Goal: Task Accomplishment & Management: Manage account settings

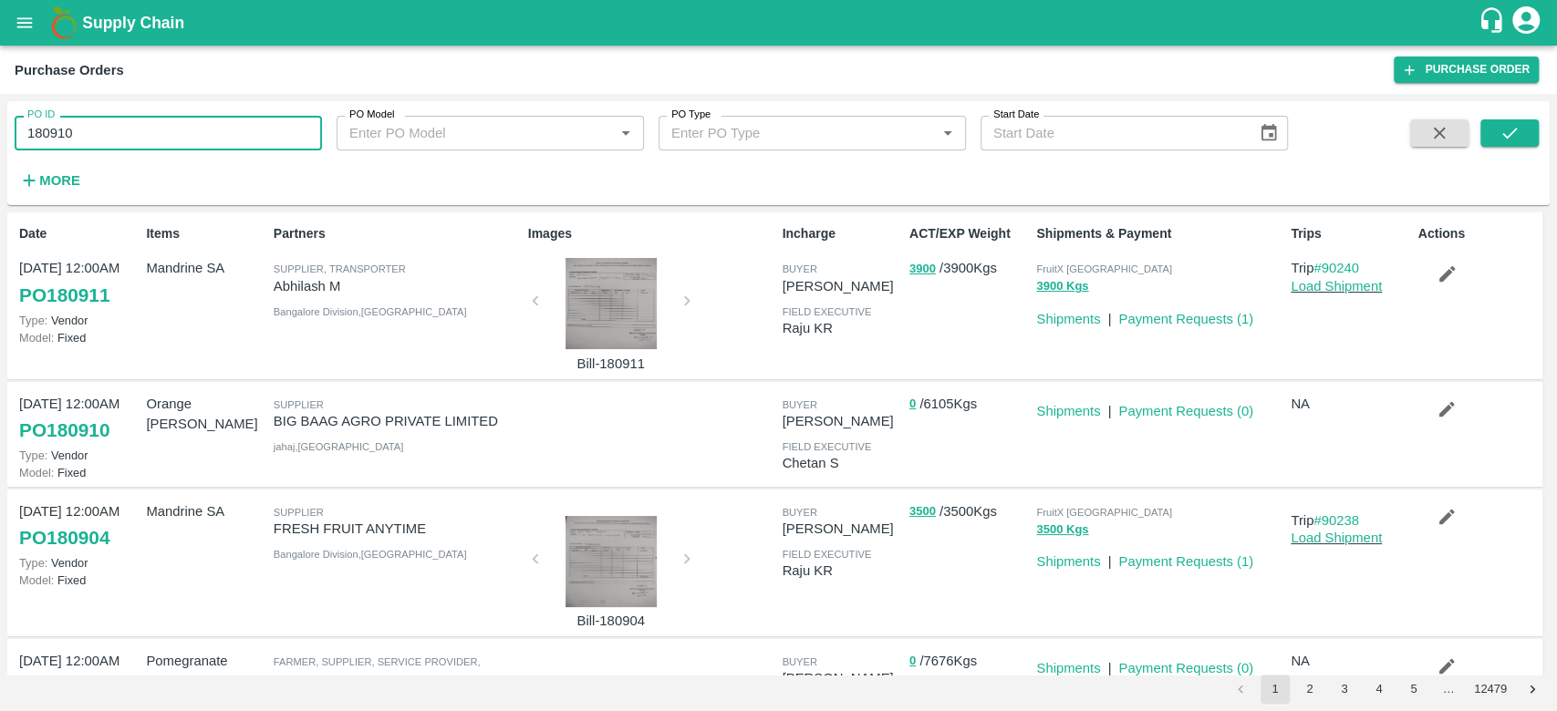
type input "180910"
click at [140, 439] on div "Orange [PERSON_NAME]" at bounding box center [202, 435] width 127 height 96
click at [1509, 126] on icon "submit" at bounding box center [1509, 133] width 20 height 20
click at [1084, 409] on link "Shipments" at bounding box center [1068, 411] width 64 height 15
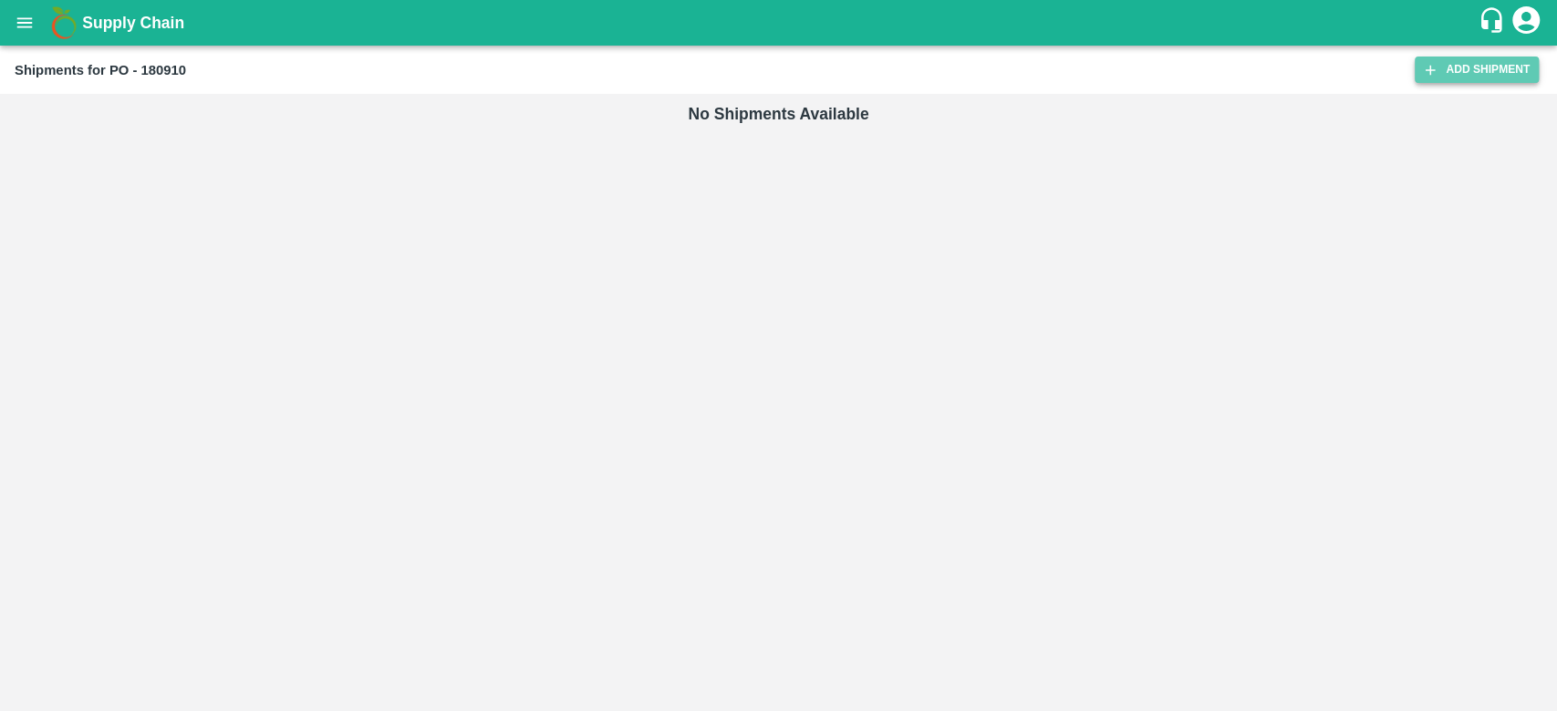
click at [1468, 76] on link "Add Shipment" at bounding box center [1476, 70] width 124 height 26
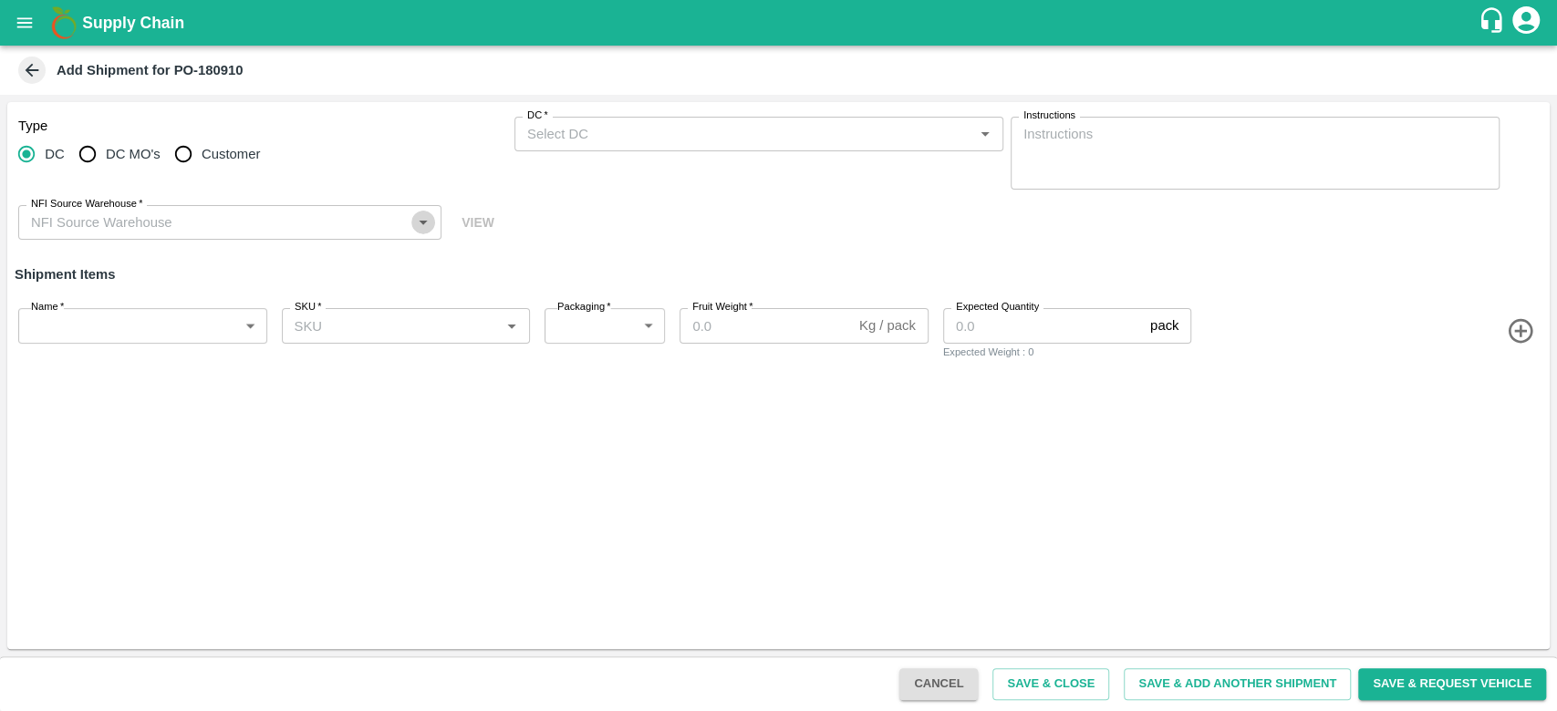
click at [419, 219] on icon "Open" at bounding box center [423, 222] width 20 height 20
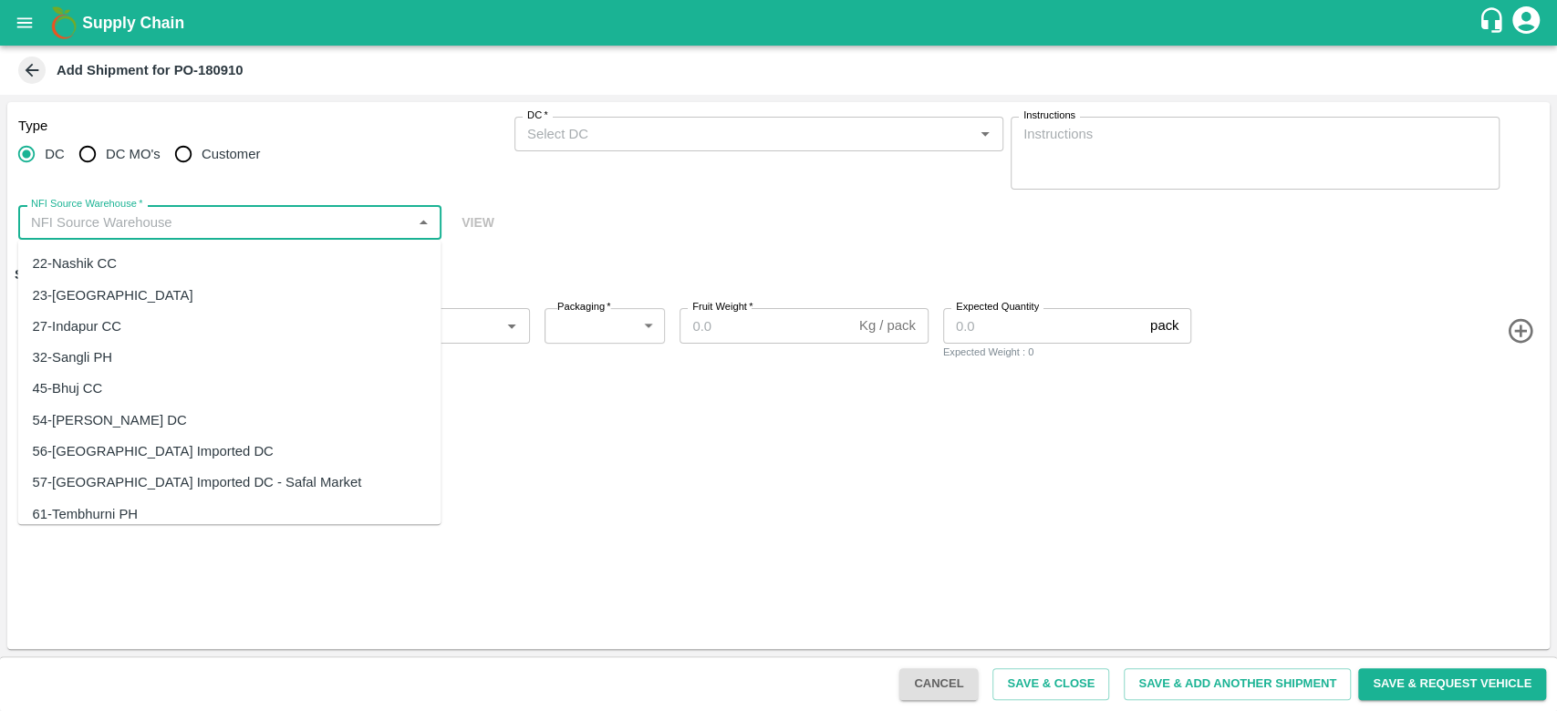
scroll to position [34, 0]
click at [207, 441] on div "56-Mumbai Imported DC" at bounding box center [229, 447] width 423 height 31
type input "56-Mumbai Imported DC"
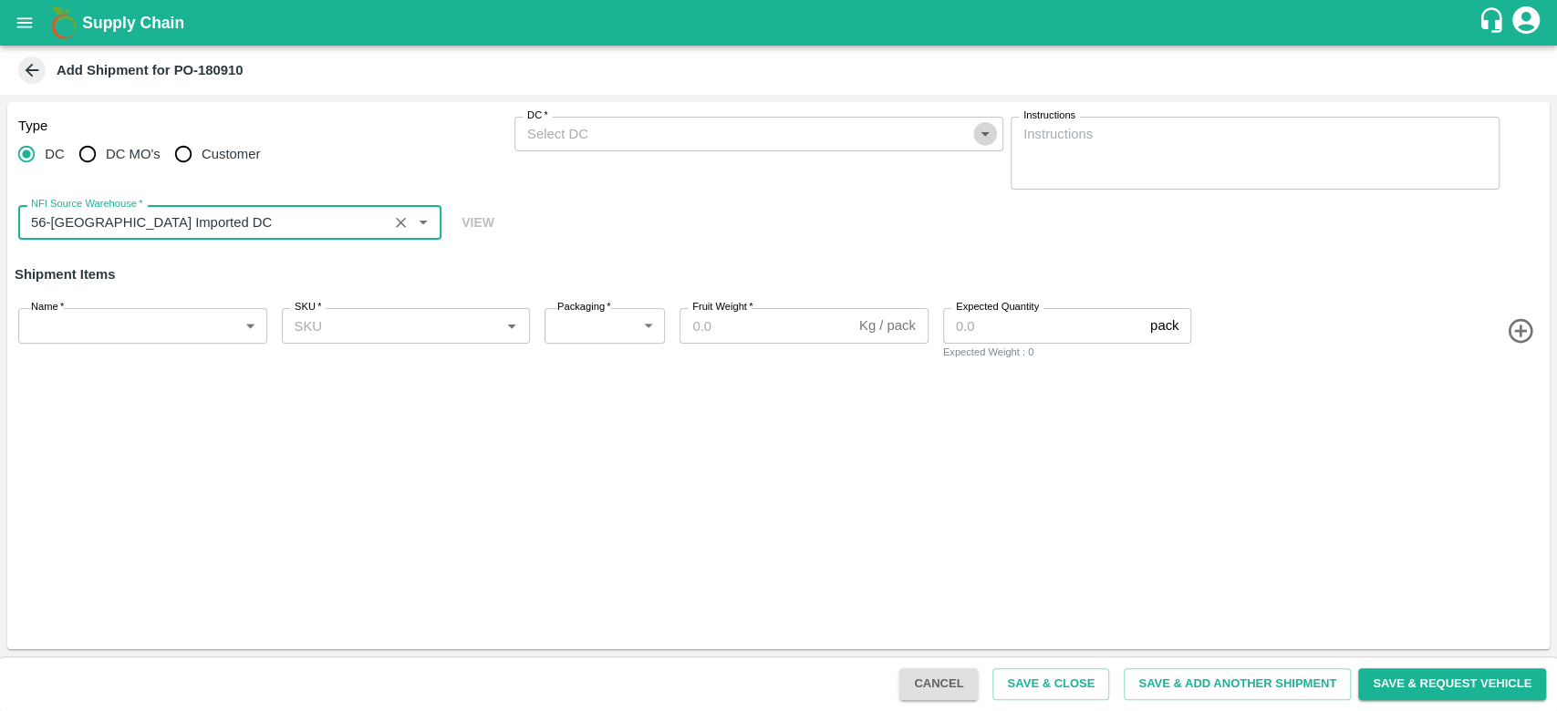
click at [983, 138] on icon "Open" at bounding box center [985, 134] width 20 height 20
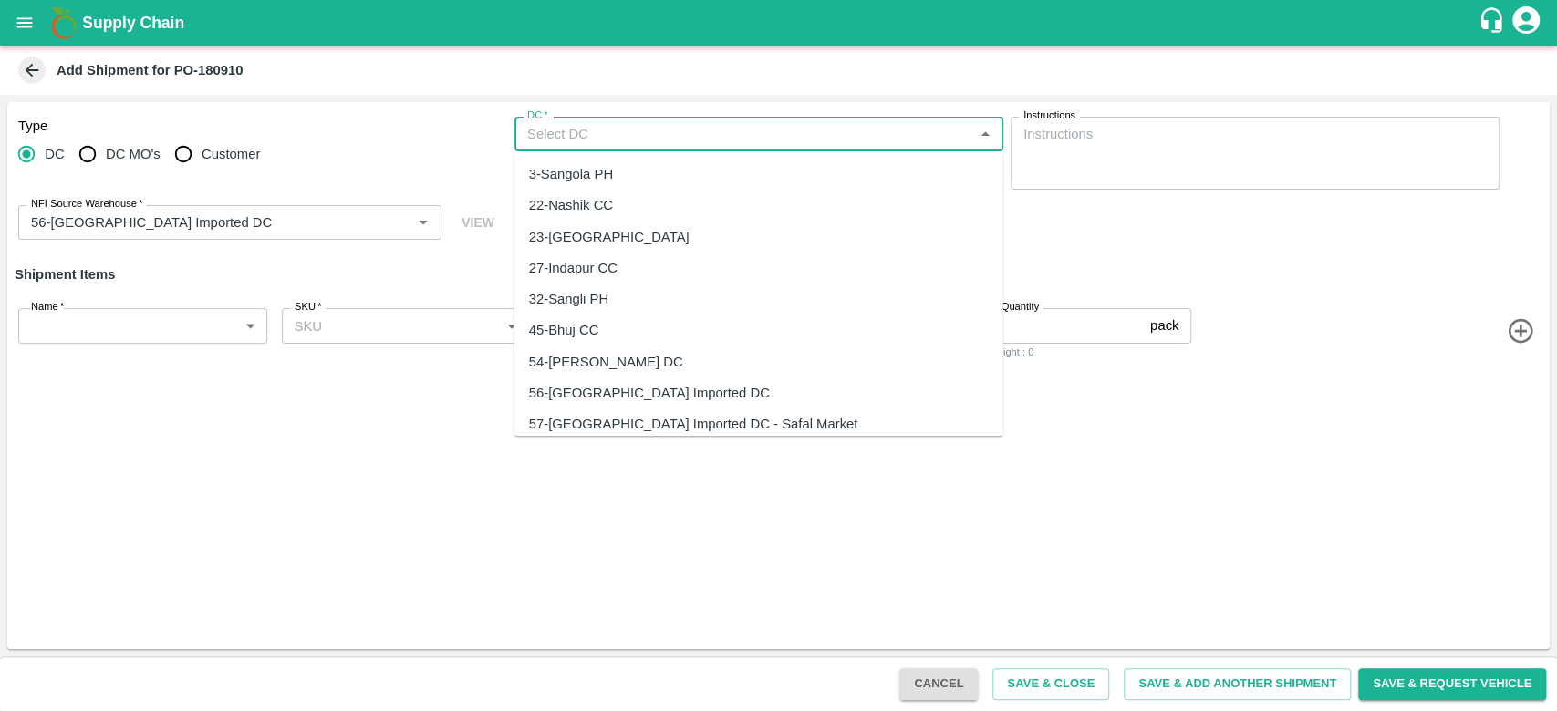
click at [721, 383] on div "56-Mumbai Imported DC" at bounding box center [758, 393] width 489 height 31
type input "56-Mumbai Imported DC"
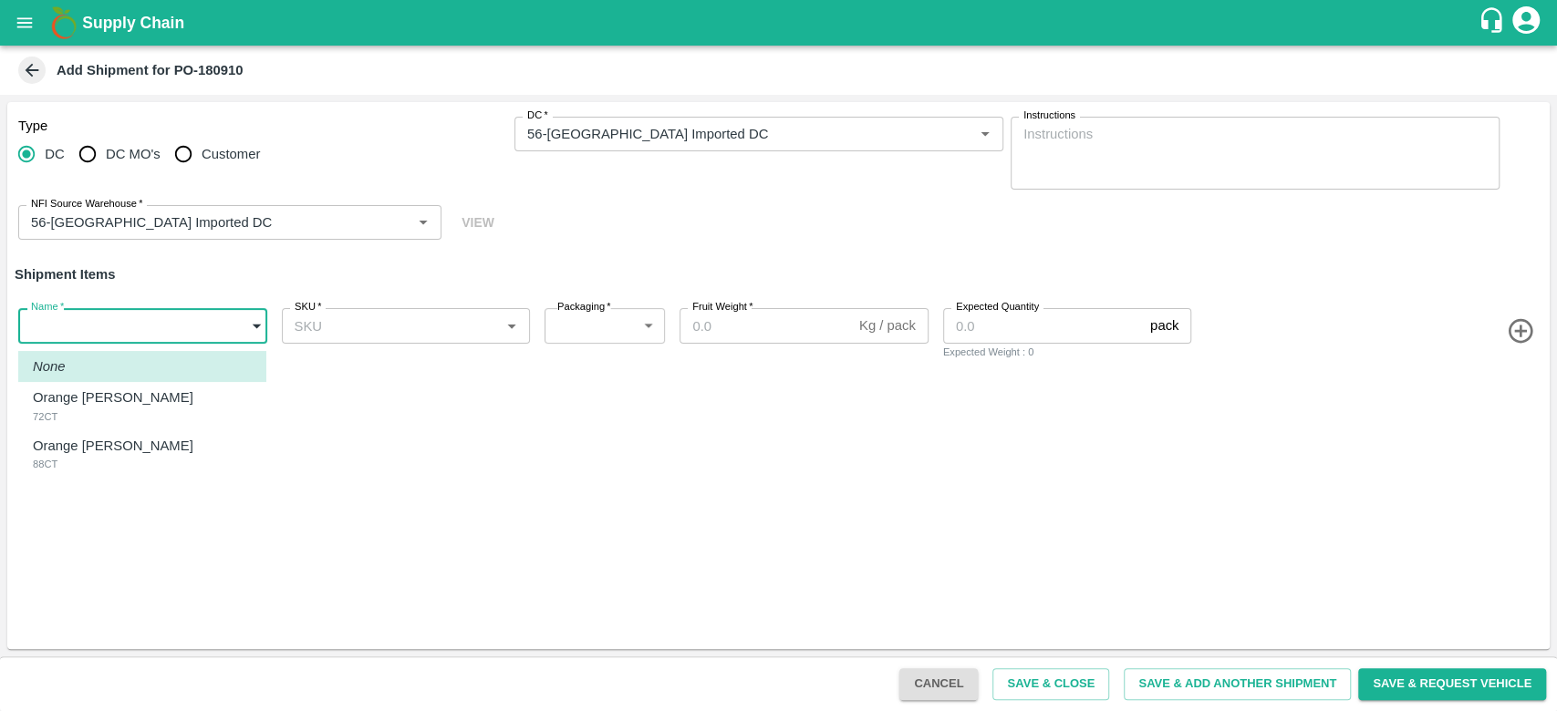
click at [252, 324] on body "Supply Chain Add Shipment for PO-180910 Type DC DC MO's Customer DC   * DC   * …" at bounding box center [778, 355] width 1557 height 711
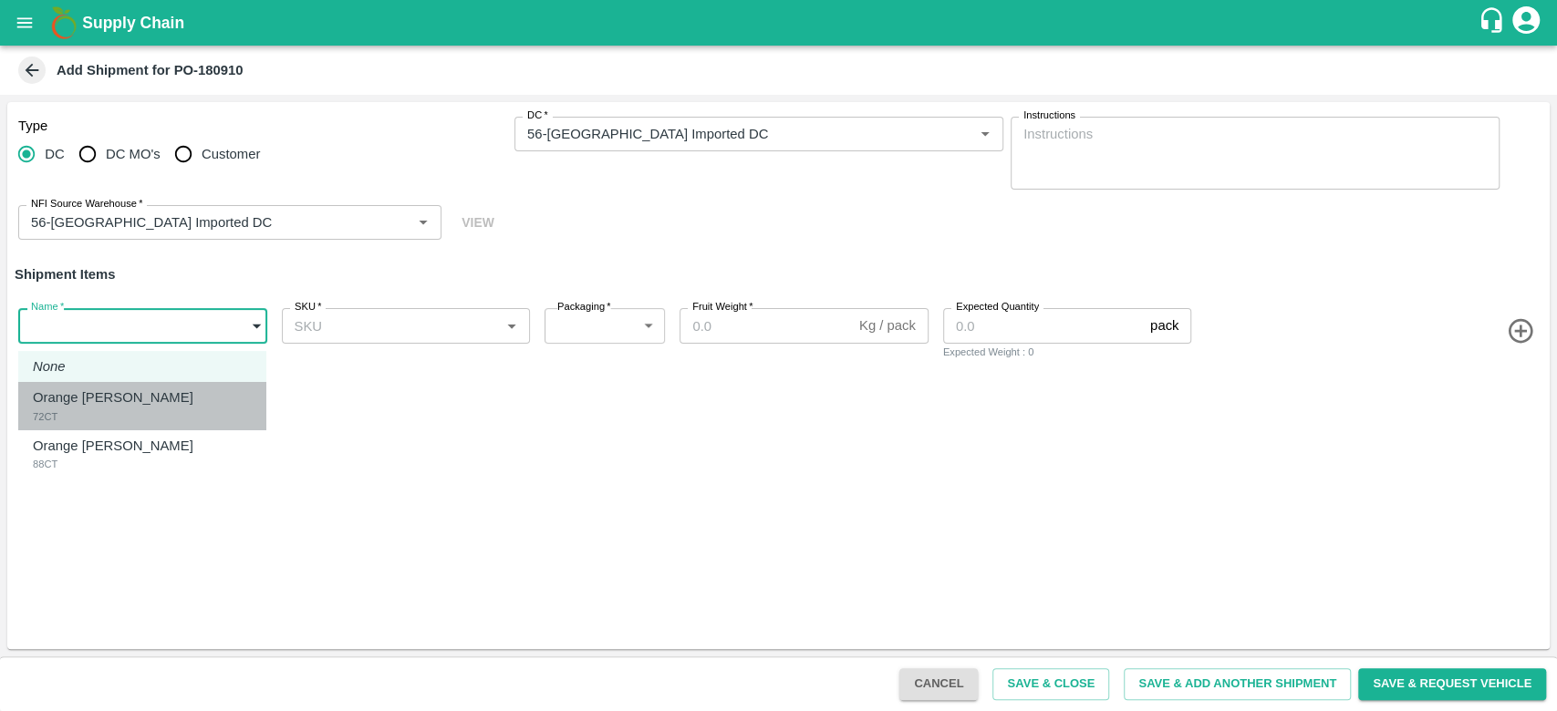
click at [183, 410] on div "Orange Valencia SA 72CT" at bounding box center [118, 406] width 170 height 37
type input "2113739"
type input "276"
type input "15"
type input "227"
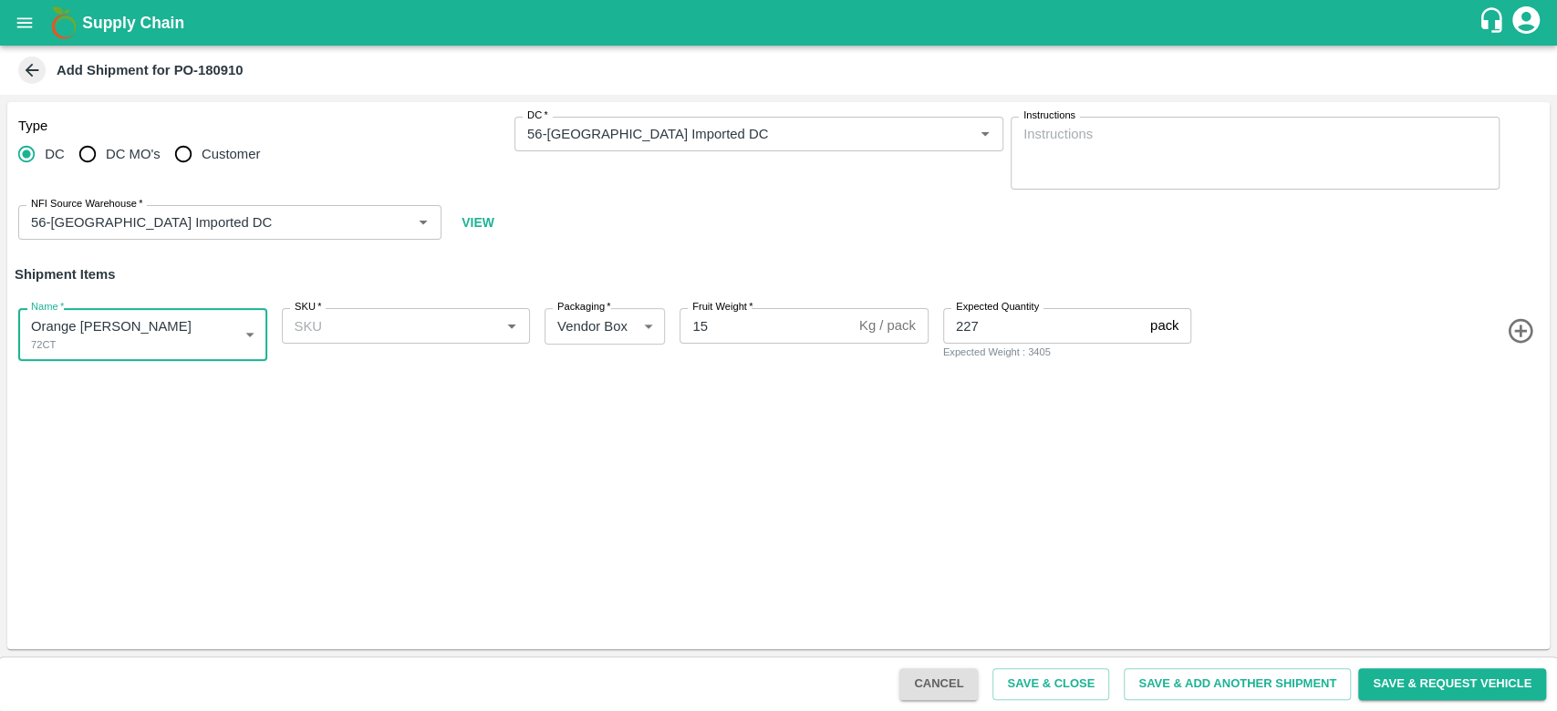
click at [503, 335] on icon "Open" at bounding box center [512, 326] width 20 height 20
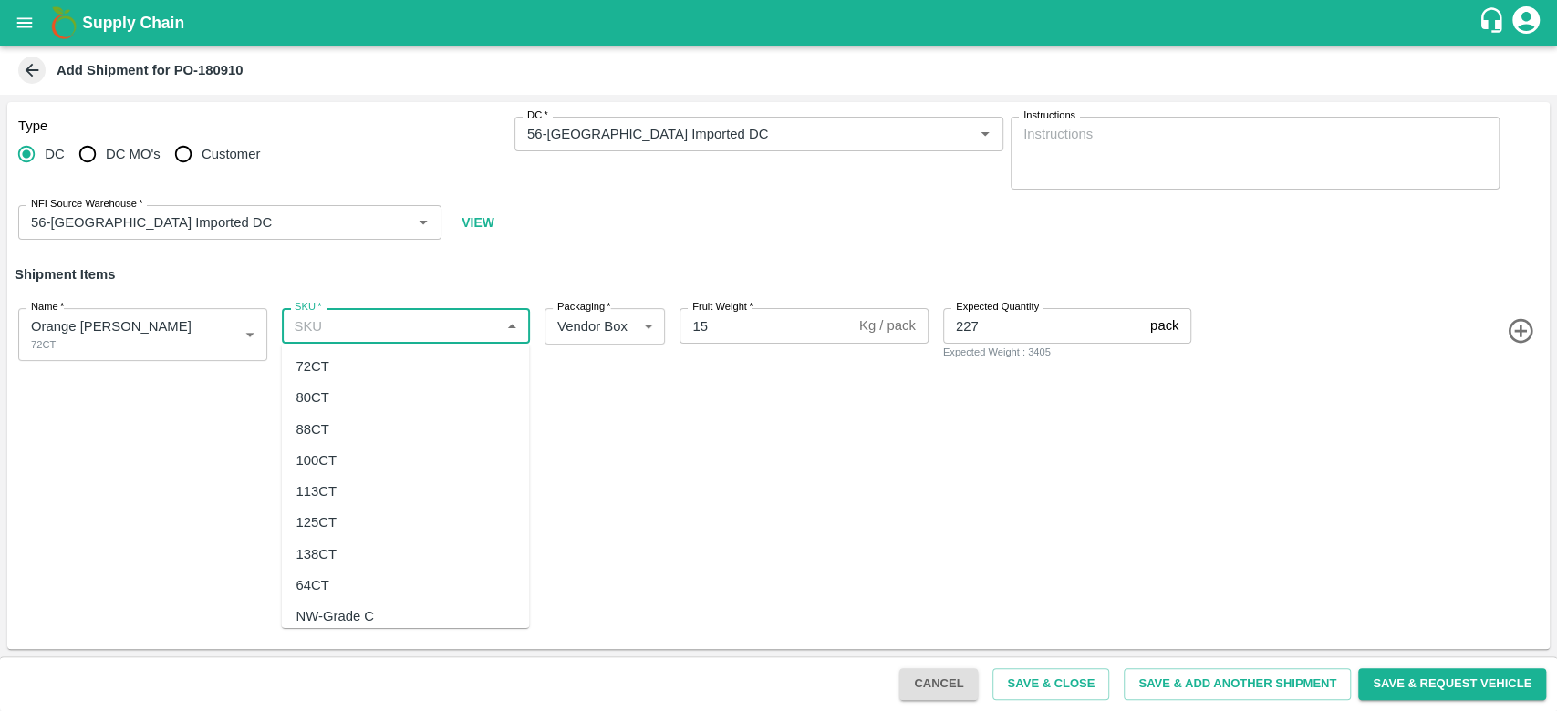
click at [368, 369] on div "72CT" at bounding box center [405, 366] width 248 height 31
type input "72CT"
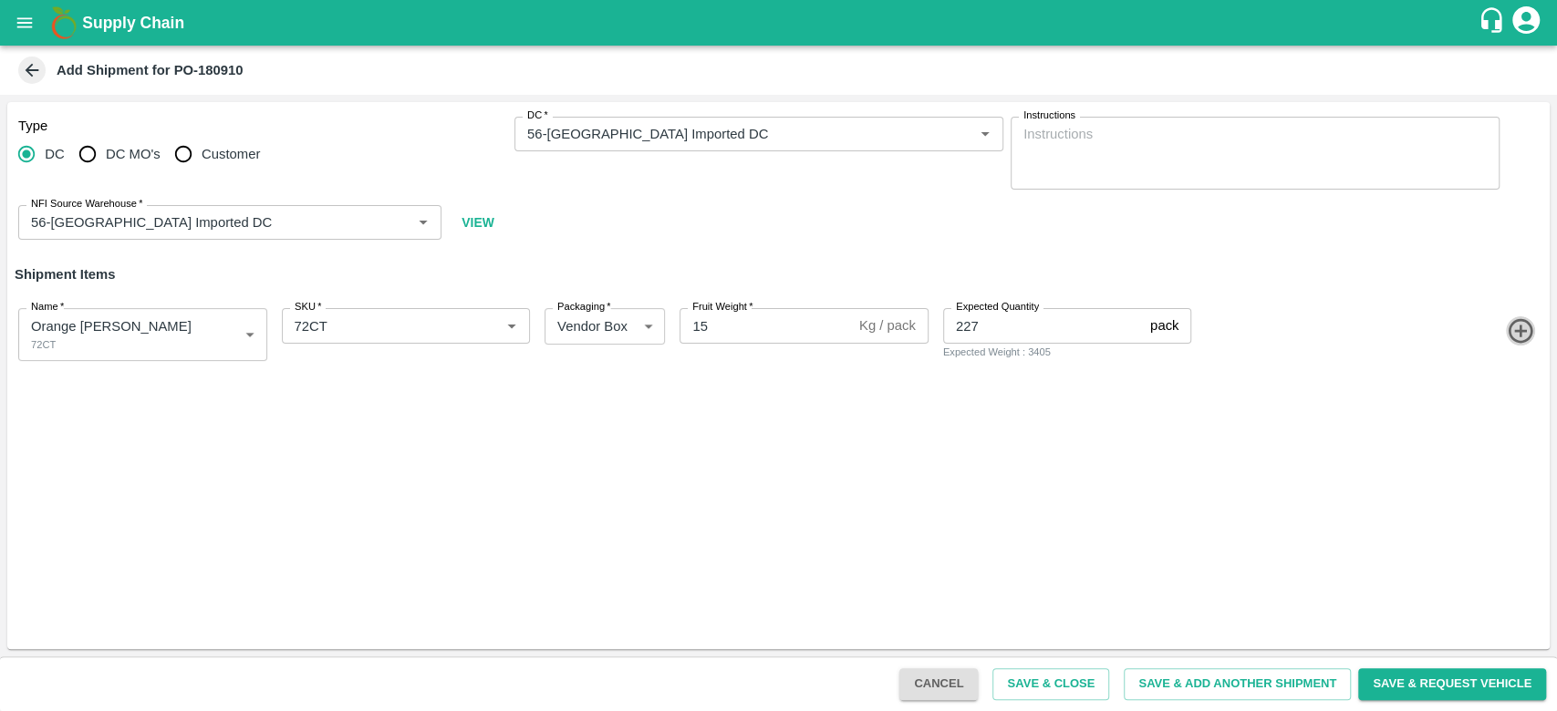
click at [1515, 326] on icon "button" at bounding box center [1521, 331] width 30 height 30
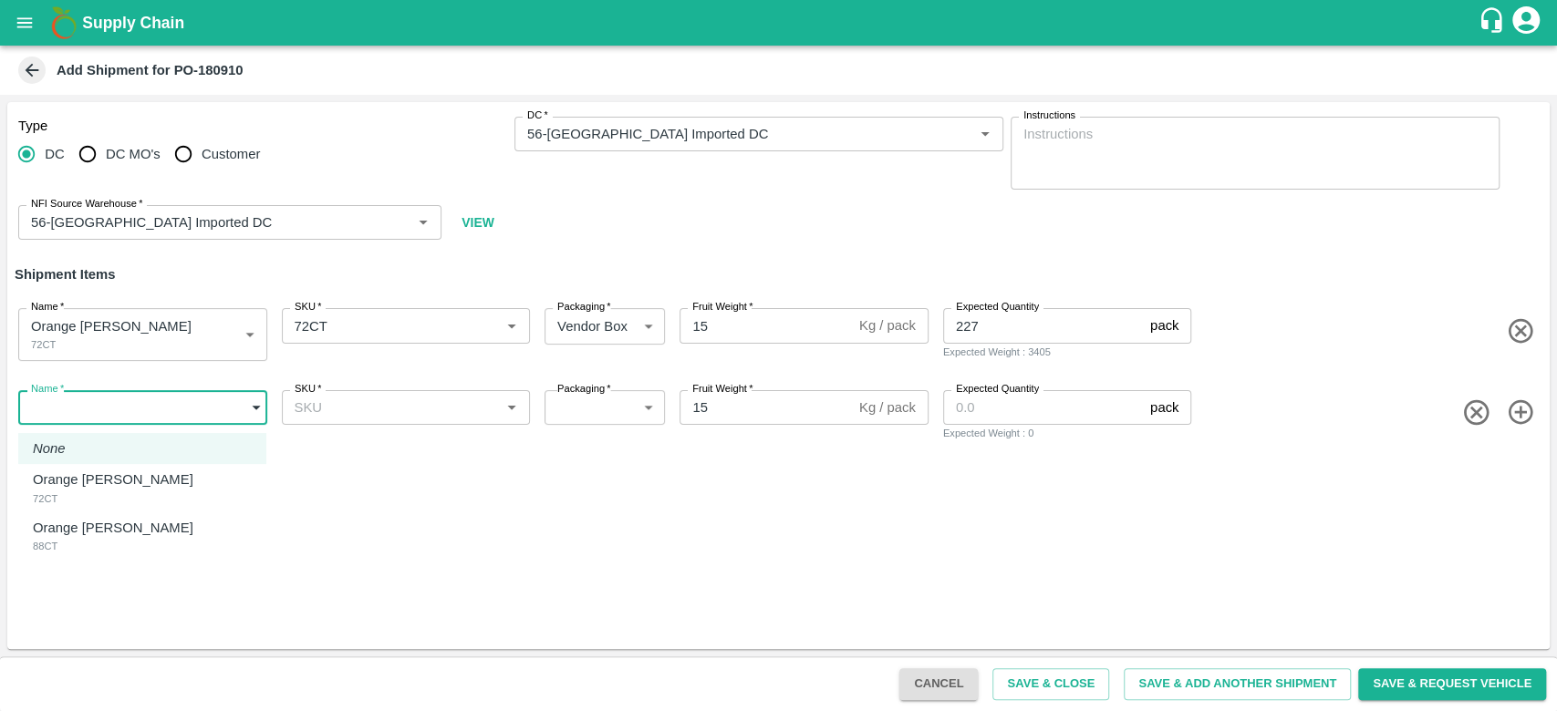
click at [250, 408] on body "Supply Chain Add Shipment for PO-180910 Type DC DC MO's Customer DC   * DC   * …" at bounding box center [778, 355] width 1557 height 711
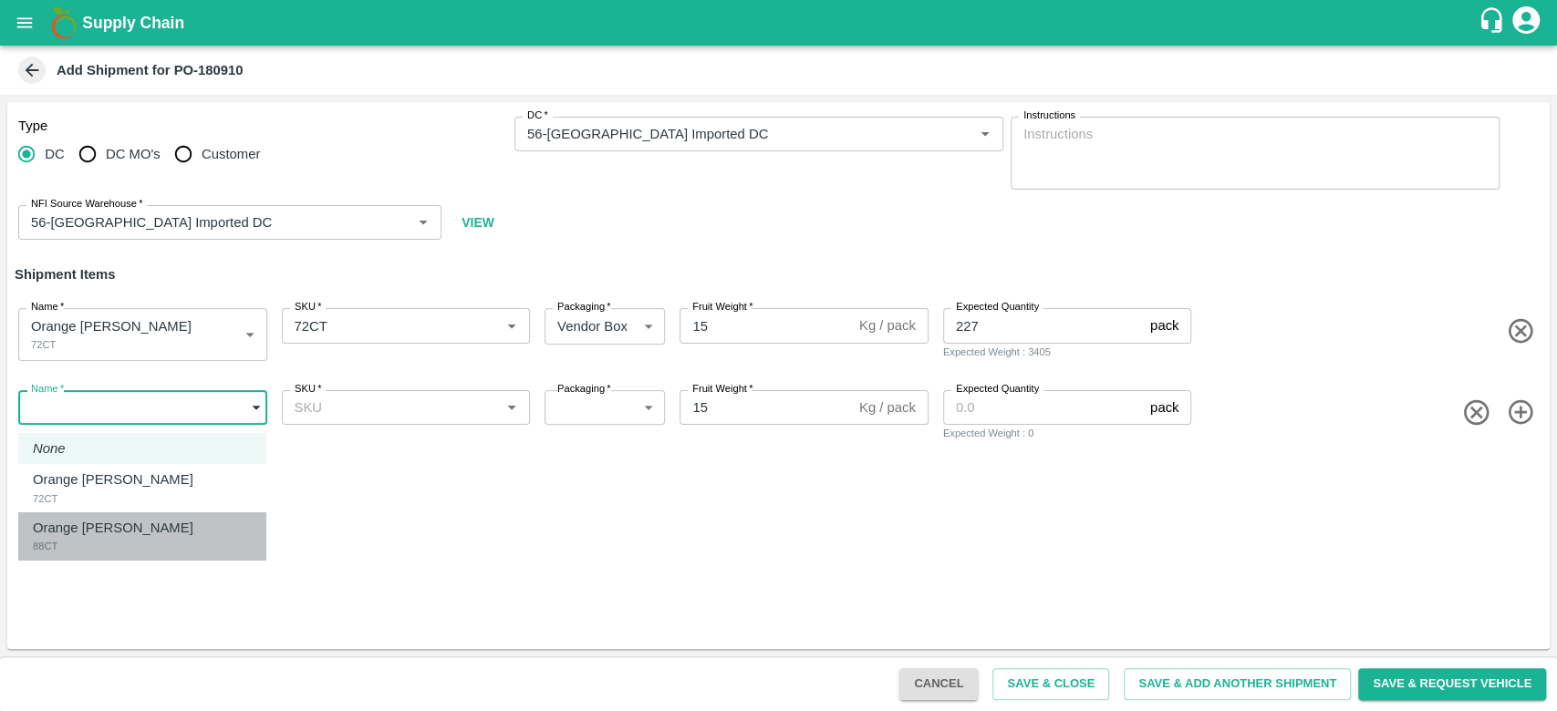
click at [175, 519] on div "Orange Valencia SA 88CT" at bounding box center [118, 536] width 170 height 37
type input "2113740"
type input "276"
type input "180"
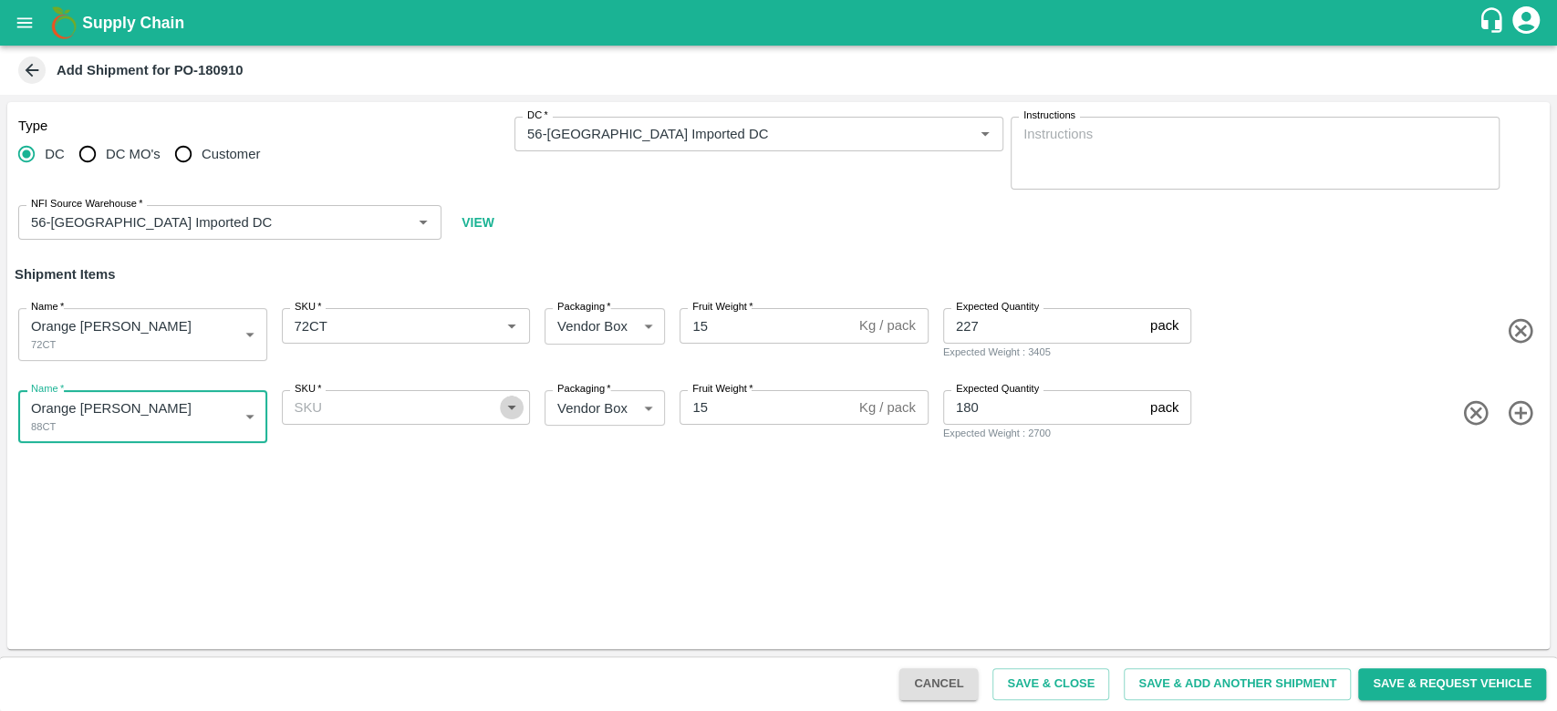
click at [504, 413] on icon "Open" at bounding box center [512, 408] width 20 height 20
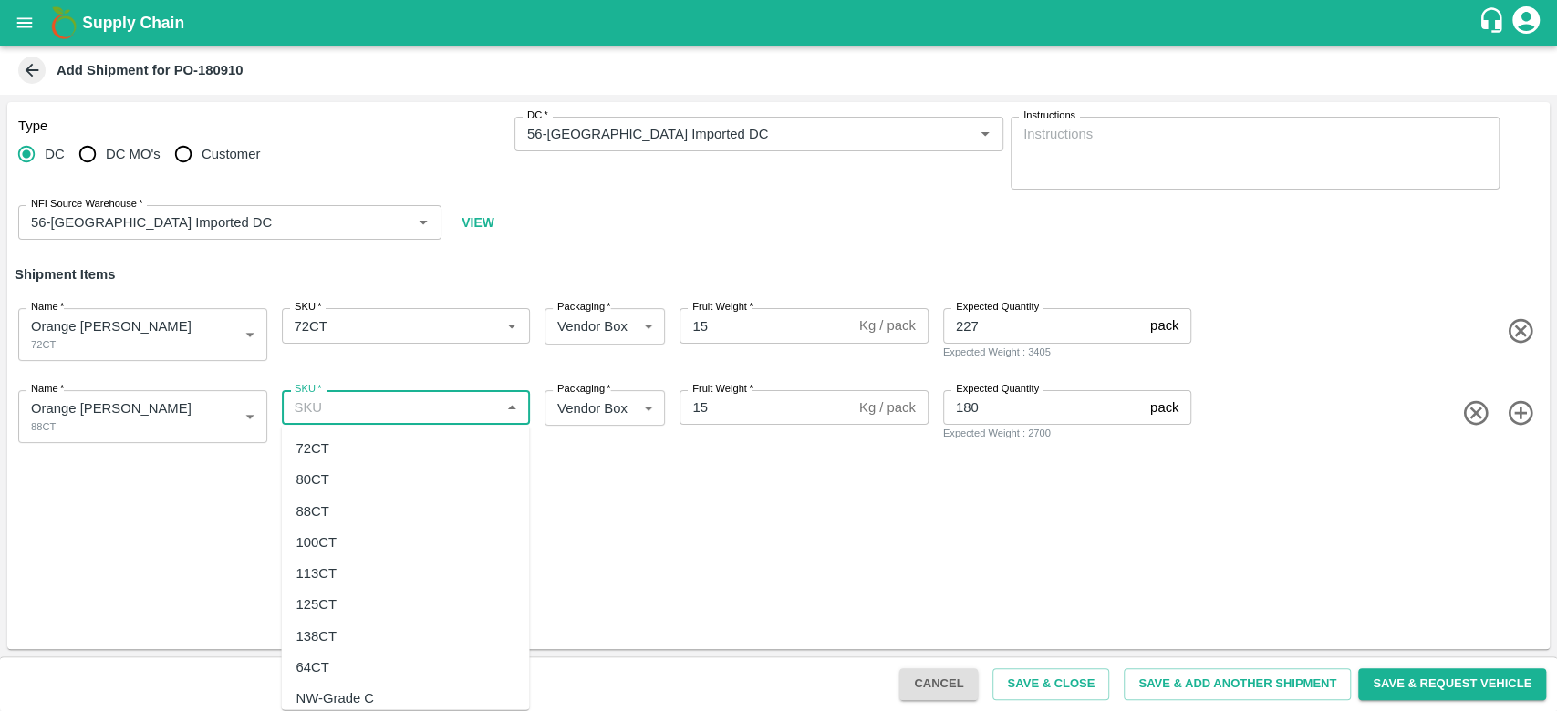
click at [387, 506] on div "88CT" at bounding box center [405, 510] width 248 height 31
type input "88CT"
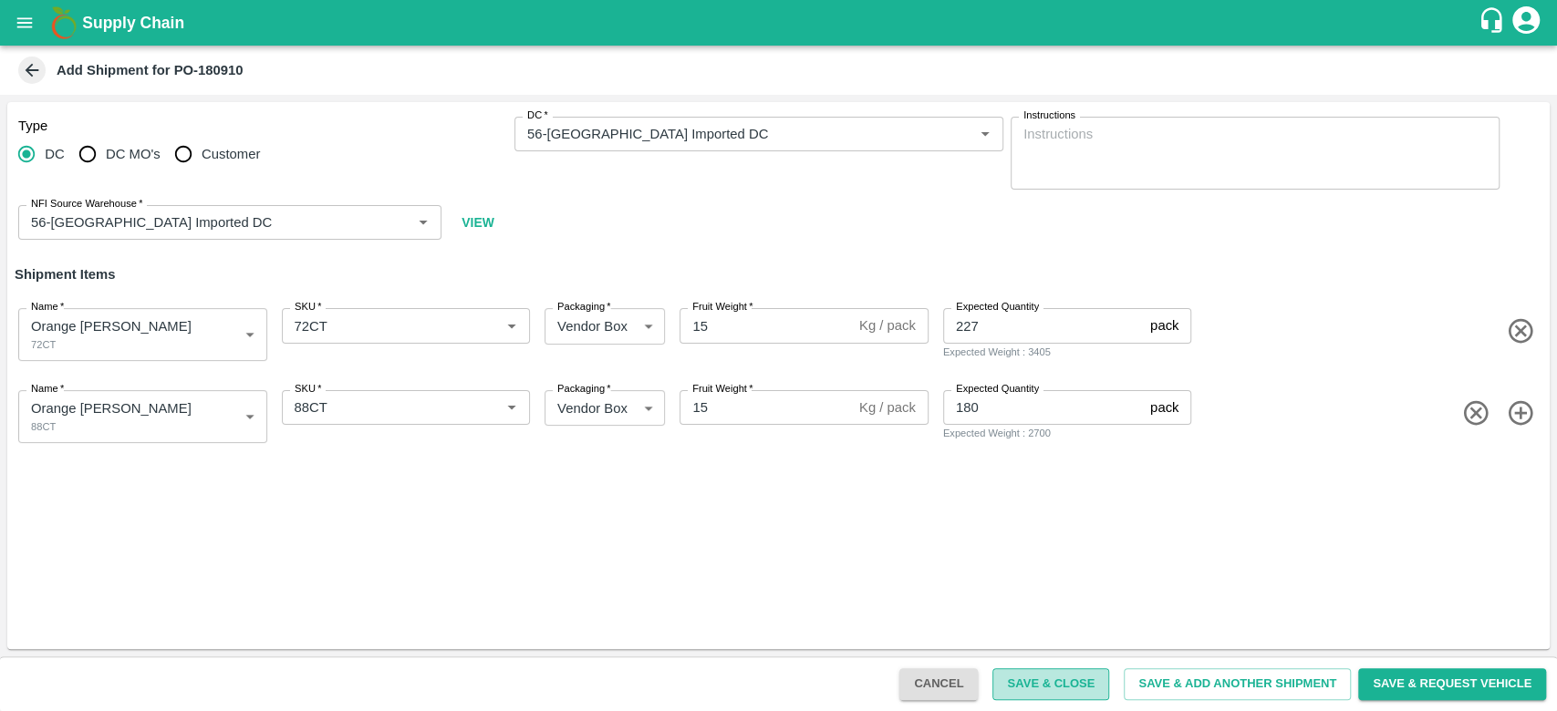
click at [1069, 682] on button "Save & Close" at bounding box center [1050, 684] width 117 height 32
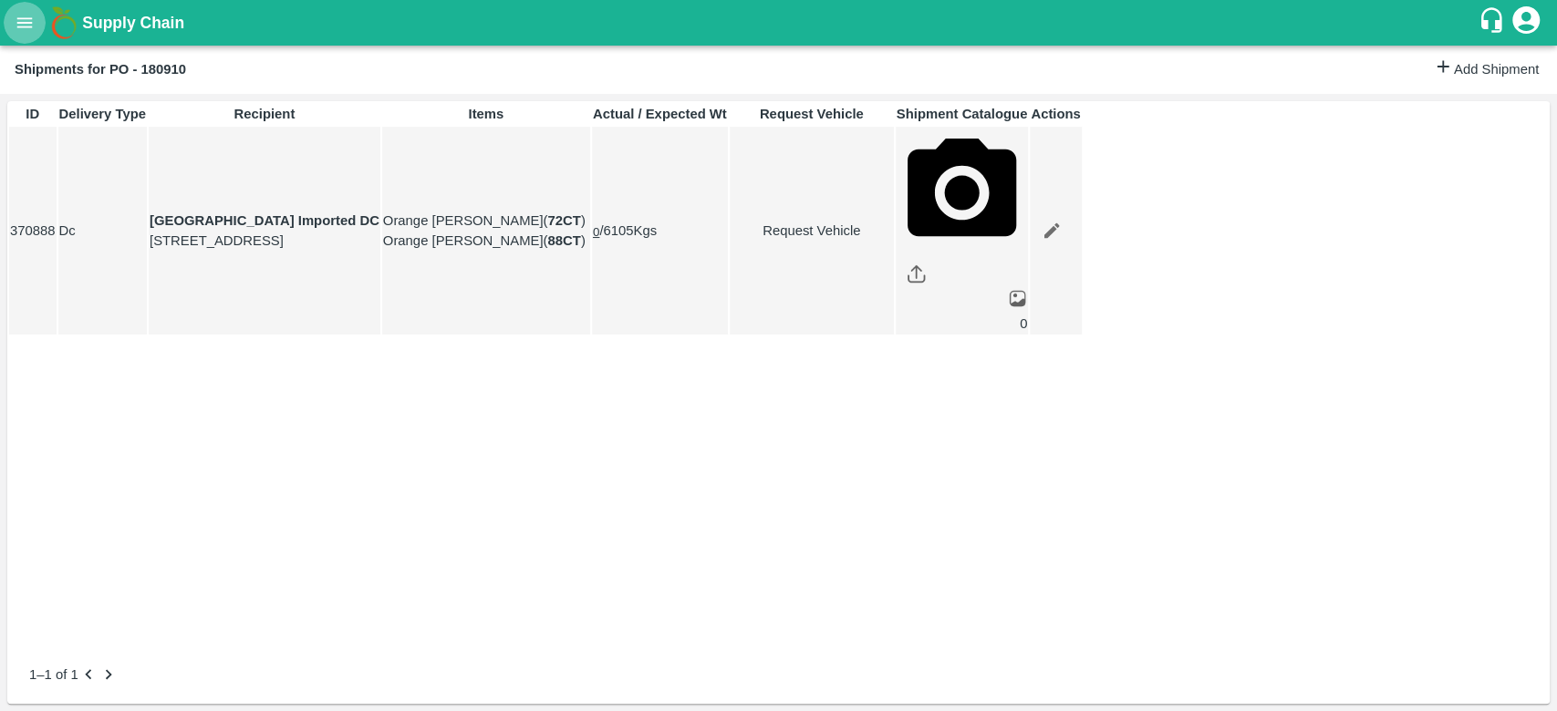
click at [20, 17] on icon "open drawer" at bounding box center [25, 23] width 20 height 20
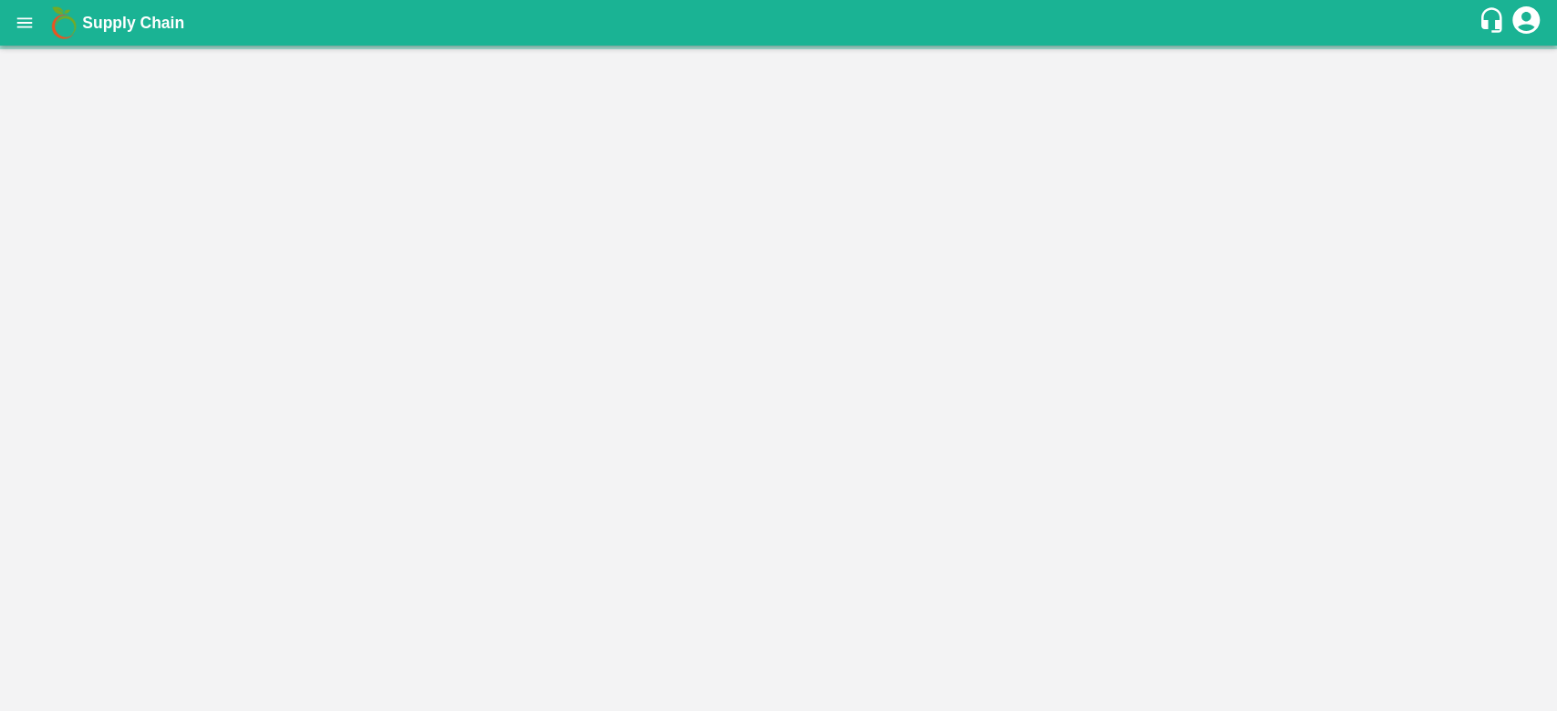
click at [140, 710] on div at bounding box center [778, 711] width 1557 height 0
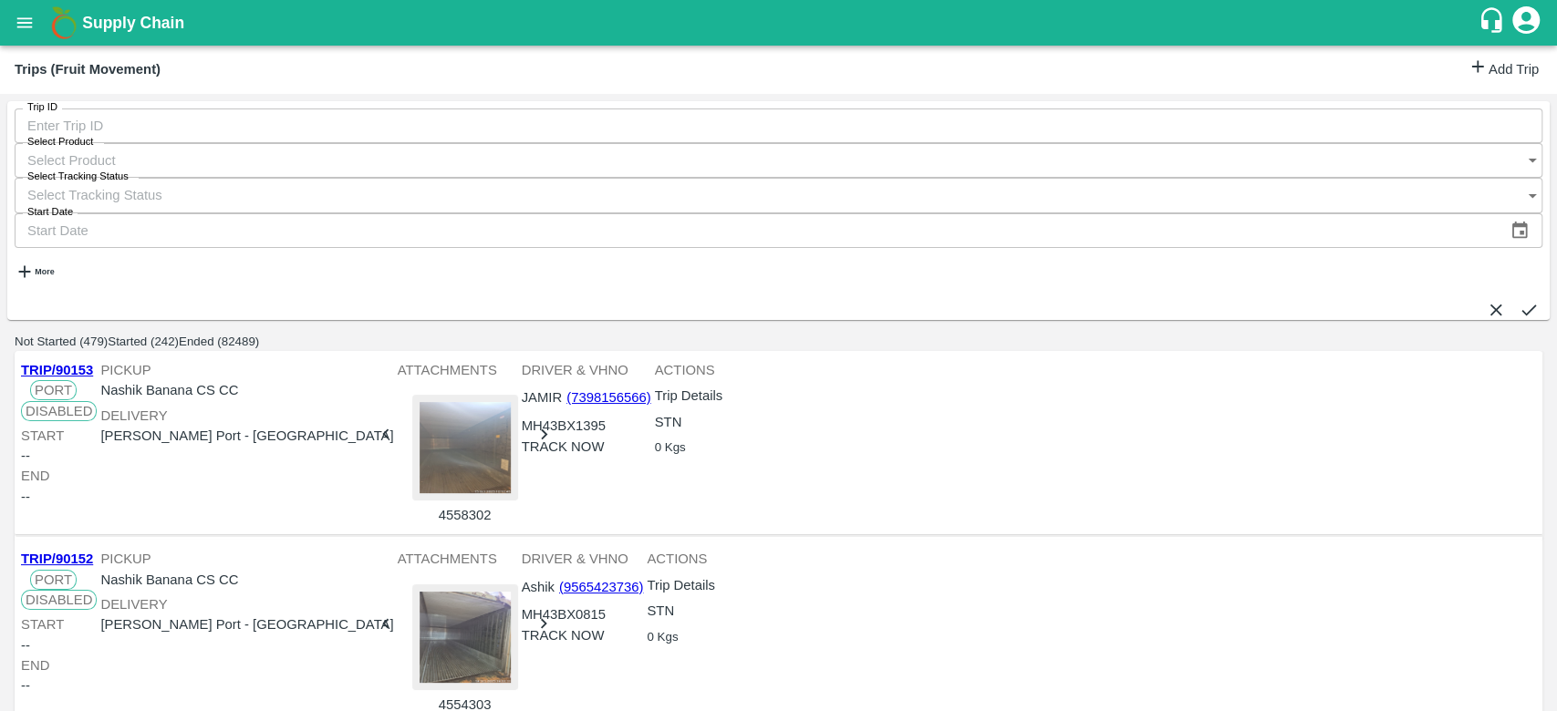
click at [1473, 62] on link "Add Trip" at bounding box center [1502, 70] width 71 height 26
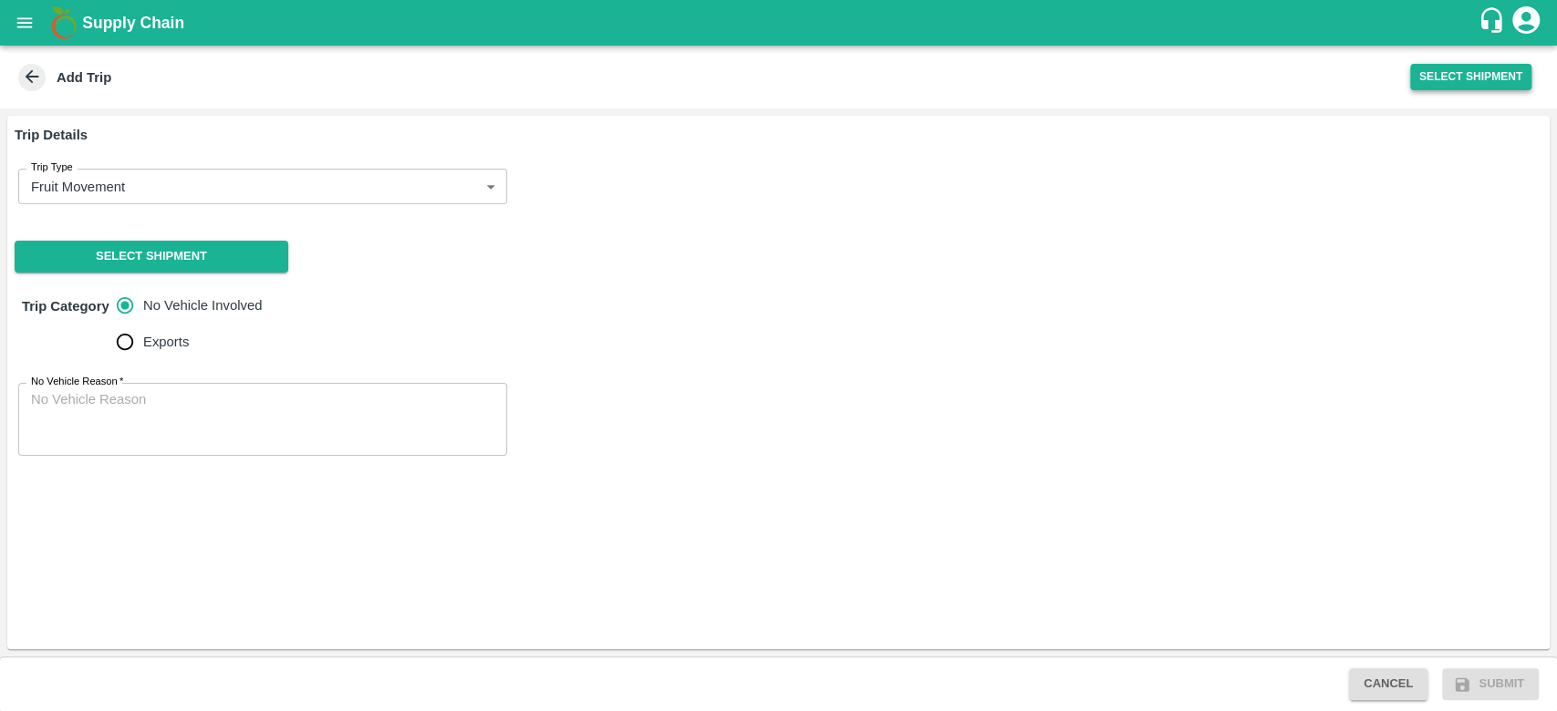
click at [1492, 69] on button "Select Shipment" at bounding box center [1470, 77] width 121 height 26
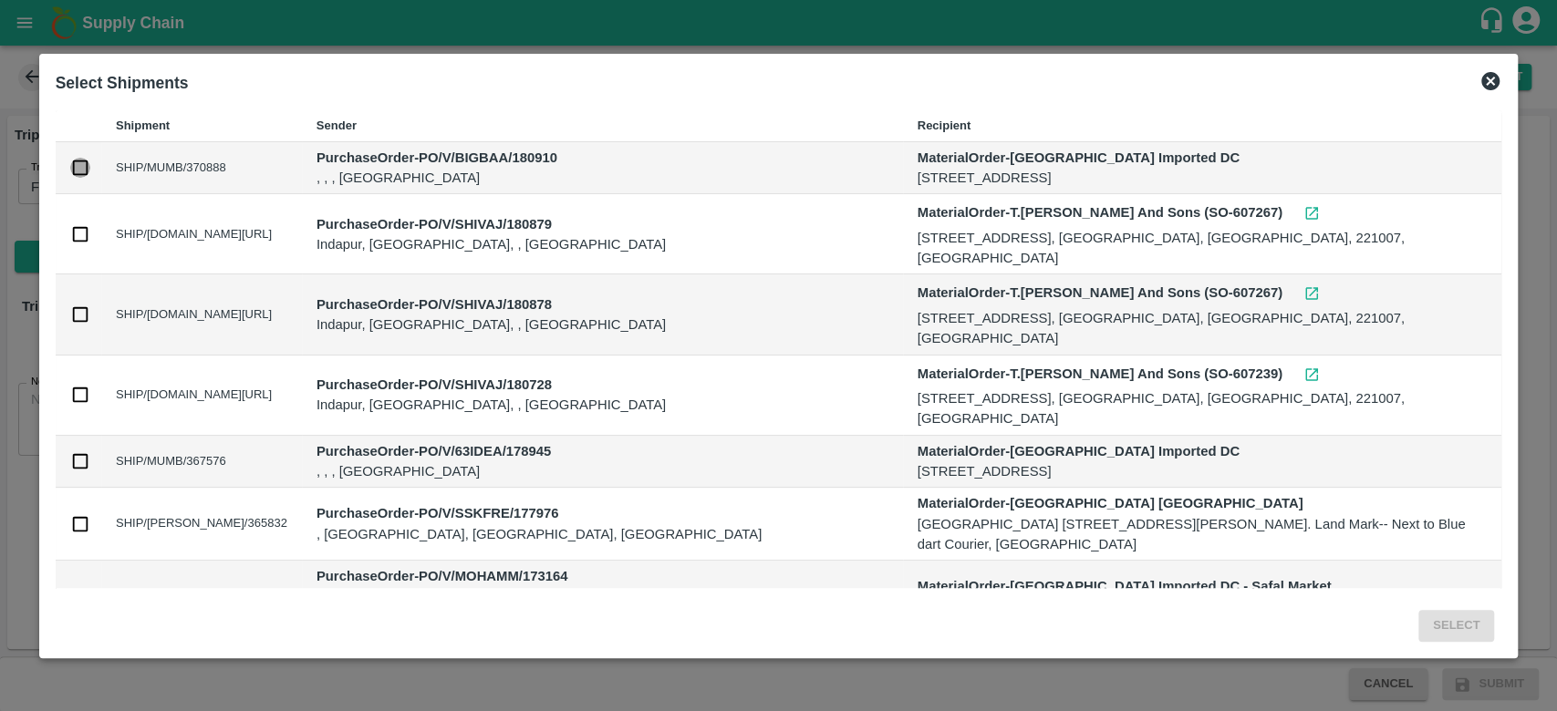
click at [80, 171] on input "checkbox" at bounding box center [80, 168] width 20 height 20
checkbox input "true"
click at [1445, 619] on button "Select" at bounding box center [1456, 626] width 76 height 32
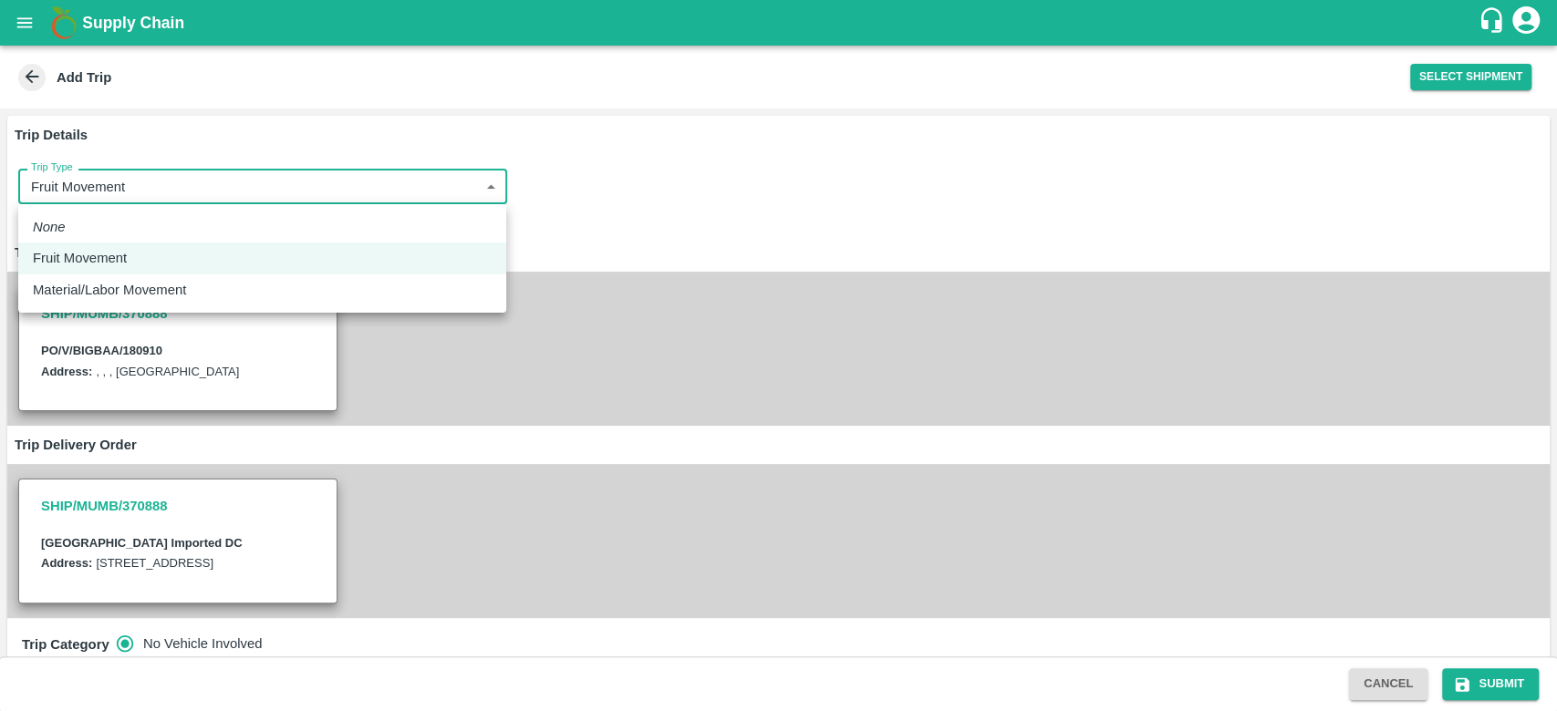
click at [489, 186] on body "Supply Chain Add Trip Select Shipment Trip Details Trip Type Fruit Movement 1 T…" at bounding box center [778, 355] width 1557 height 711
click at [391, 253] on div "Fruit Movement" at bounding box center [262, 258] width 459 height 20
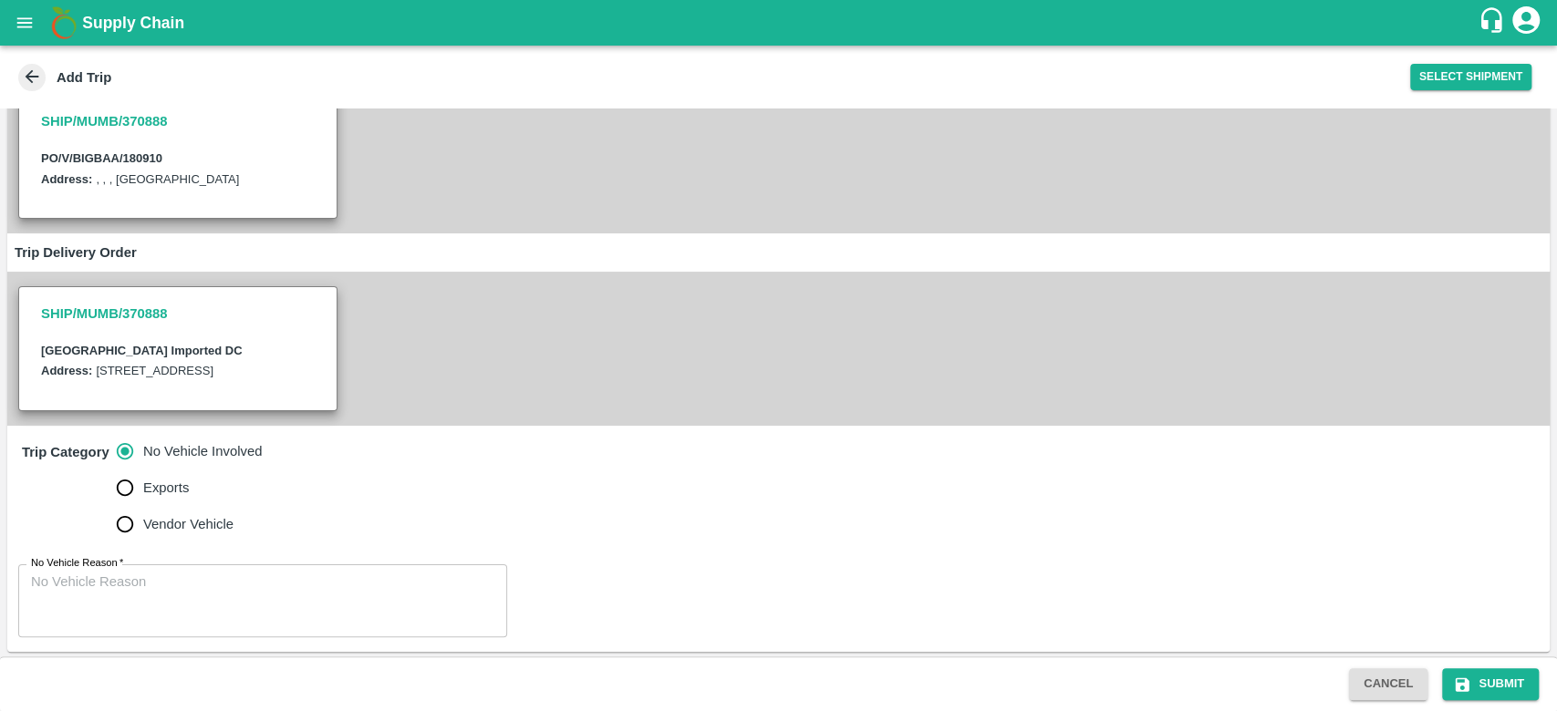
scroll to position [234, 0]
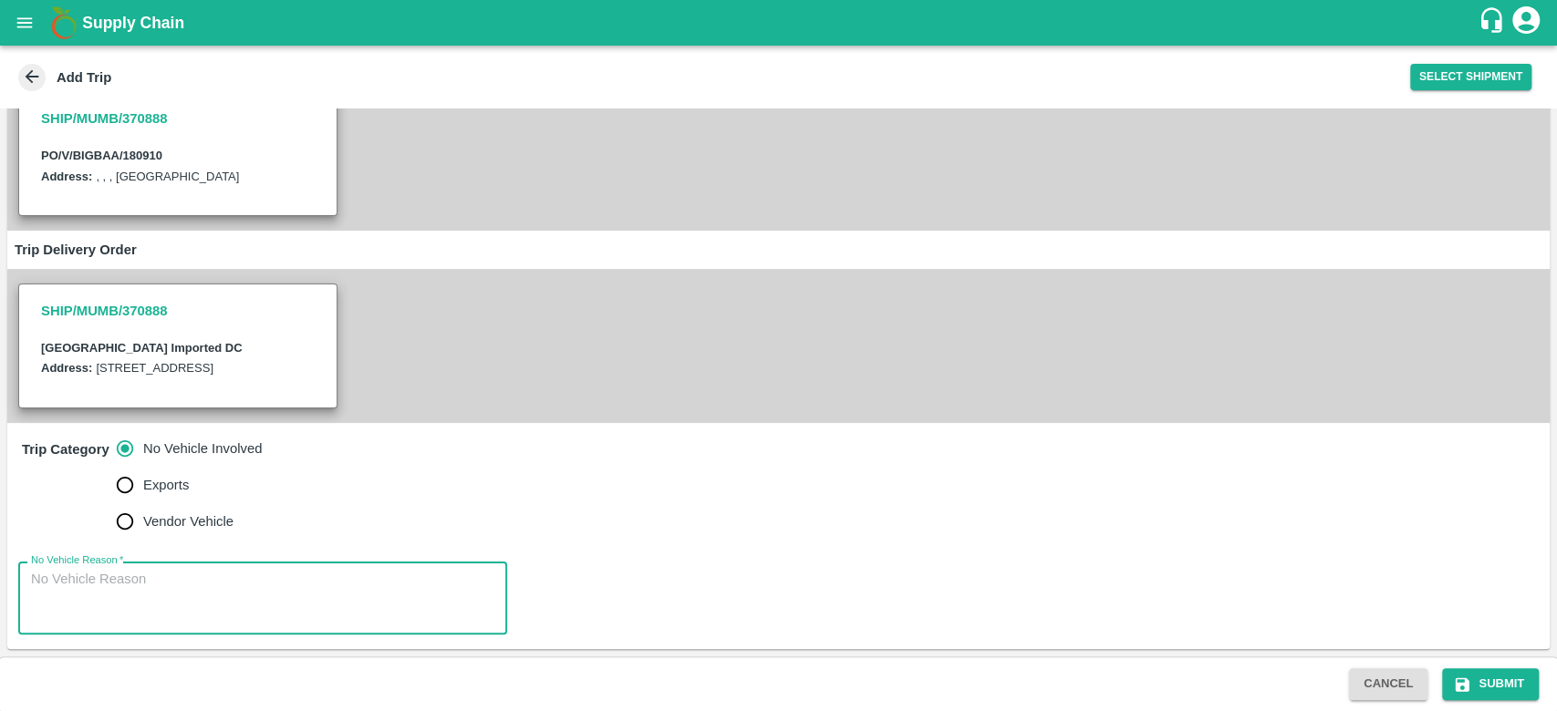
click at [172, 609] on textarea "No Vehicle Reason   *" at bounding box center [262, 598] width 463 height 57
type textarea "NA"
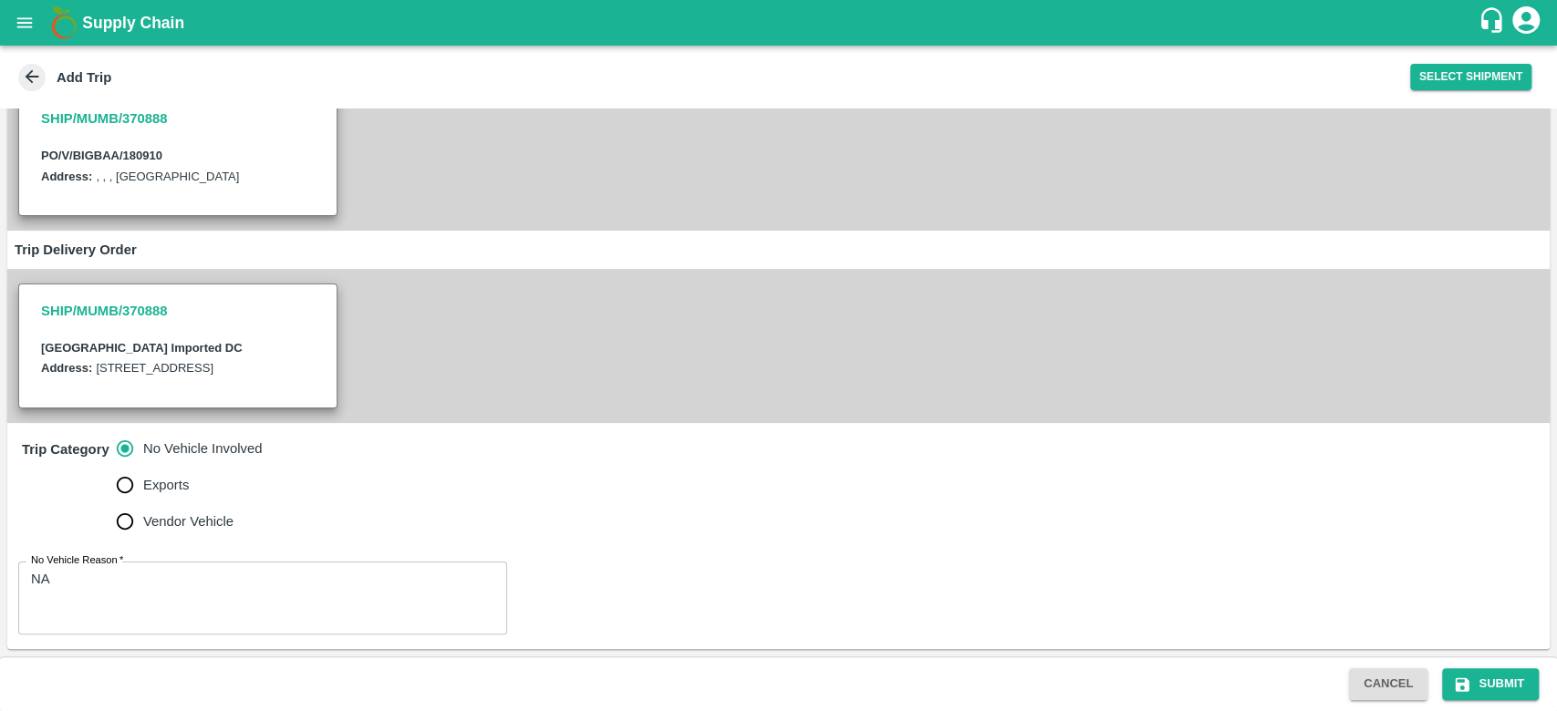
click at [500, 520] on div "Trip Category No Vehicle Involved Exports Vendor Vehicle" at bounding box center [778, 485] width 1542 height 125
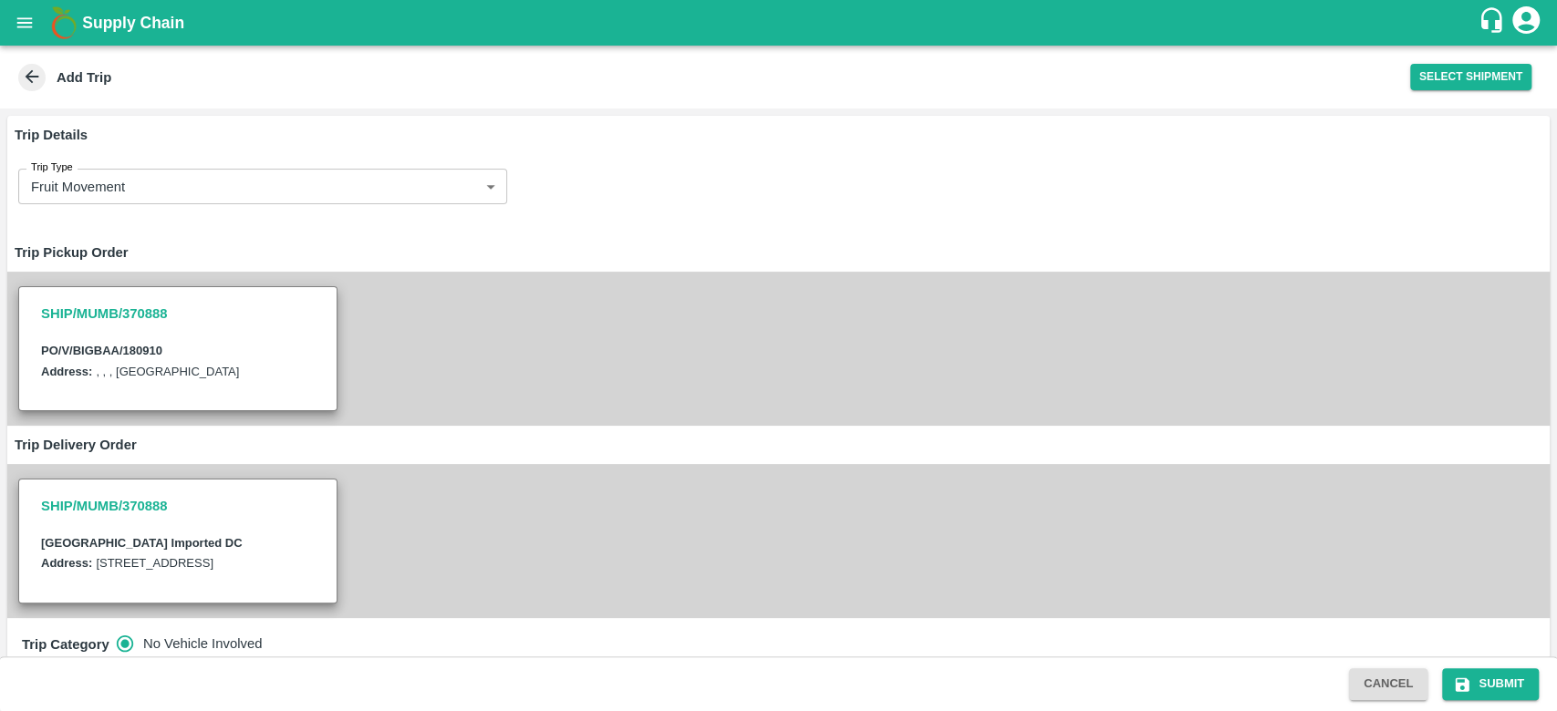
click at [146, 320] on h3 "SHIP/MUMB/370888" at bounding box center [178, 314] width 274 height 24
click at [1506, 692] on button "Submit" at bounding box center [1490, 684] width 97 height 32
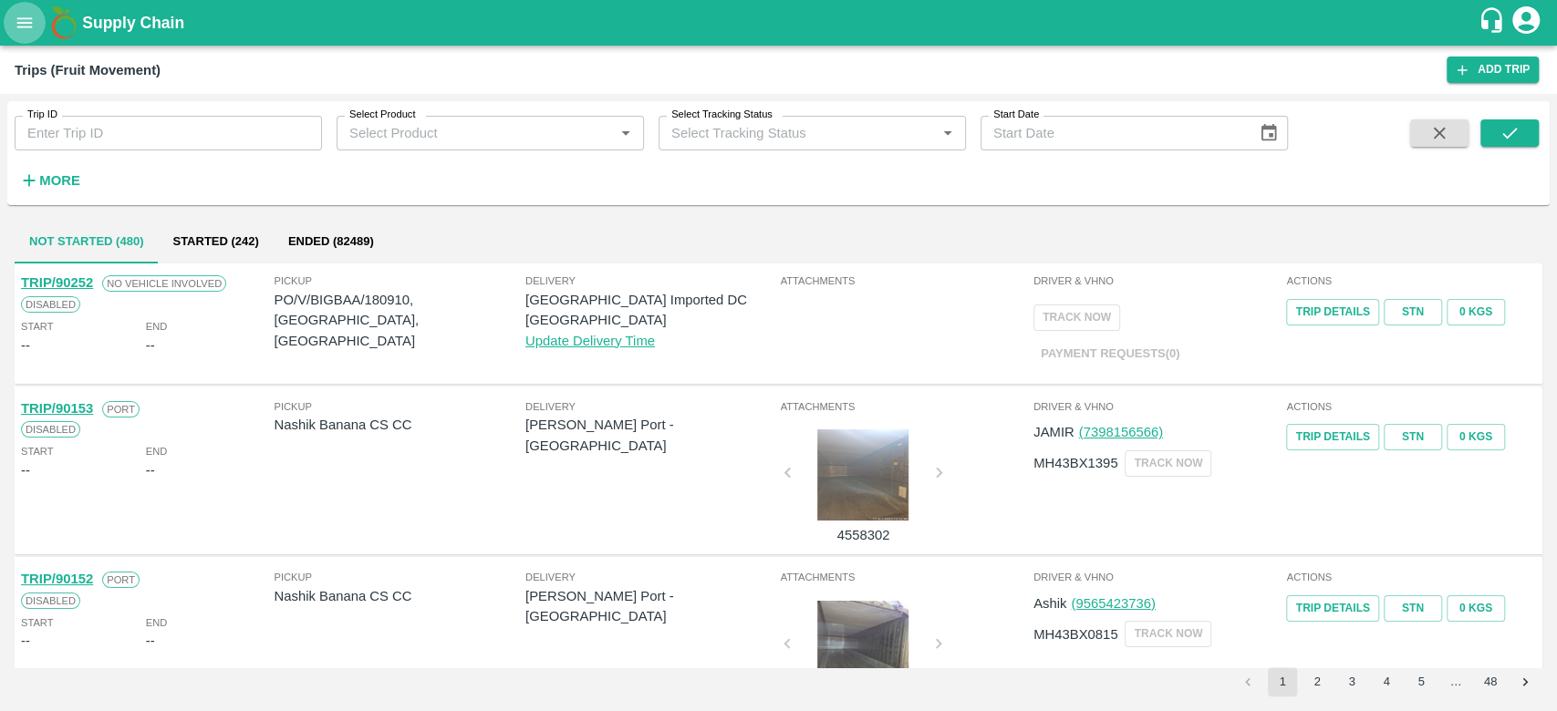
click at [16, 20] on icon "open drawer" at bounding box center [25, 23] width 20 height 20
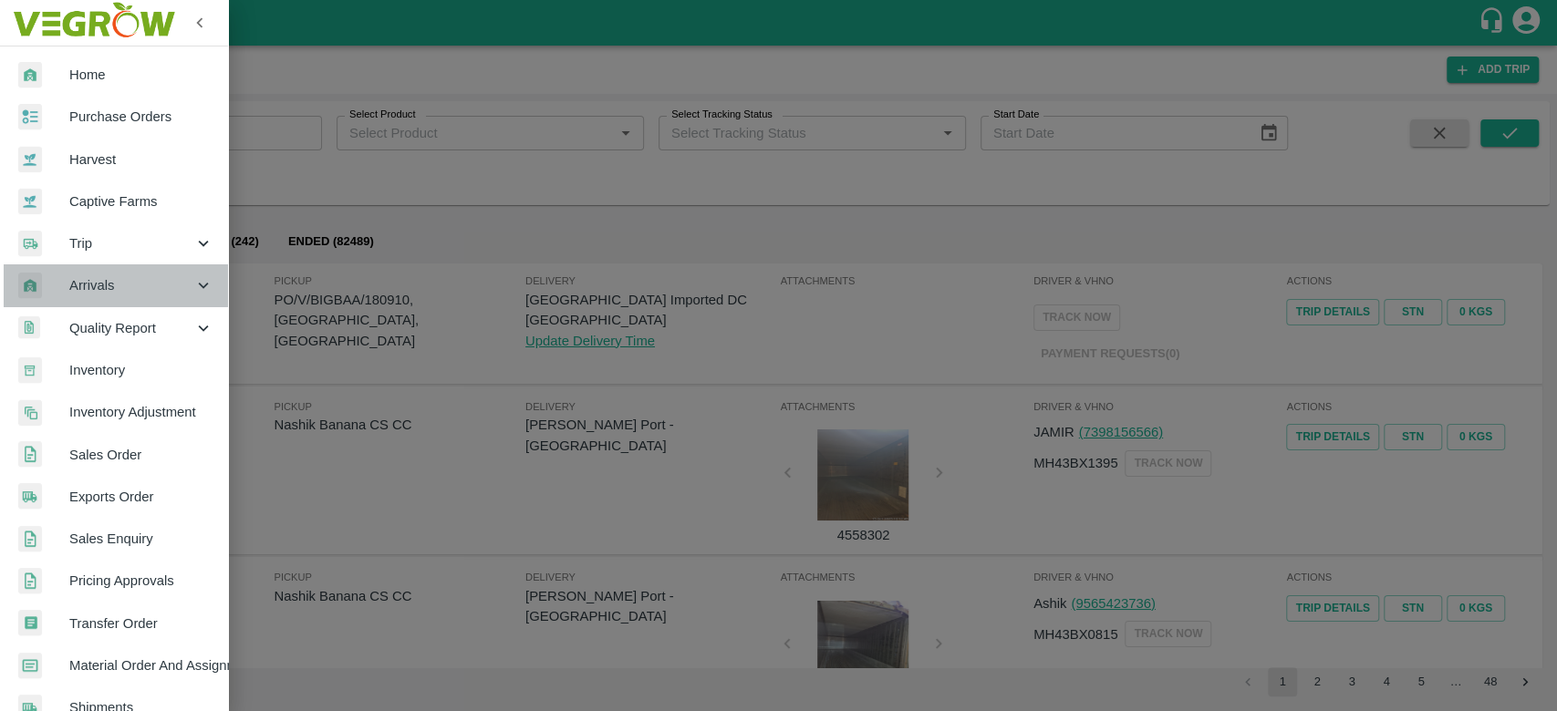
click at [128, 281] on span "Arrivals" at bounding box center [131, 285] width 124 height 20
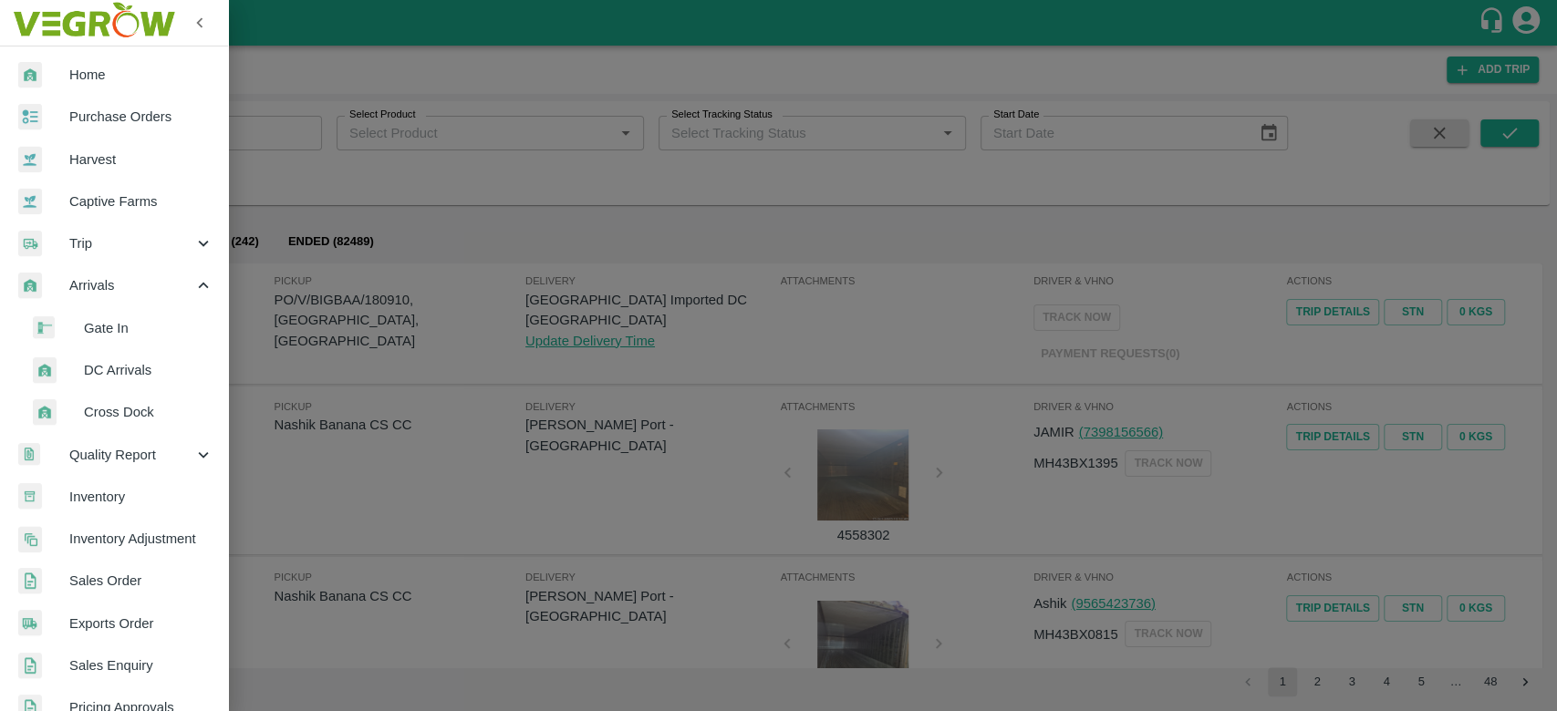
click at [124, 364] on span "DC Arrivals" at bounding box center [148, 370] width 129 height 20
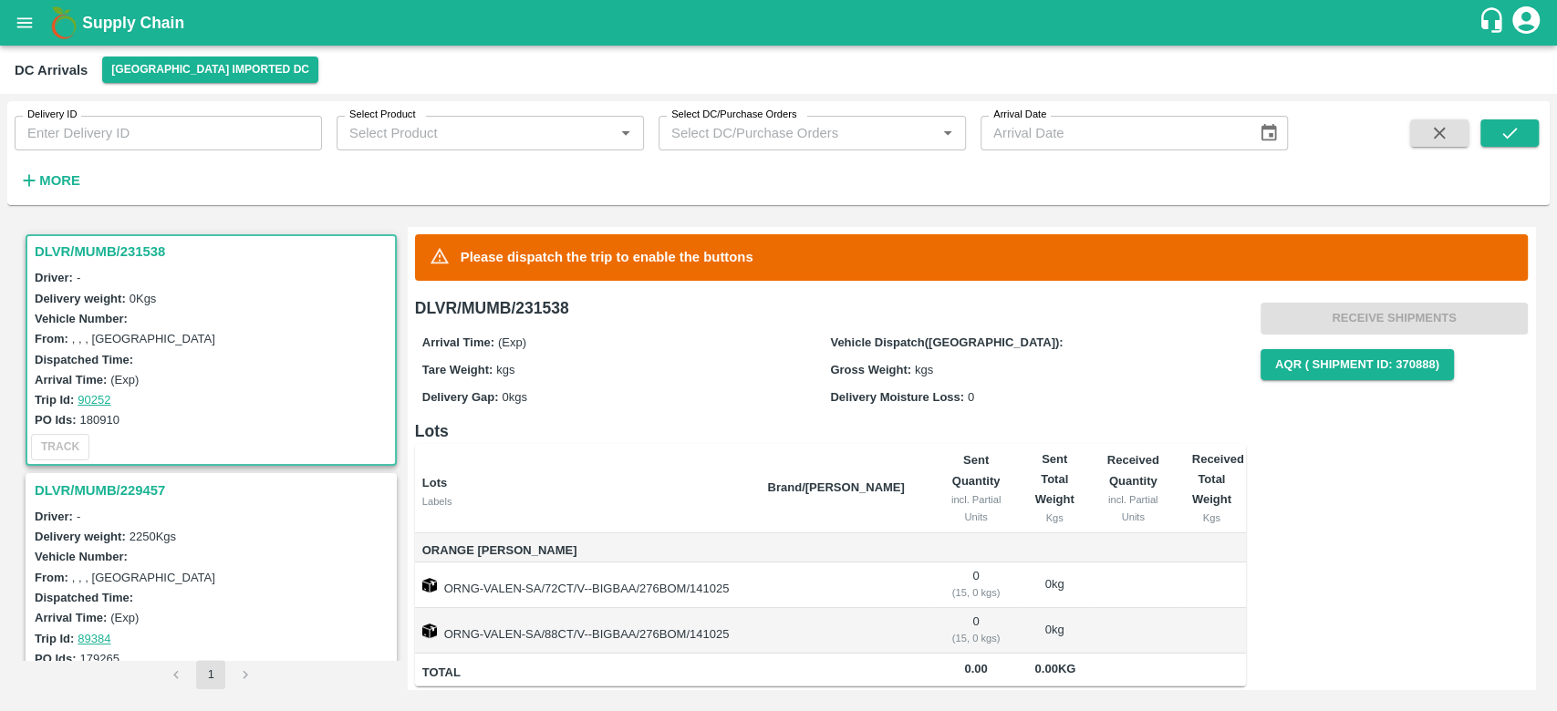
click at [290, 302] on div "Delivery weight: 0 Kgs" at bounding box center [214, 298] width 358 height 20
click at [131, 266] on div "DLVR/MUMB/231538" at bounding box center [211, 251] width 368 height 31
click at [34, 25] on icon "open drawer" at bounding box center [25, 23] width 20 height 20
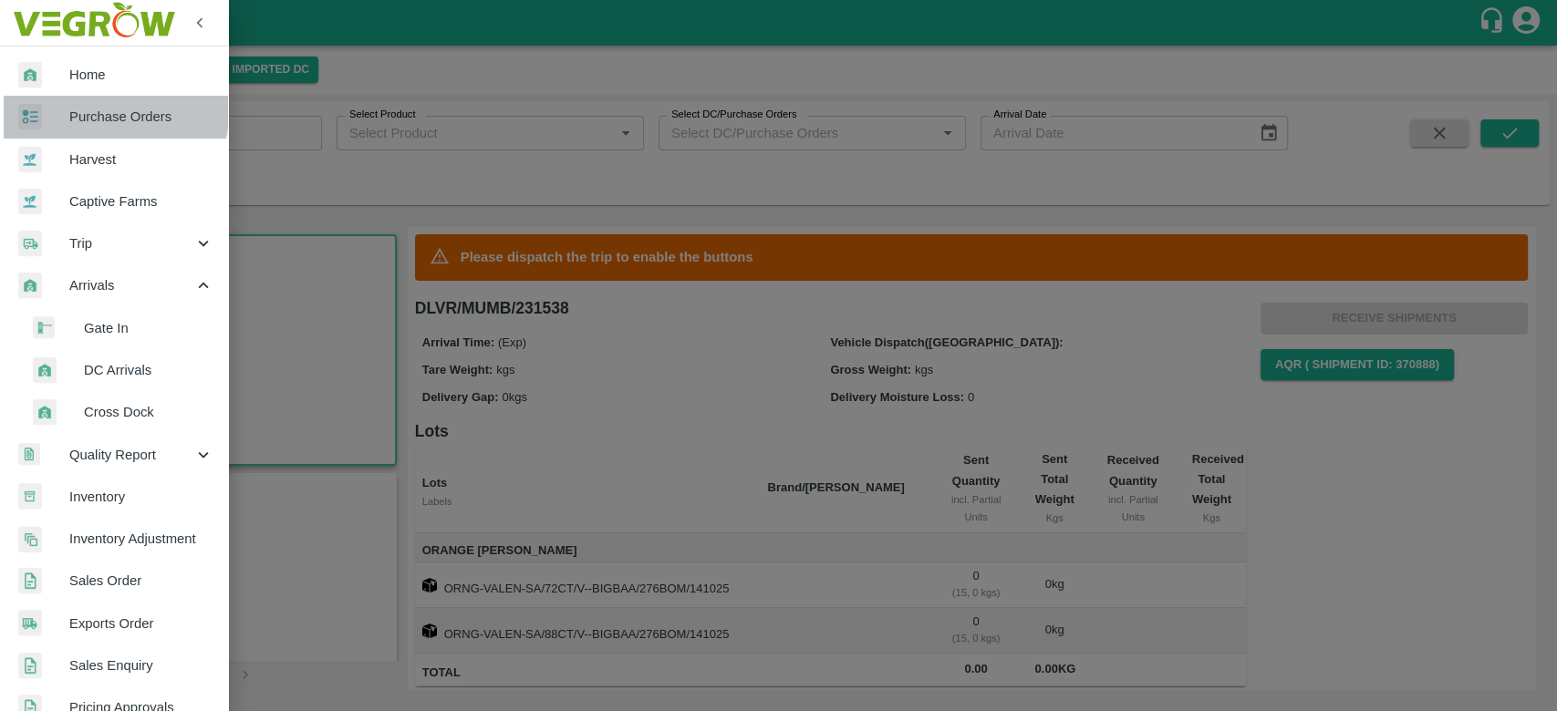
click at [109, 112] on span "Purchase Orders" at bounding box center [141, 117] width 144 height 20
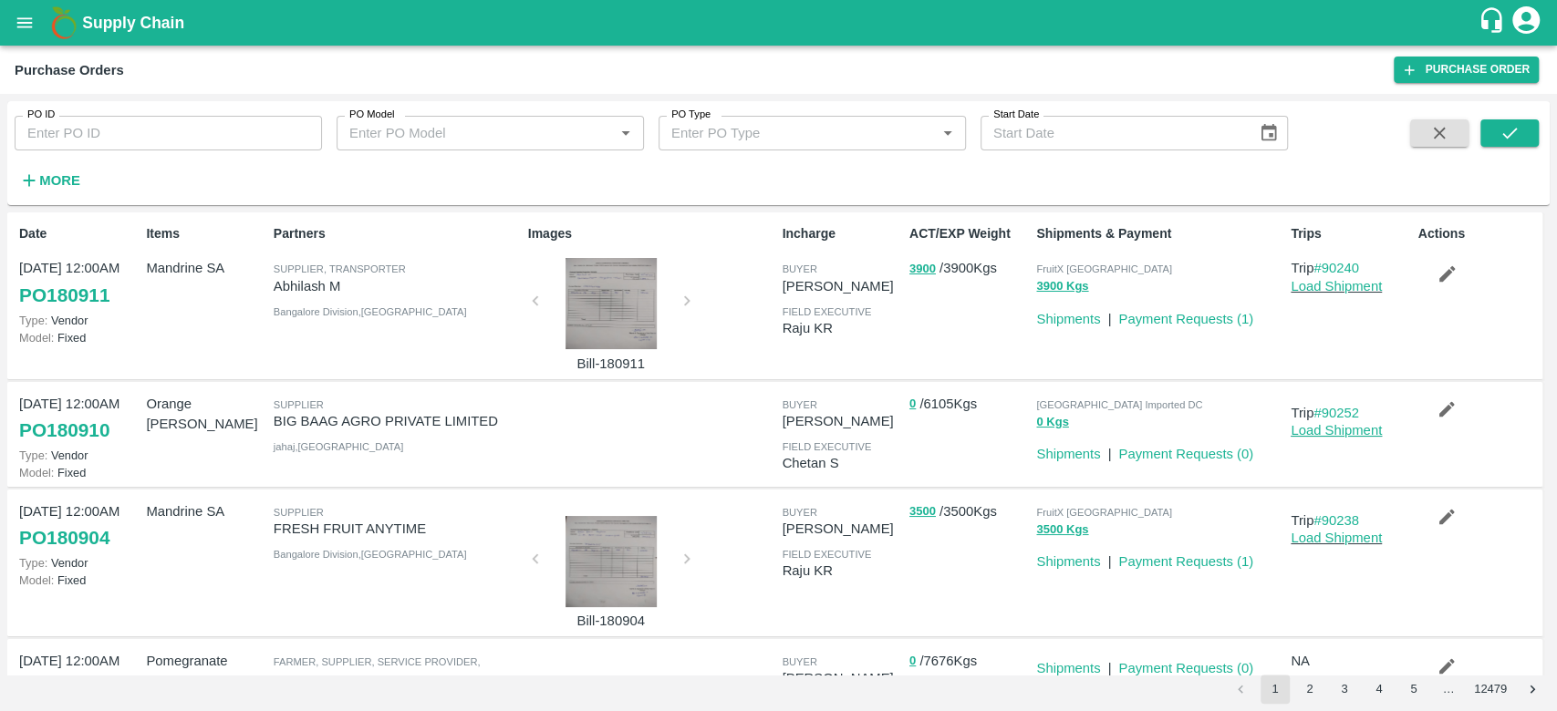
click at [1311, 426] on link "Load Shipment" at bounding box center [1335, 430] width 91 height 15
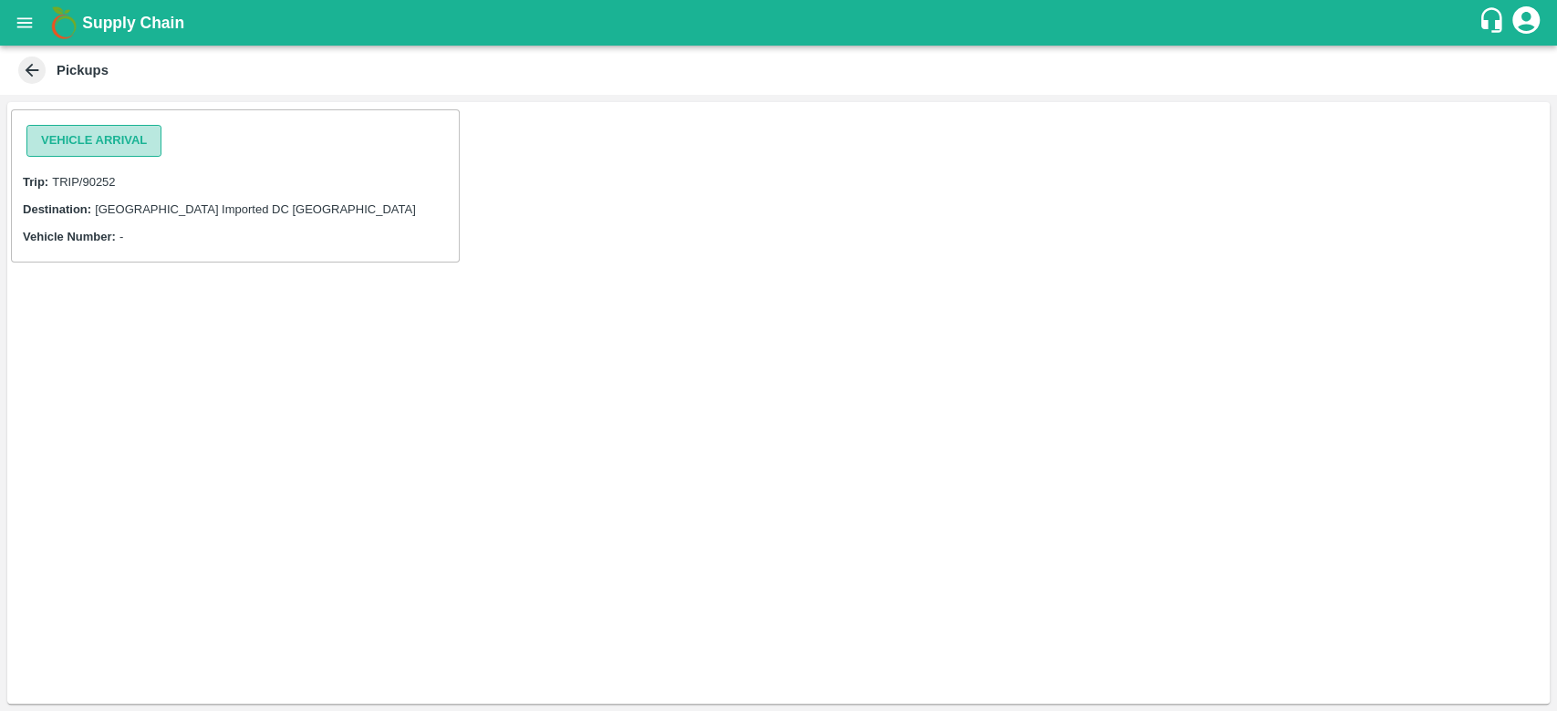
click at [83, 144] on button "Vehicle Arrival" at bounding box center [93, 141] width 135 height 32
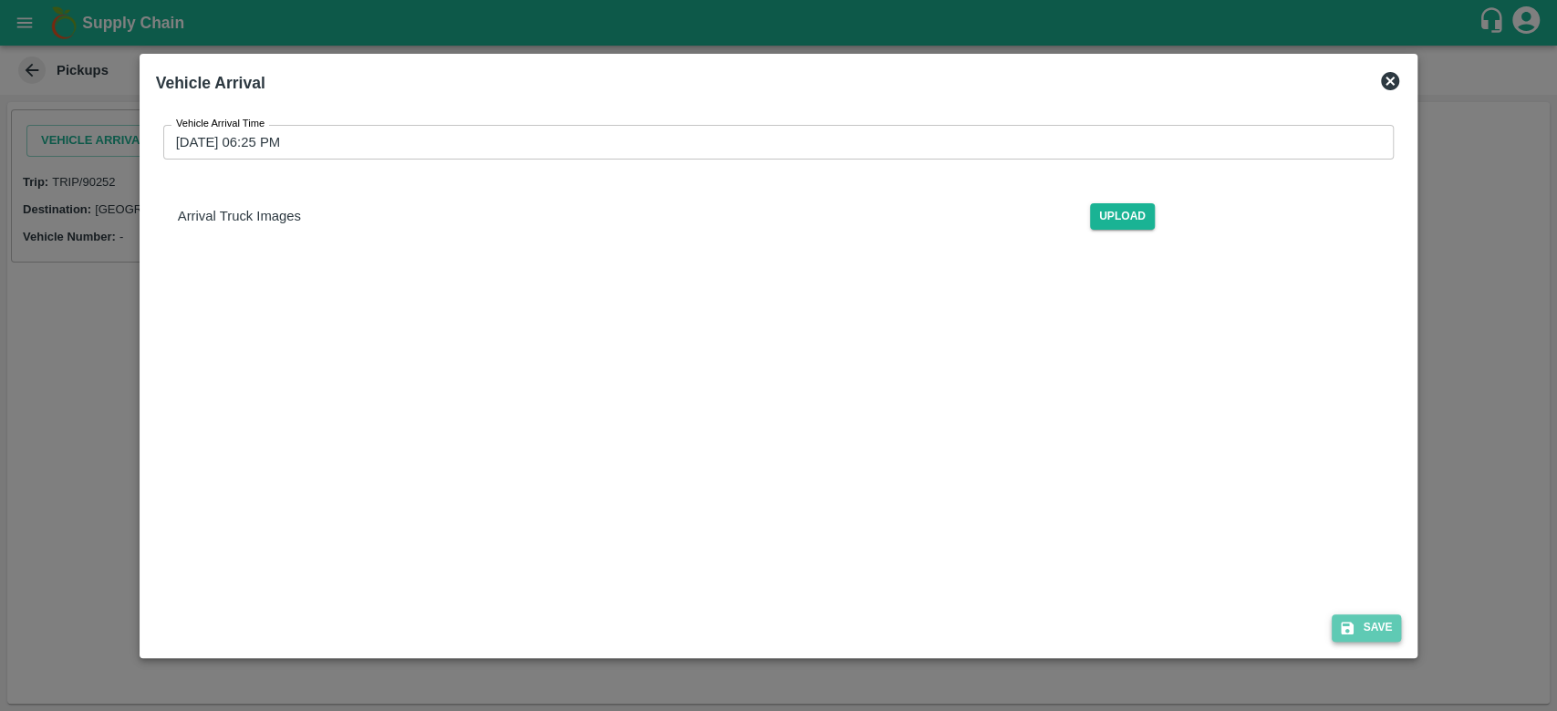
click at [1375, 631] on button "Save" at bounding box center [1365, 628] width 69 height 26
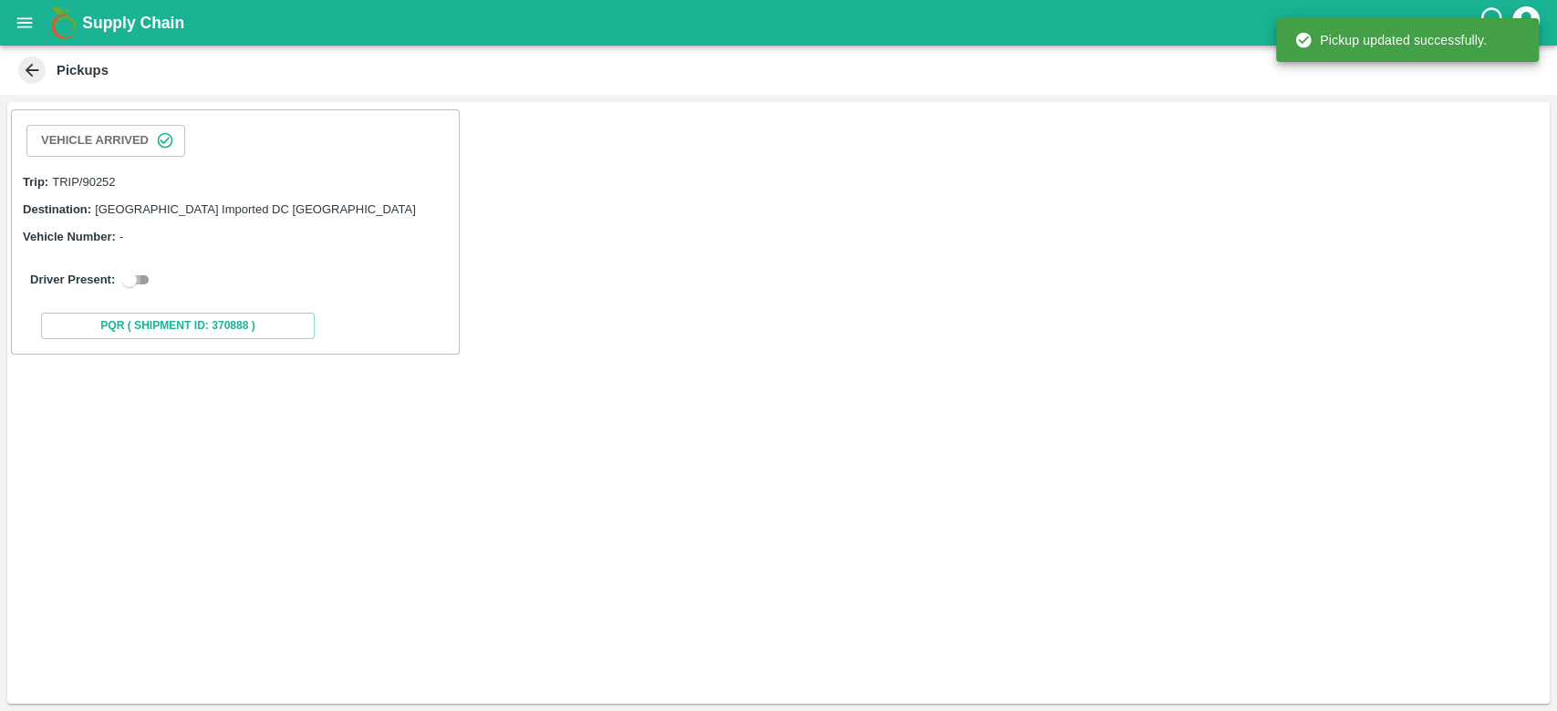
click at [138, 273] on input "checkbox" at bounding box center [130, 280] width 66 height 22
checkbox input "true"
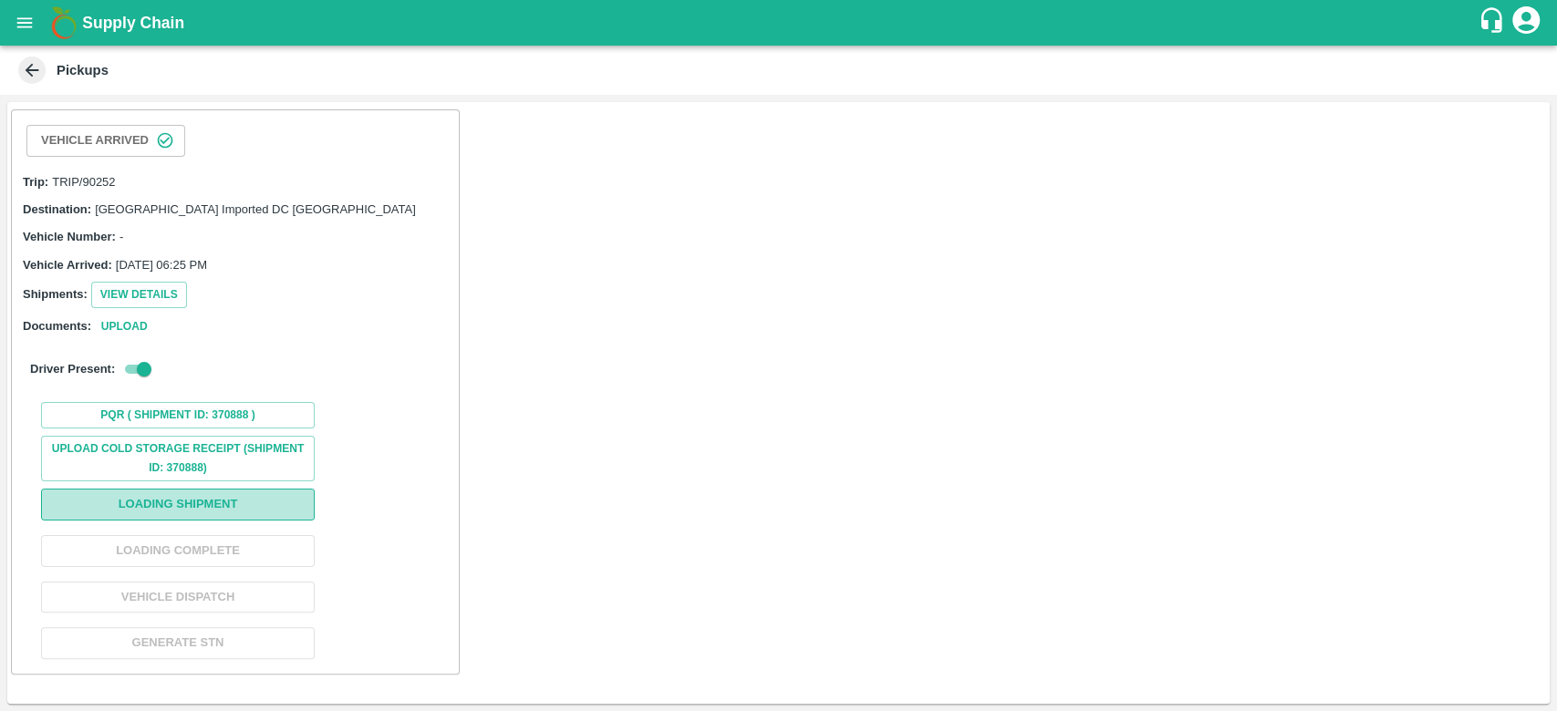
click at [212, 501] on button "Loading Shipment" at bounding box center [178, 505] width 274 height 32
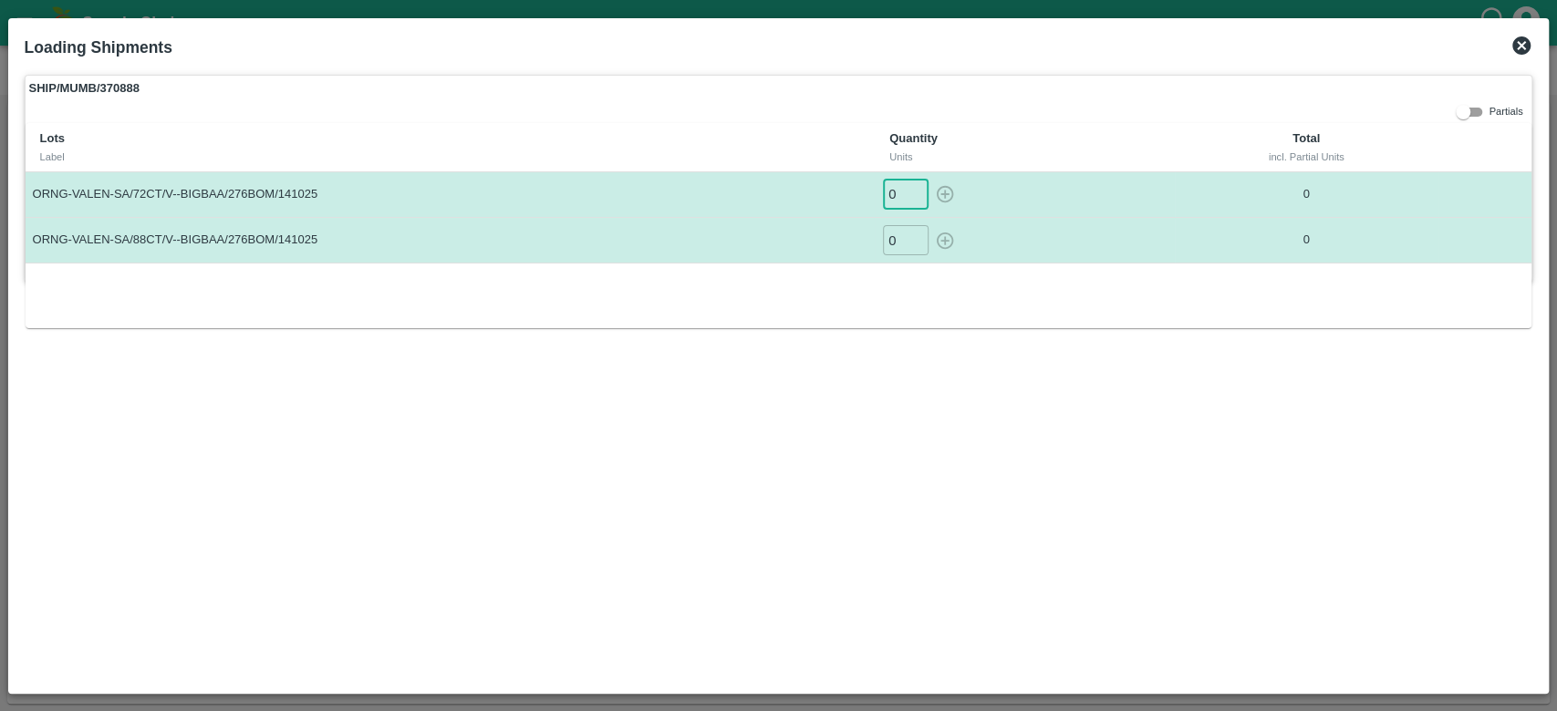
click at [896, 192] on input "0" at bounding box center [906, 195] width 46 height 30
type input "227"
click at [901, 238] on input "0" at bounding box center [906, 240] width 46 height 30
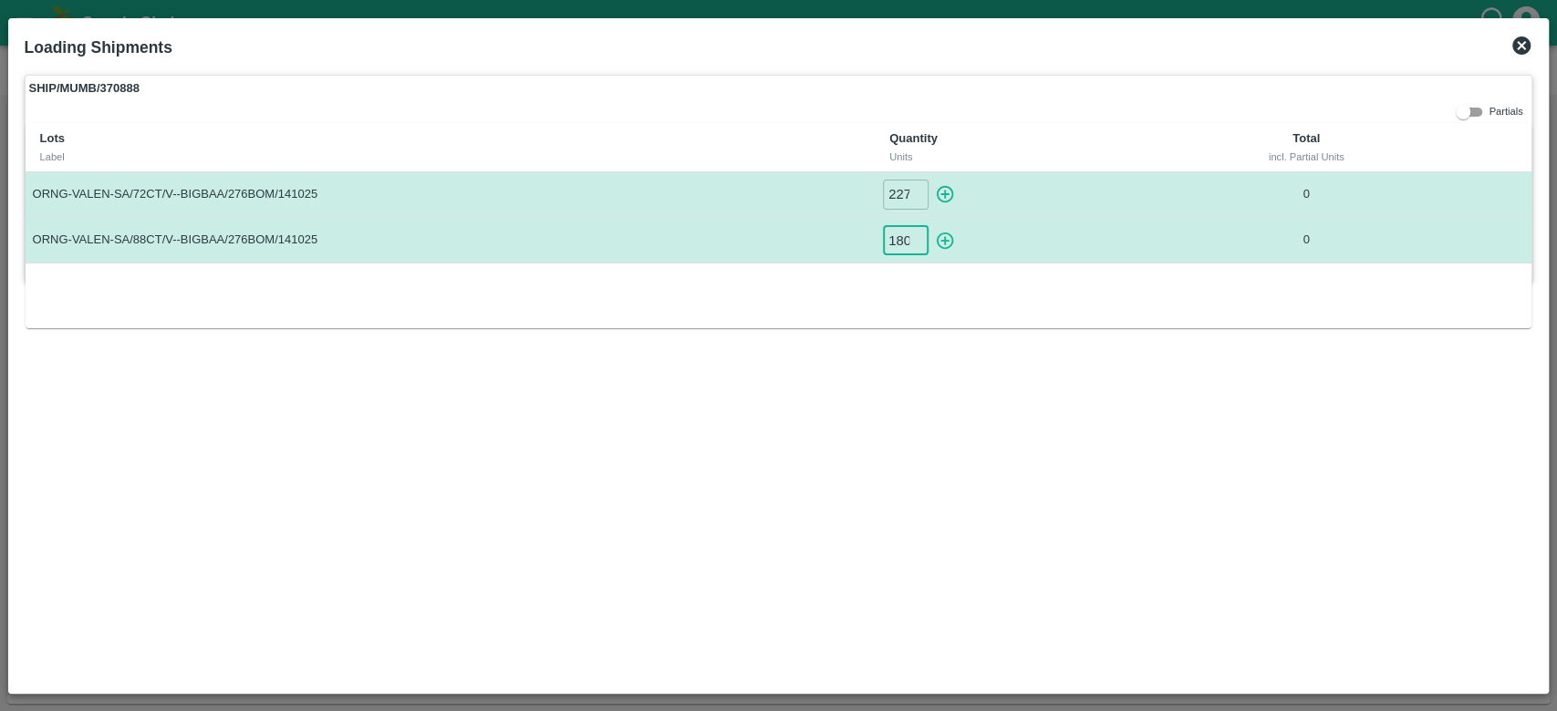
scroll to position [0, 1]
type input "180"
click at [944, 191] on icon "button" at bounding box center [945, 194] width 17 height 17
type input "0"
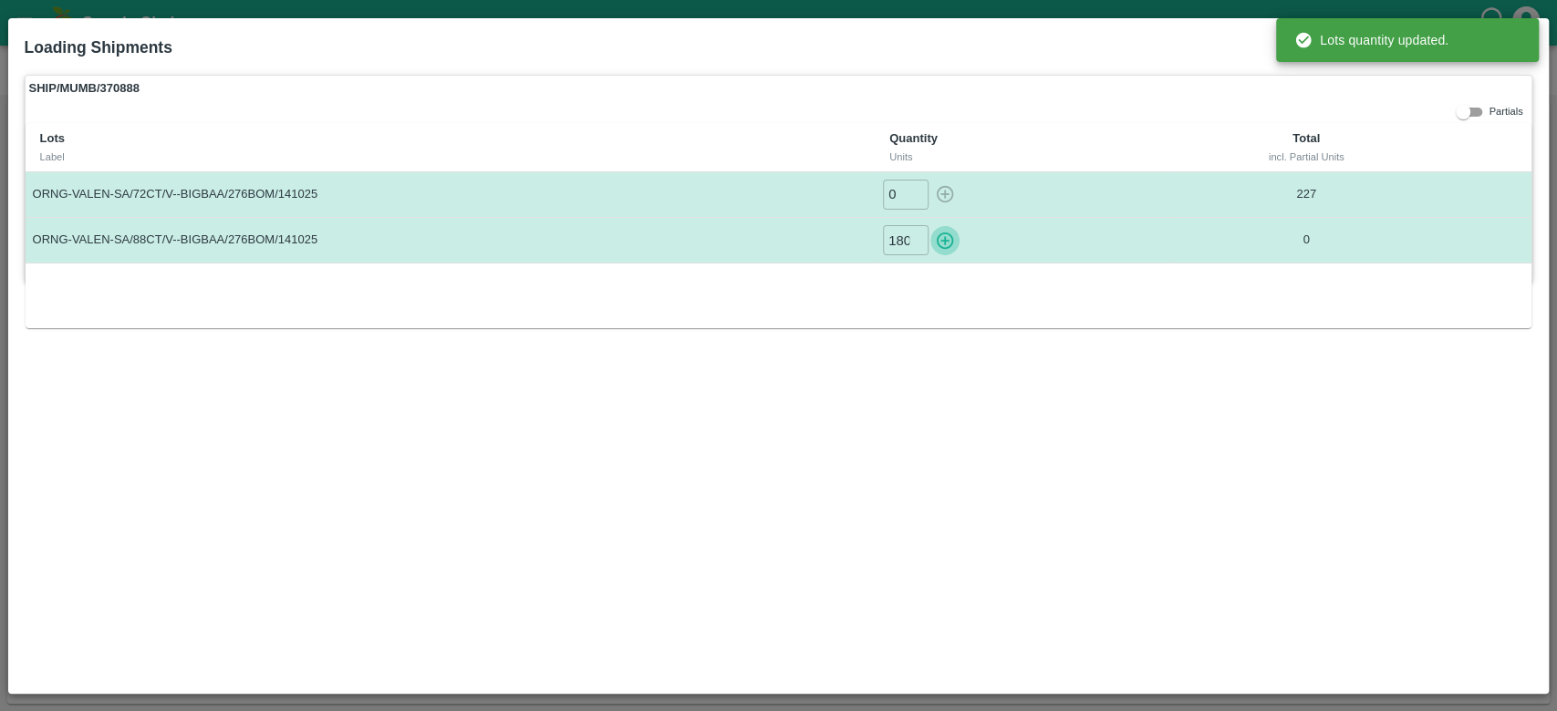
click at [944, 237] on icon "button" at bounding box center [945, 240] width 17 height 17
type input "0"
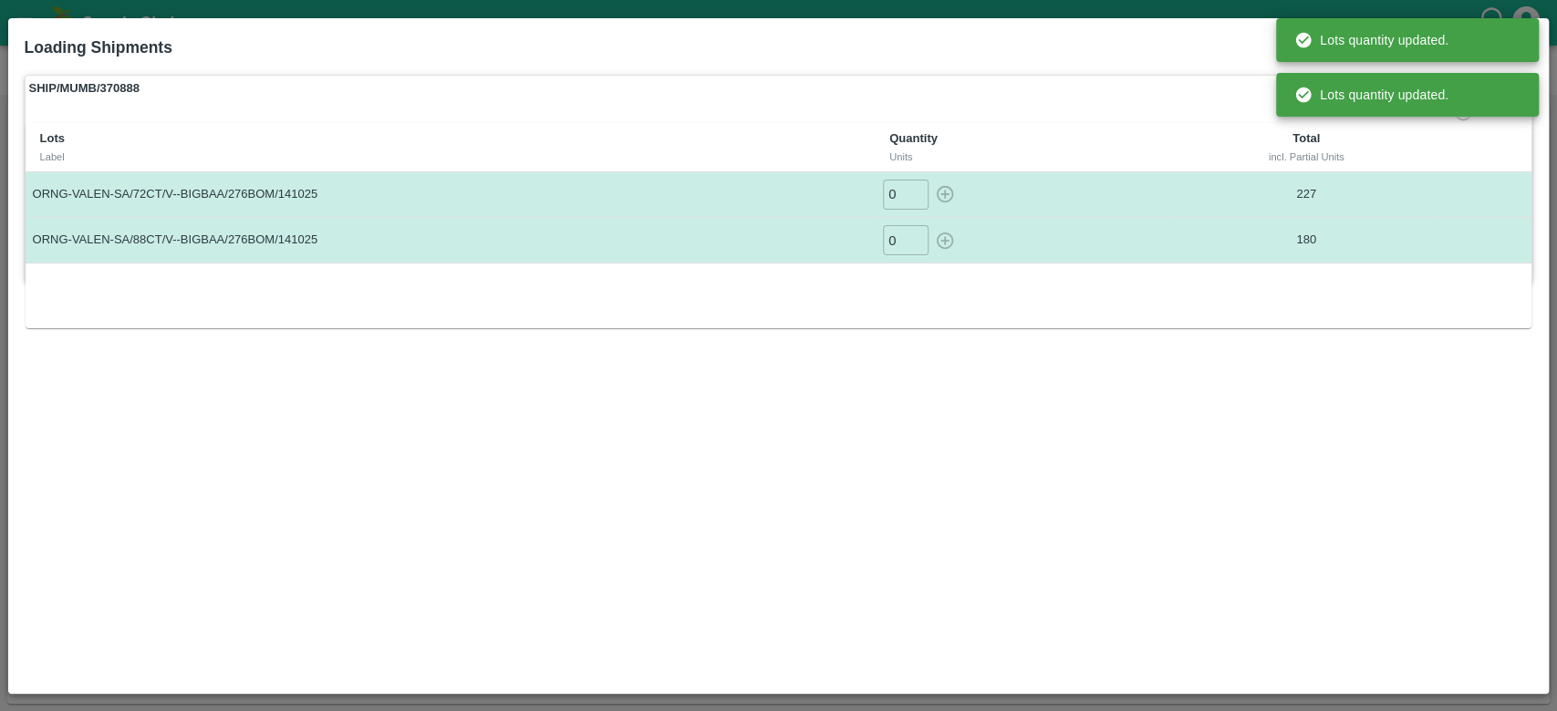
click at [944, 237] on div "0 ​" at bounding box center [1024, 240] width 285 height 30
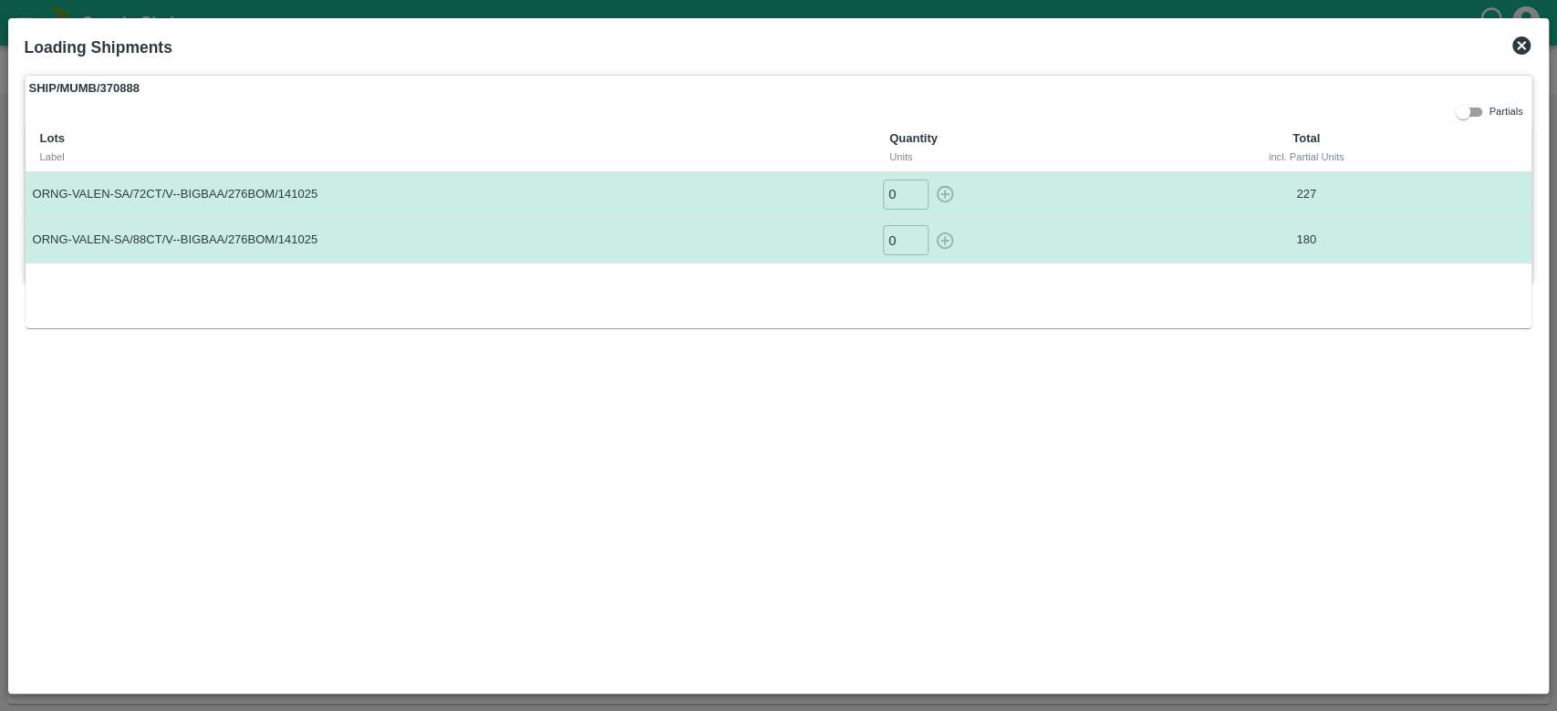
click at [1523, 48] on icon at bounding box center [1521, 45] width 18 height 18
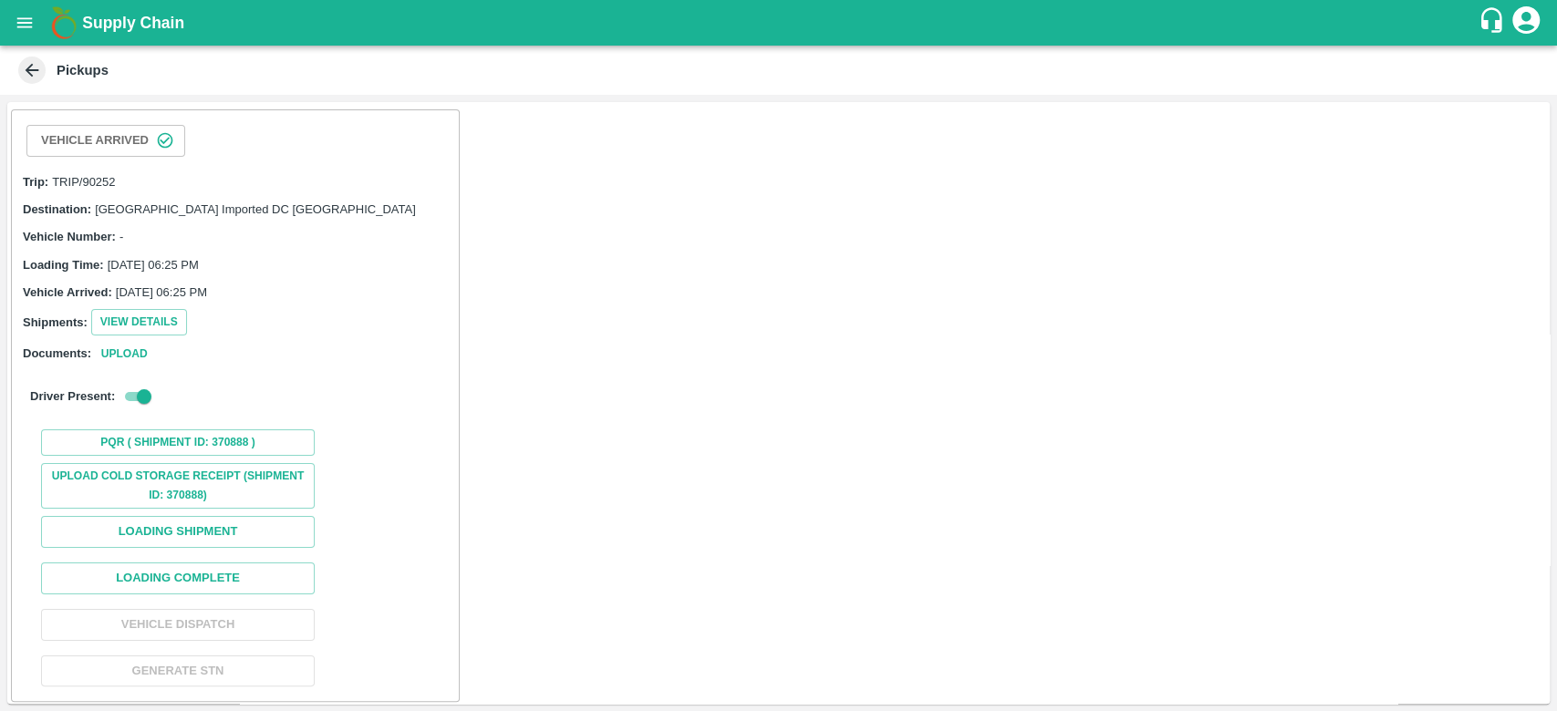
scroll to position [4, 0]
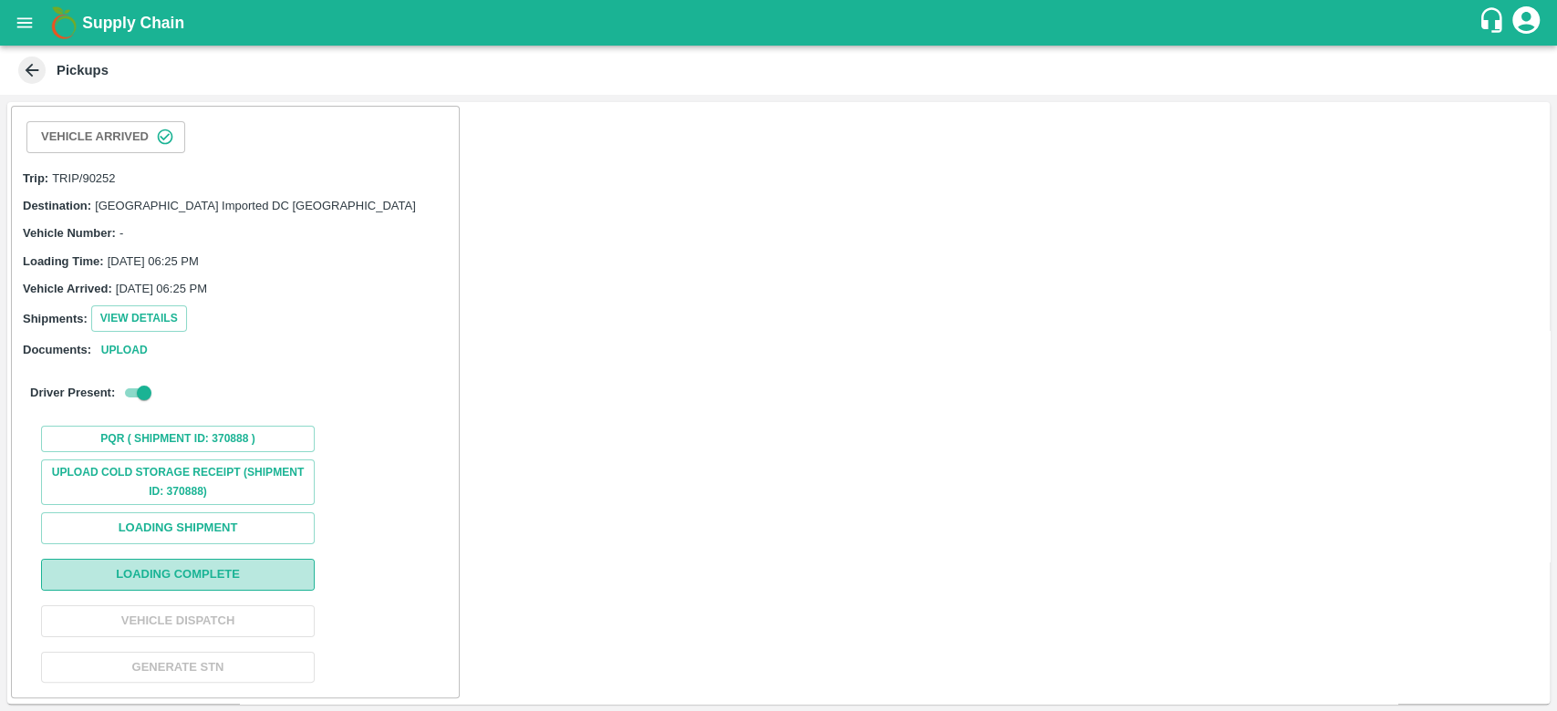
click at [234, 573] on button "Loading Complete" at bounding box center [178, 575] width 274 height 32
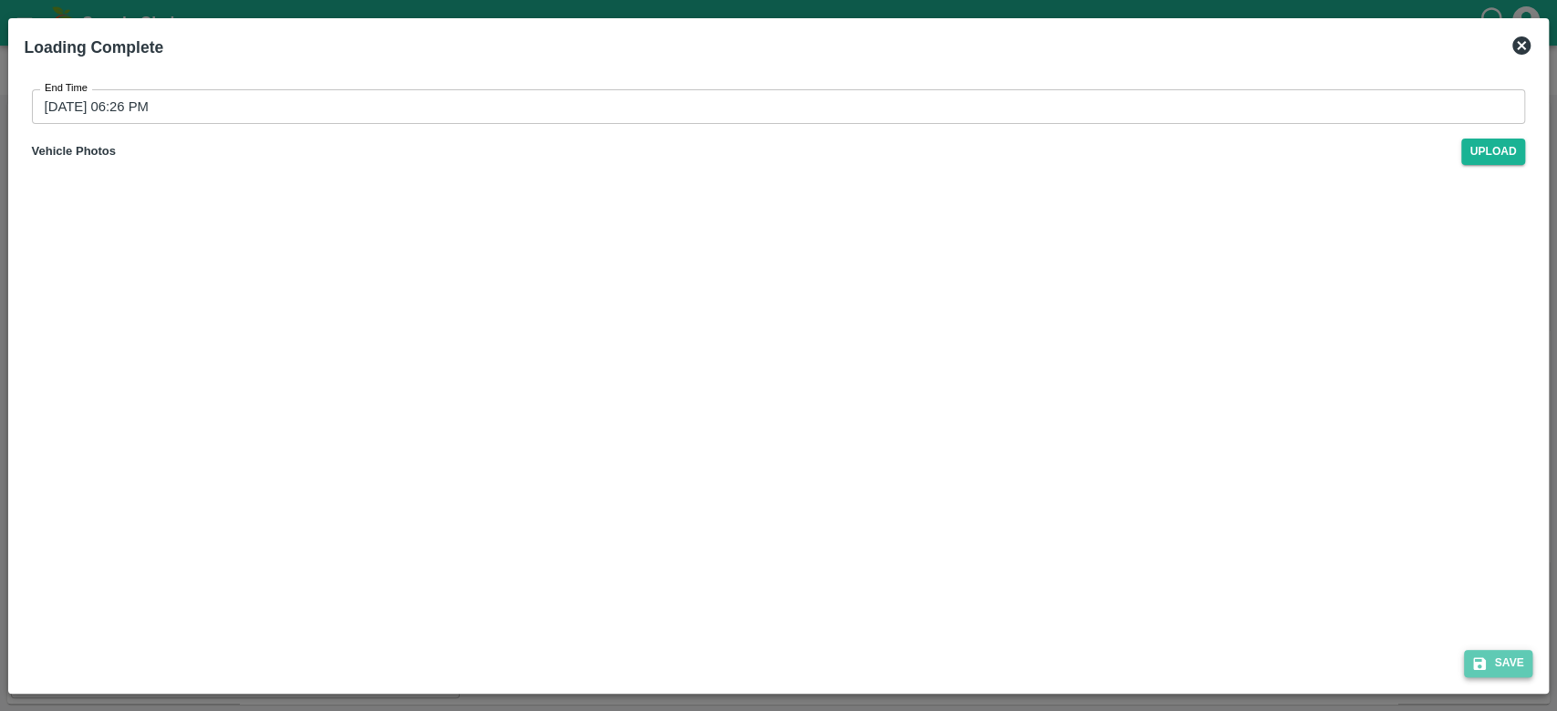
click at [1494, 665] on button "Save" at bounding box center [1498, 663] width 69 height 26
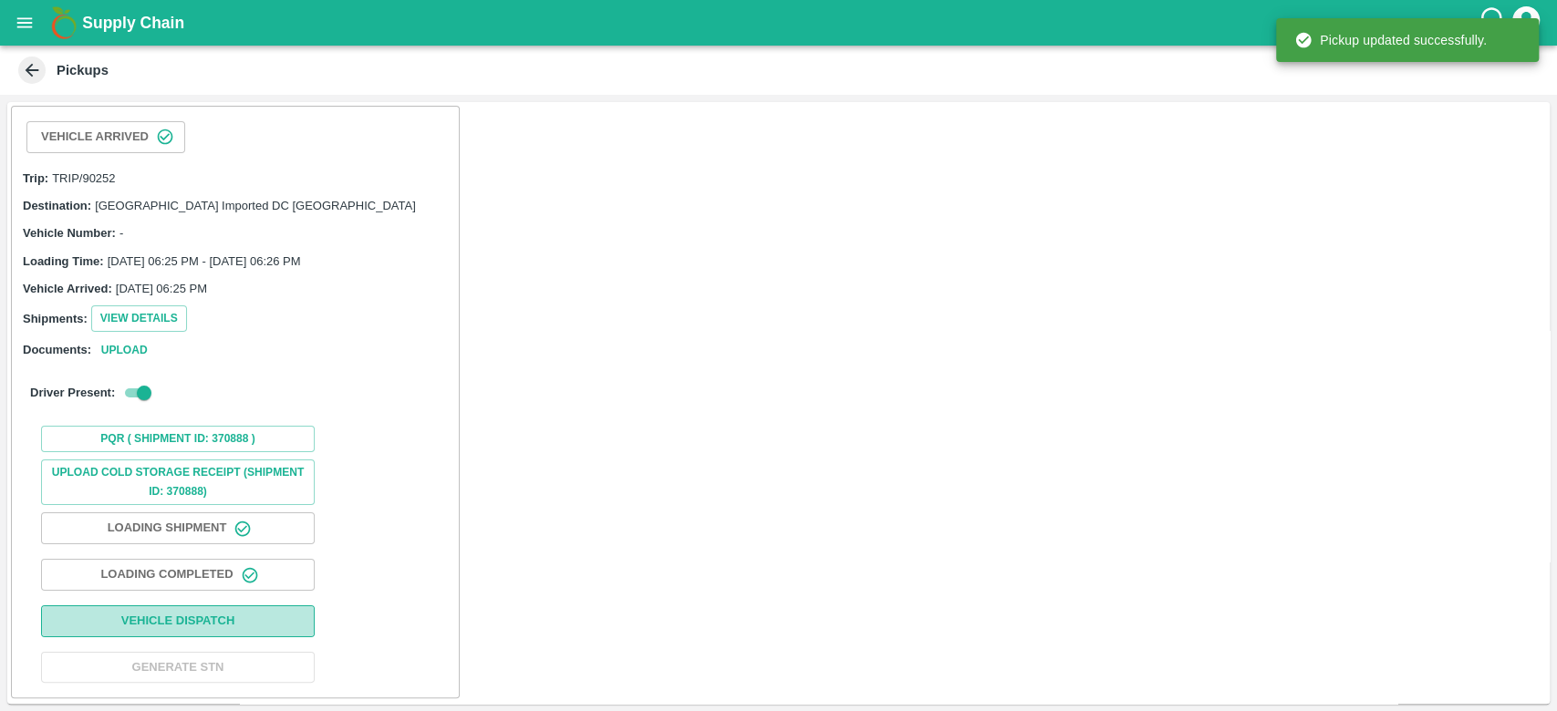
click at [198, 627] on button "Vehicle Dispatch" at bounding box center [178, 622] width 274 height 32
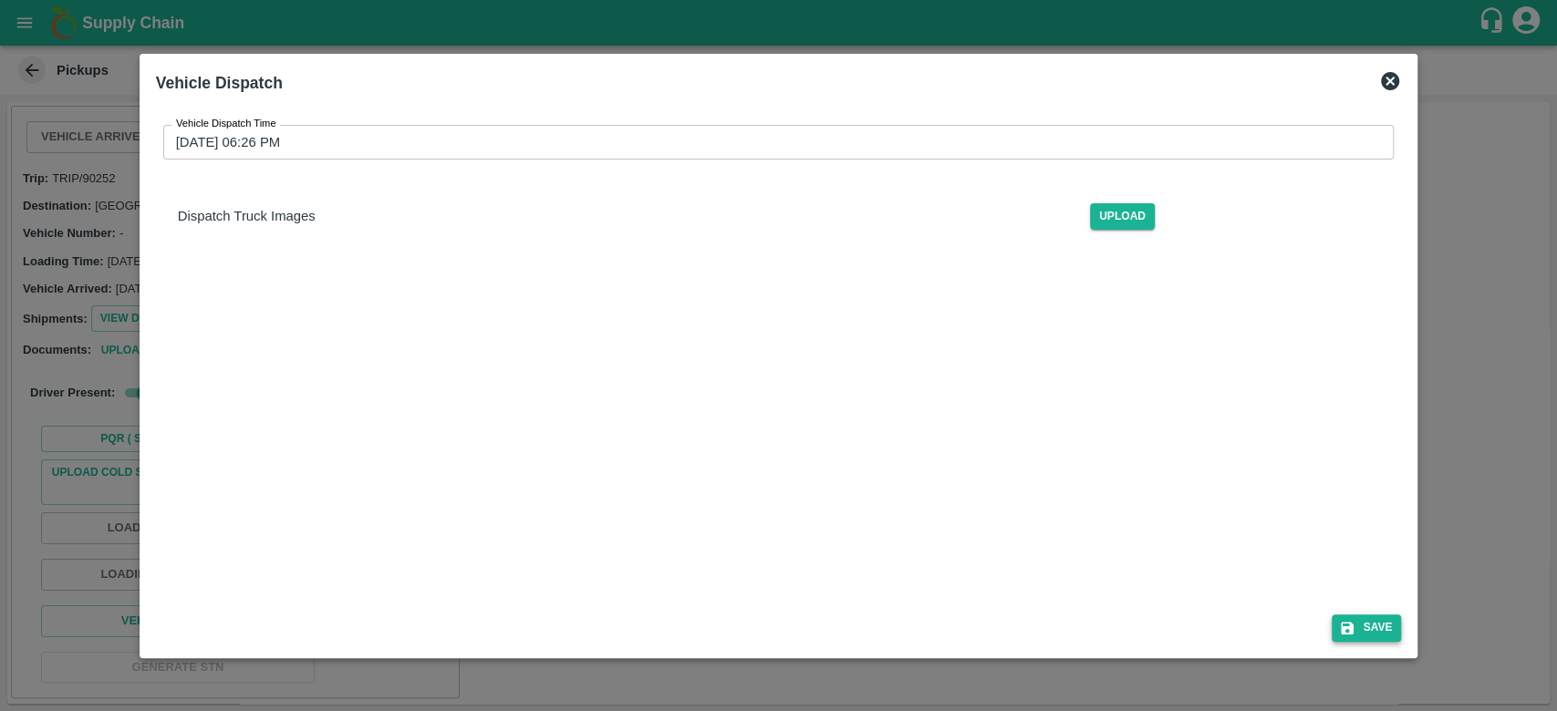
click at [1376, 630] on button "Save" at bounding box center [1365, 628] width 69 height 26
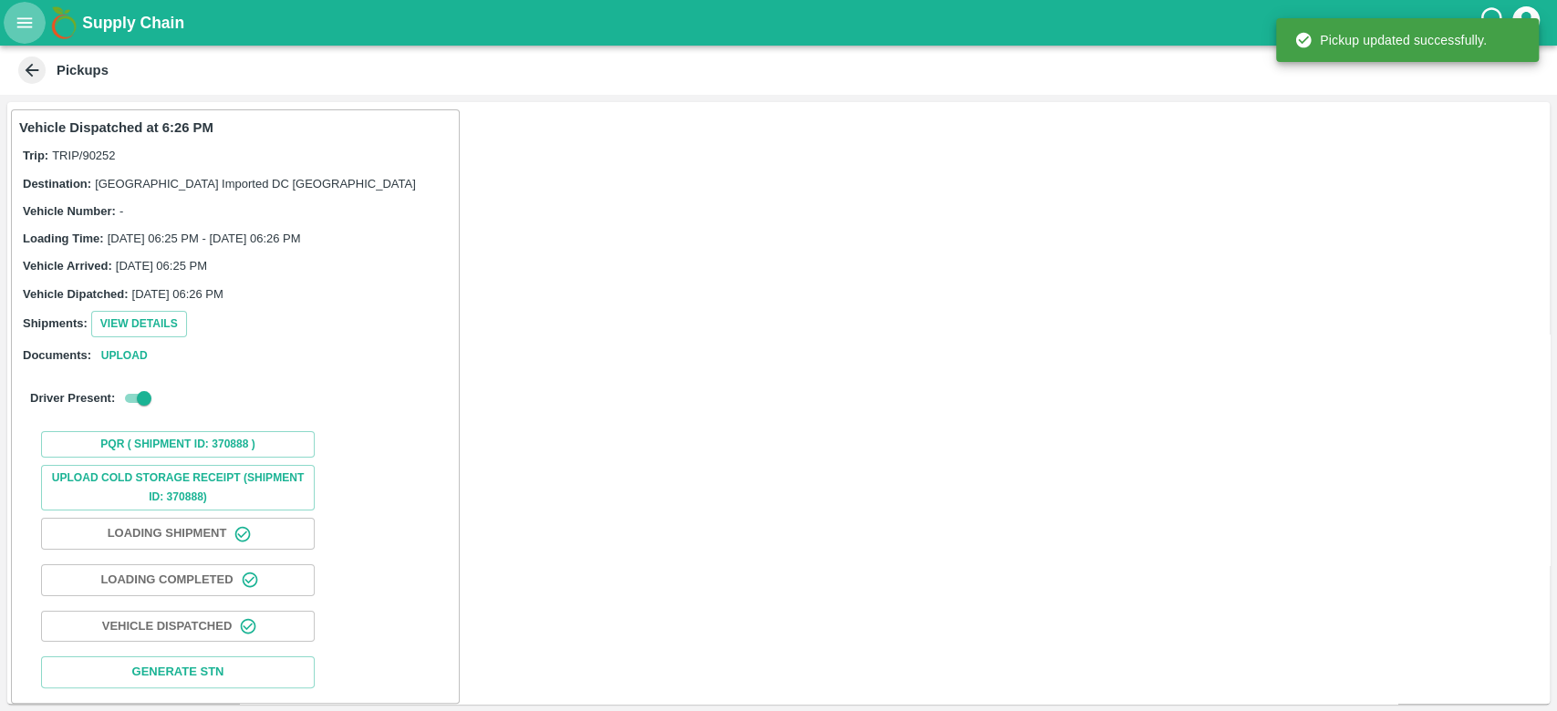
click at [22, 23] on icon "open drawer" at bounding box center [25, 22] width 16 height 10
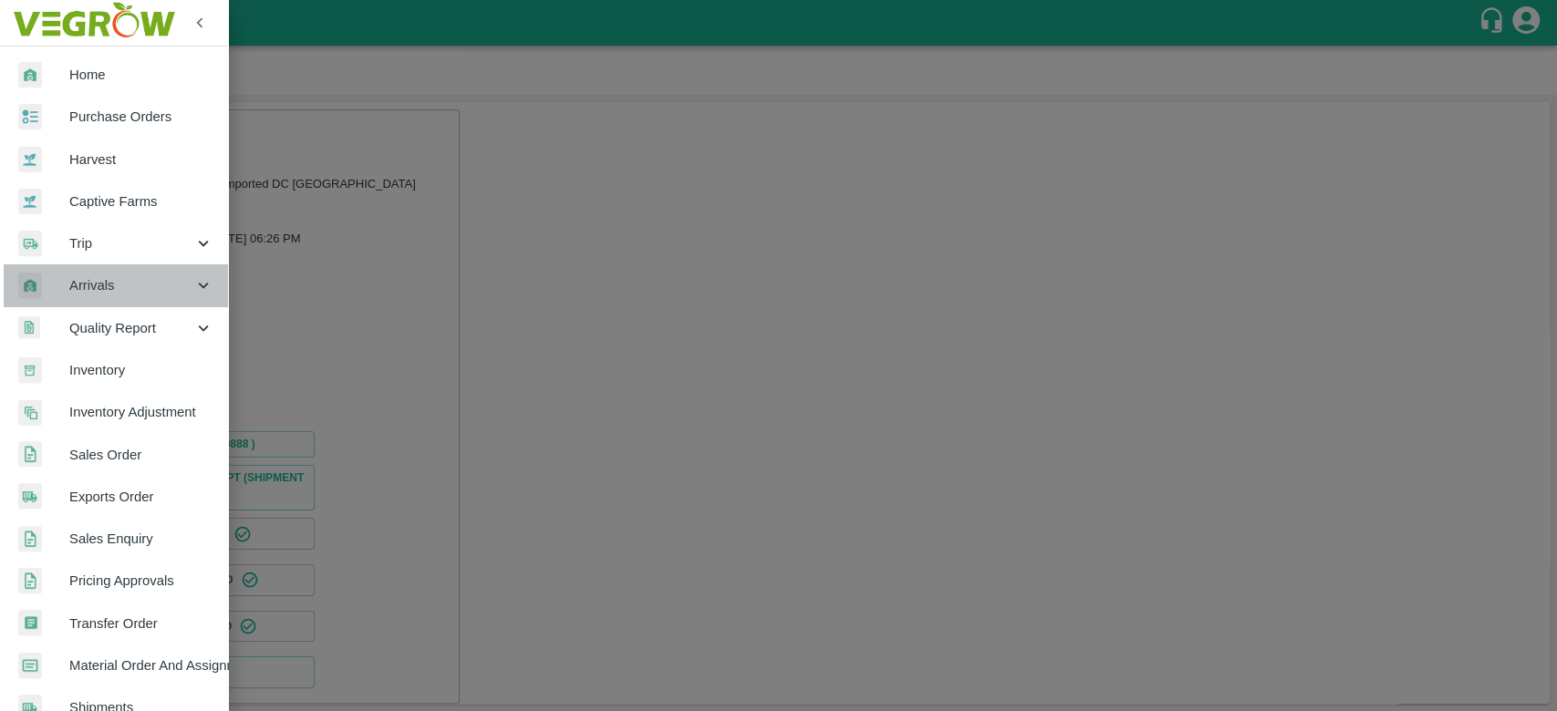
click at [134, 287] on span "Arrivals" at bounding box center [131, 285] width 124 height 20
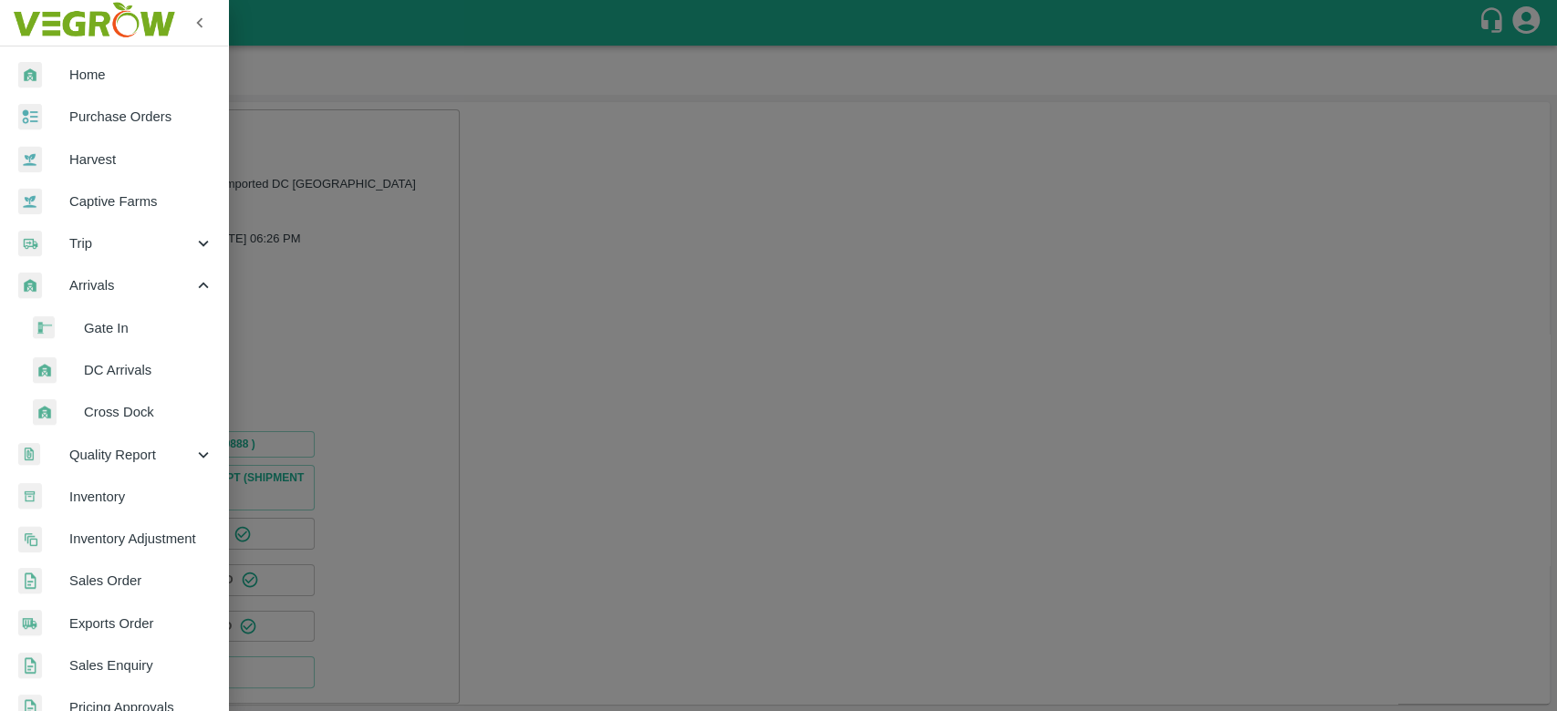
click at [132, 374] on span "DC Arrivals" at bounding box center [148, 370] width 129 height 20
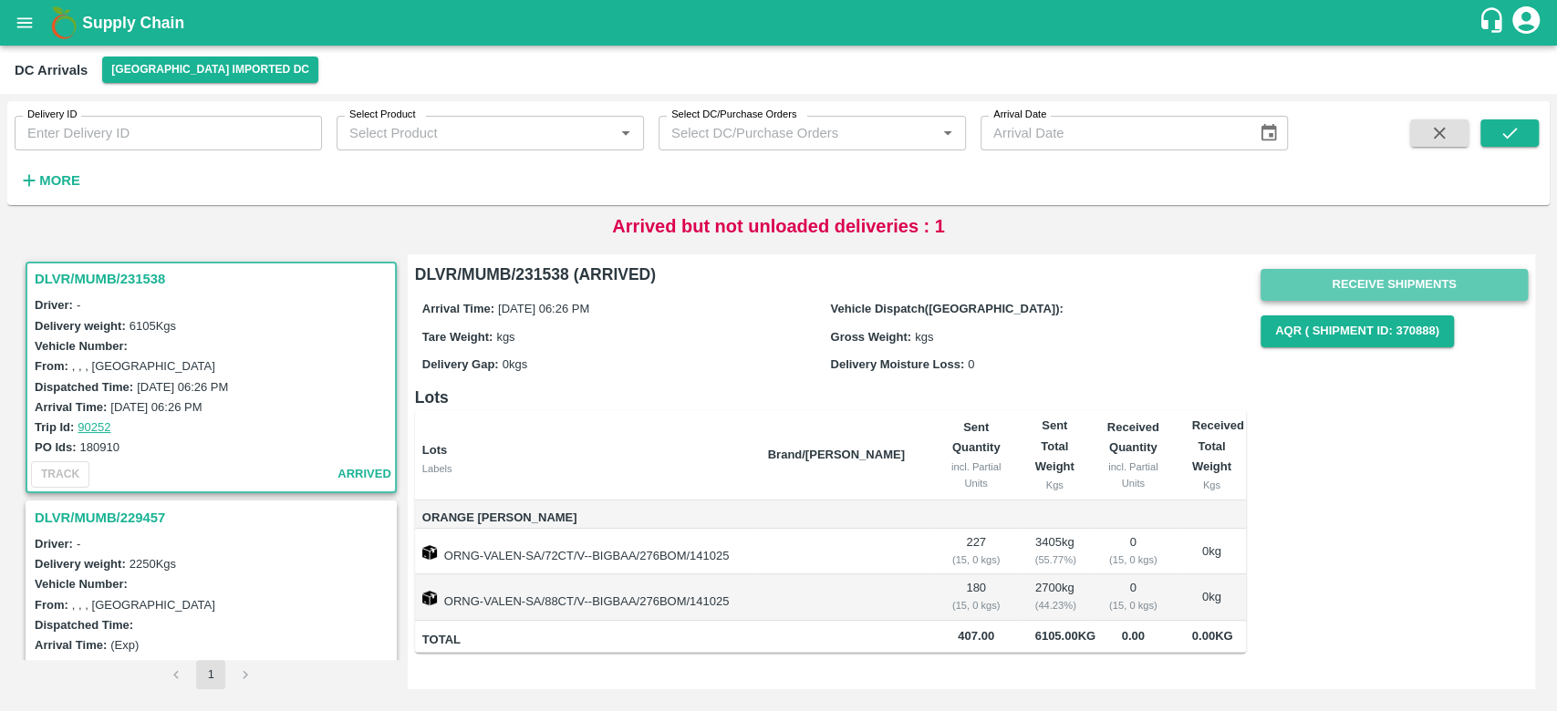
click at [1423, 275] on button "Receive Shipments" at bounding box center [1393, 285] width 267 height 32
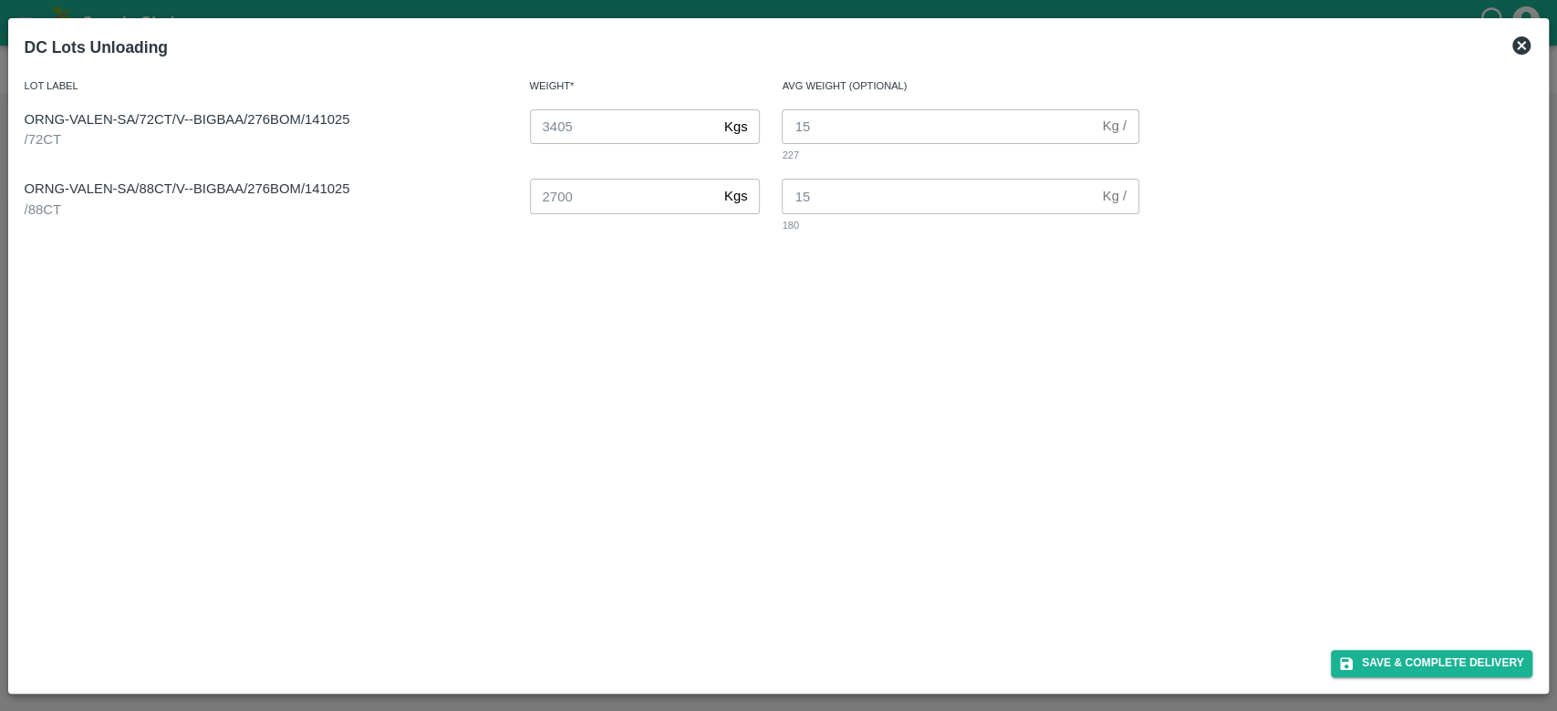
click at [1529, 47] on icon at bounding box center [1521, 45] width 18 height 18
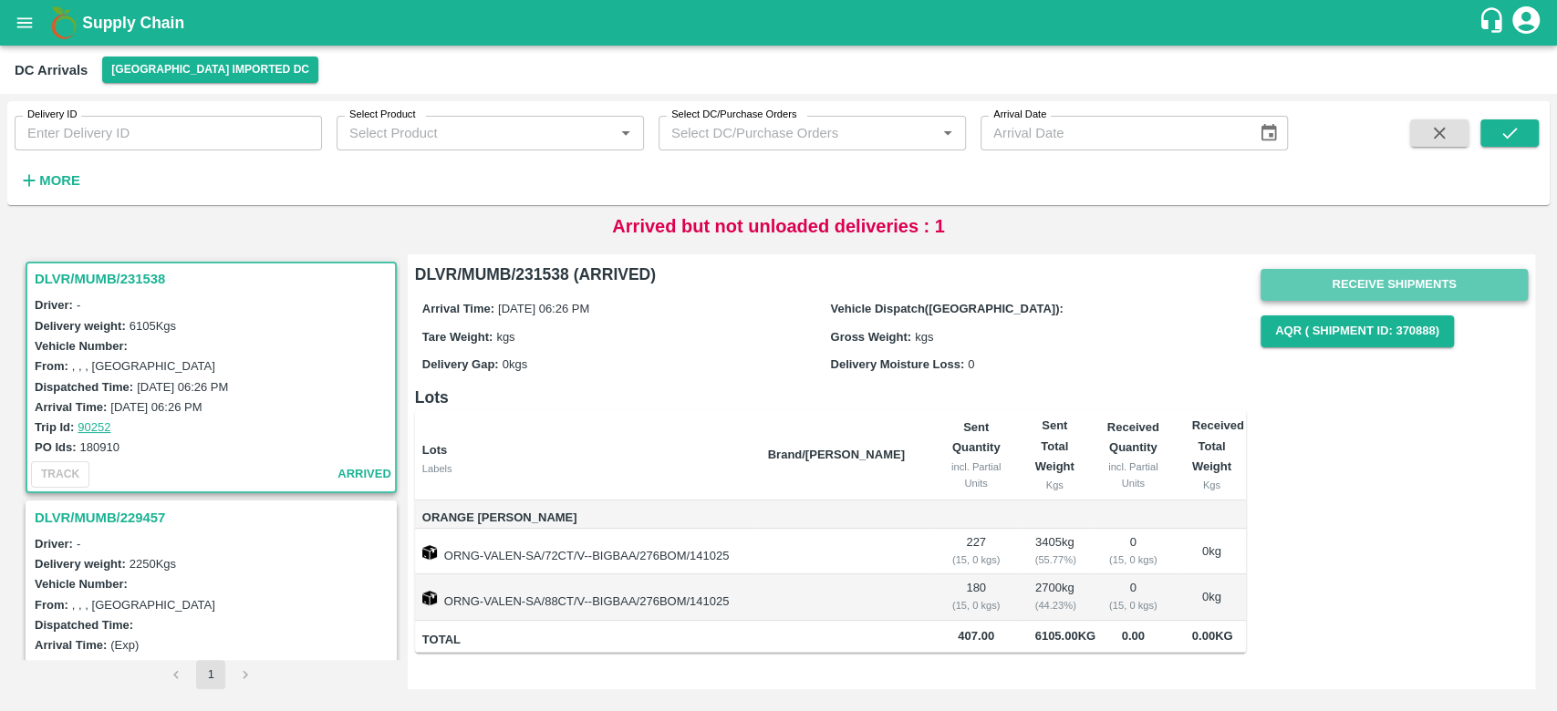
click at [1415, 284] on button "Receive Shipments" at bounding box center [1393, 285] width 267 height 32
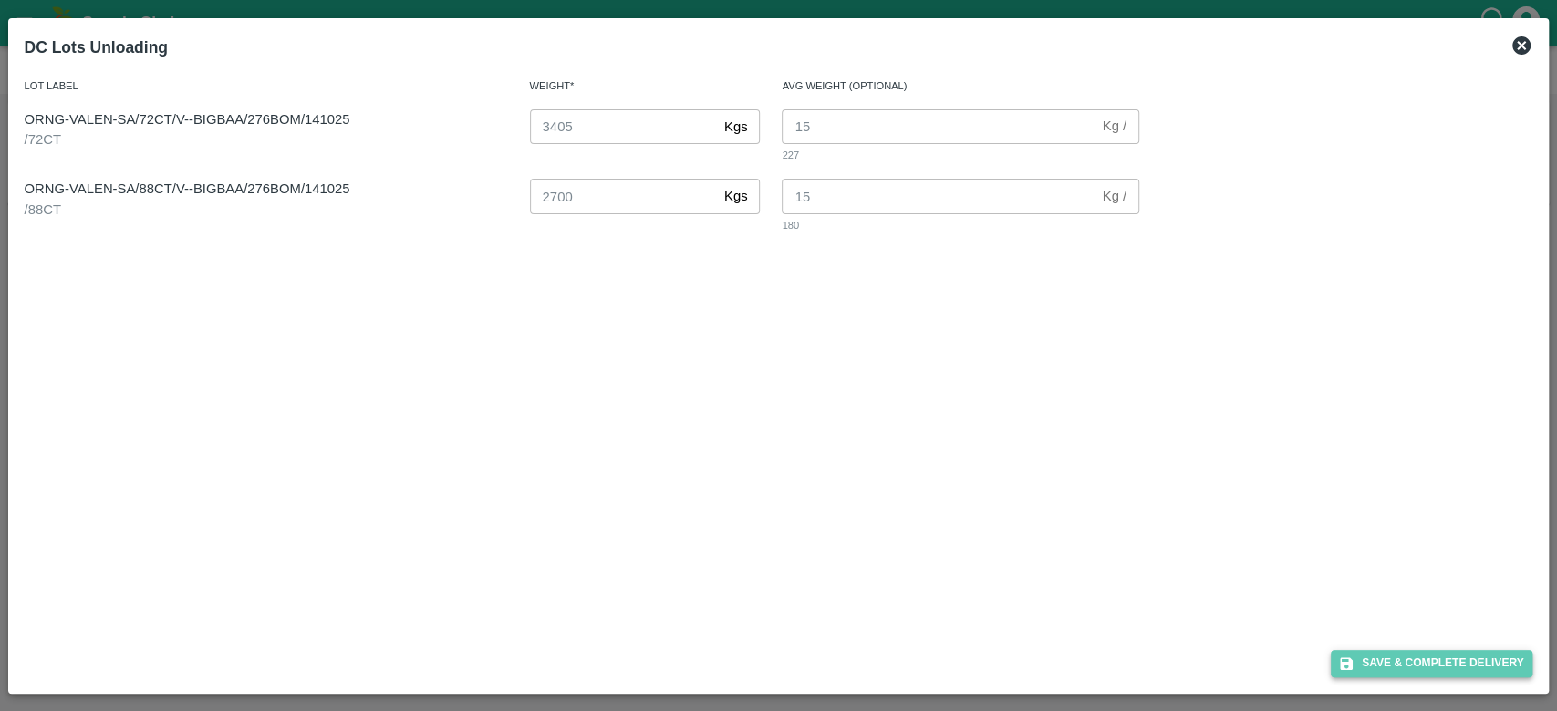
click at [1418, 664] on button "Save & Complete Delivery" at bounding box center [1431, 663] width 202 height 26
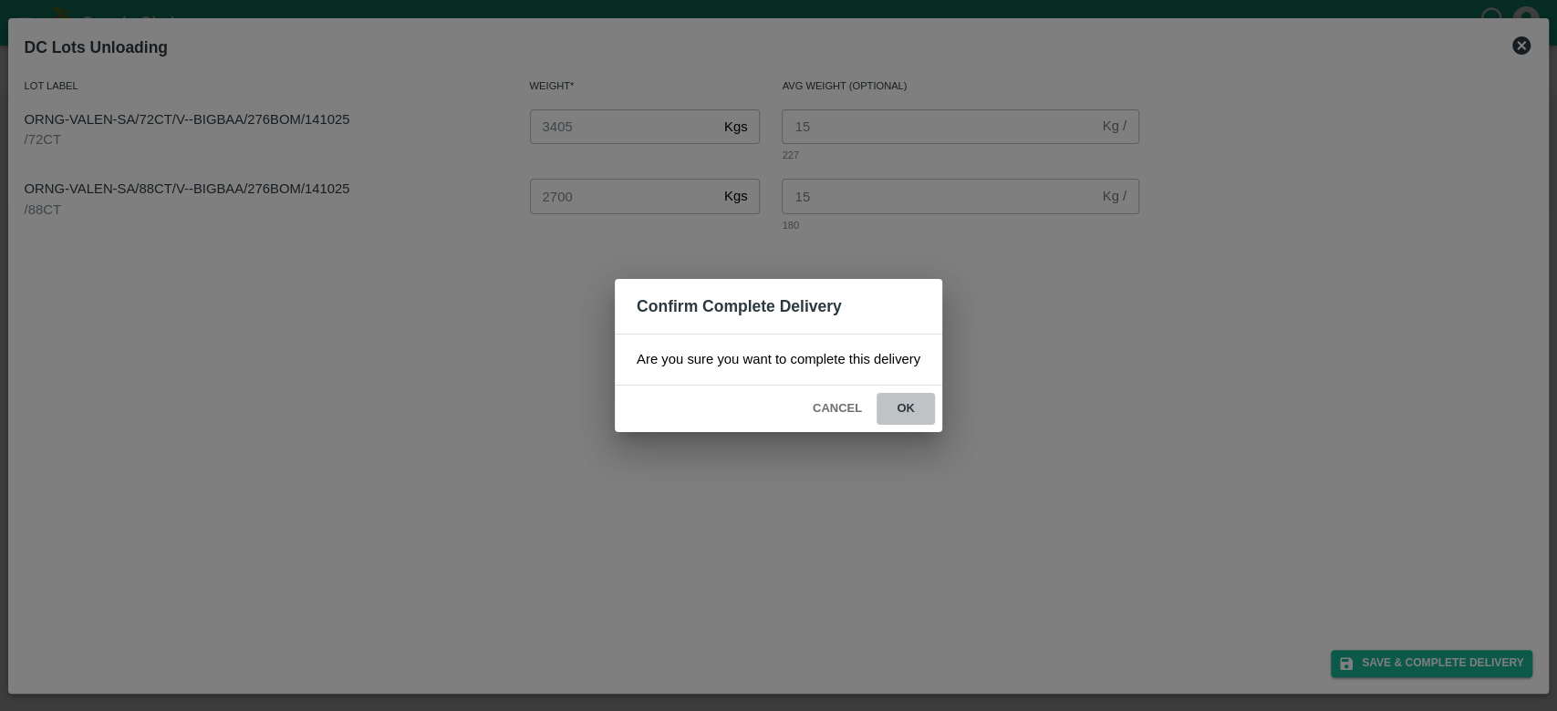
click at [906, 416] on button "ok" at bounding box center [905, 409] width 58 height 32
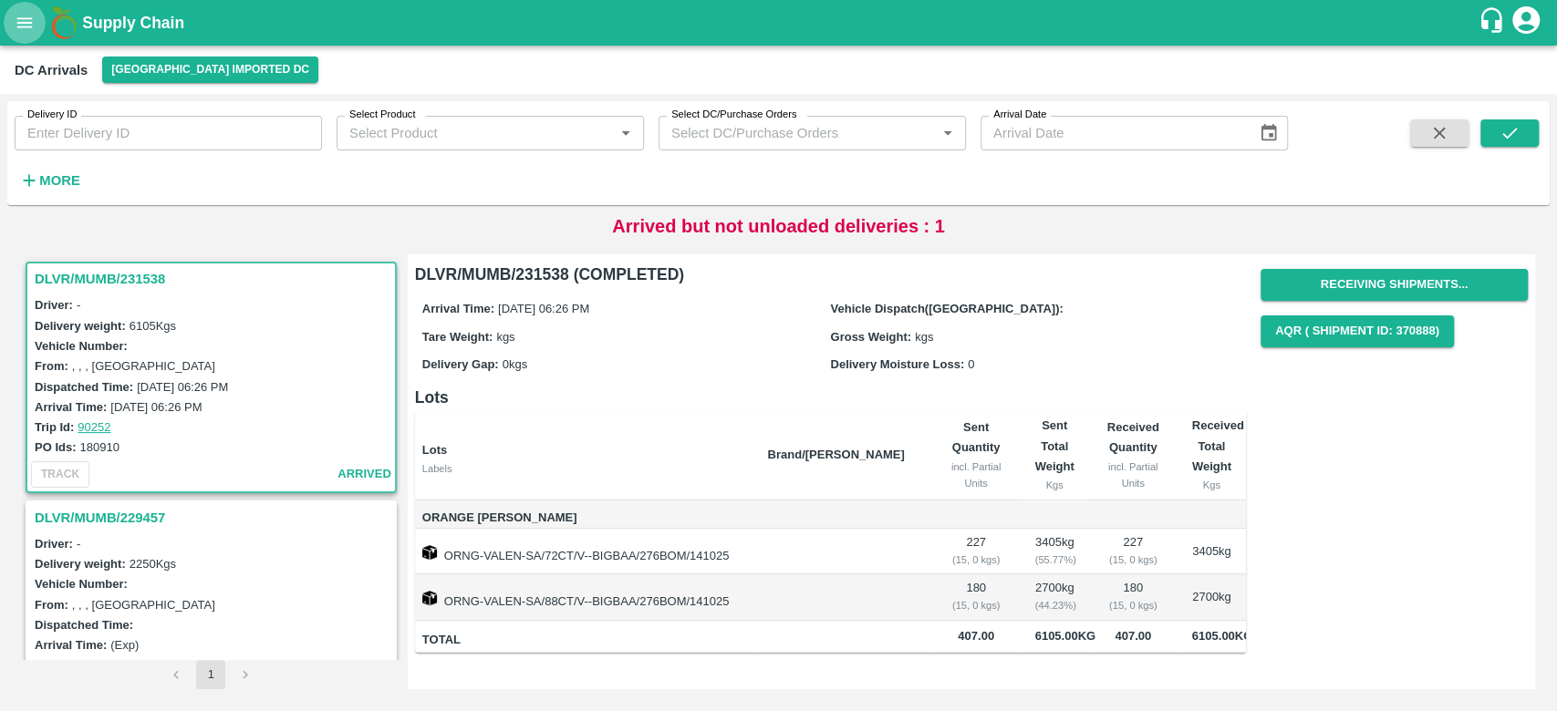
click at [27, 20] on icon "open drawer" at bounding box center [25, 23] width 20 height 20
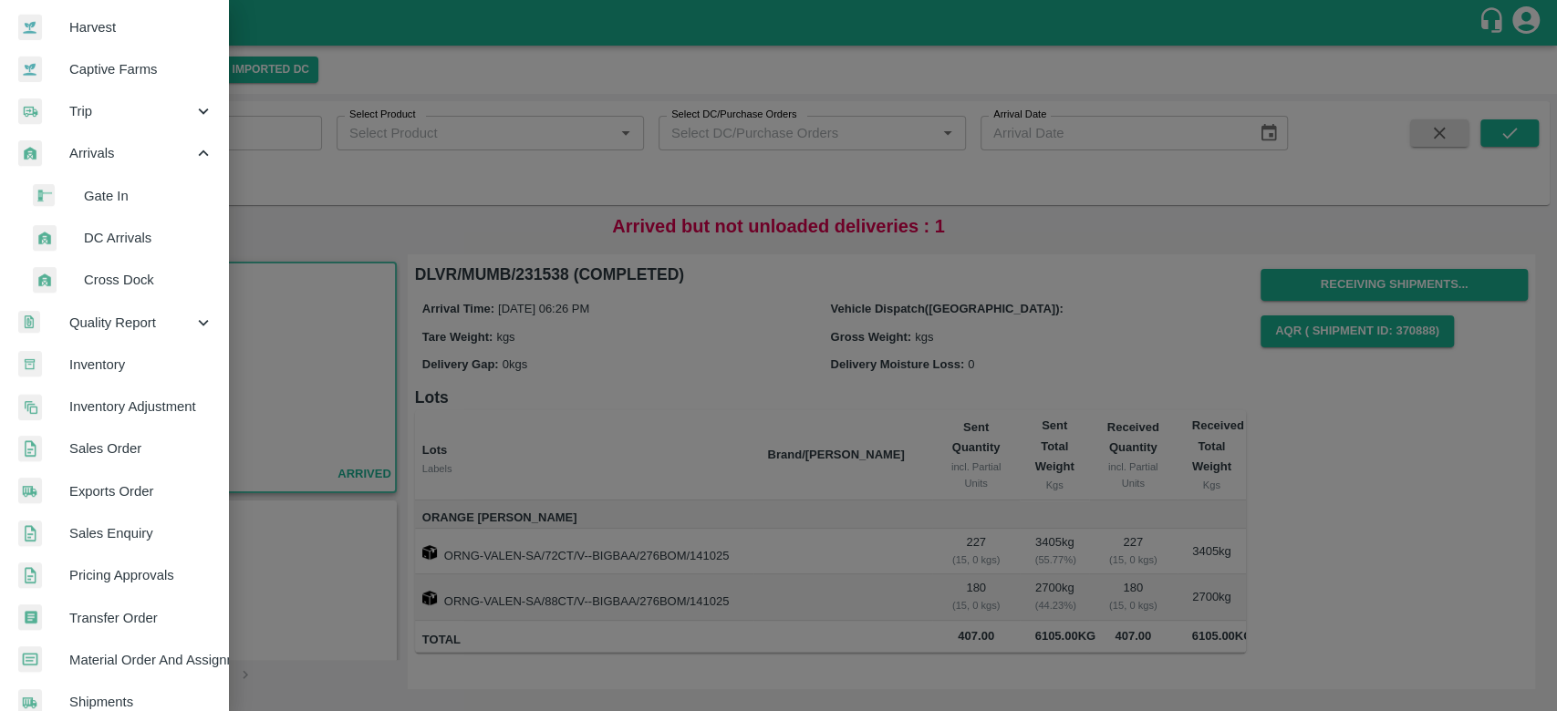
scroll to position [133, 0]
click at [136, 451] on span "Sales Order" at bounding box center [141, 448] width 144 height 20
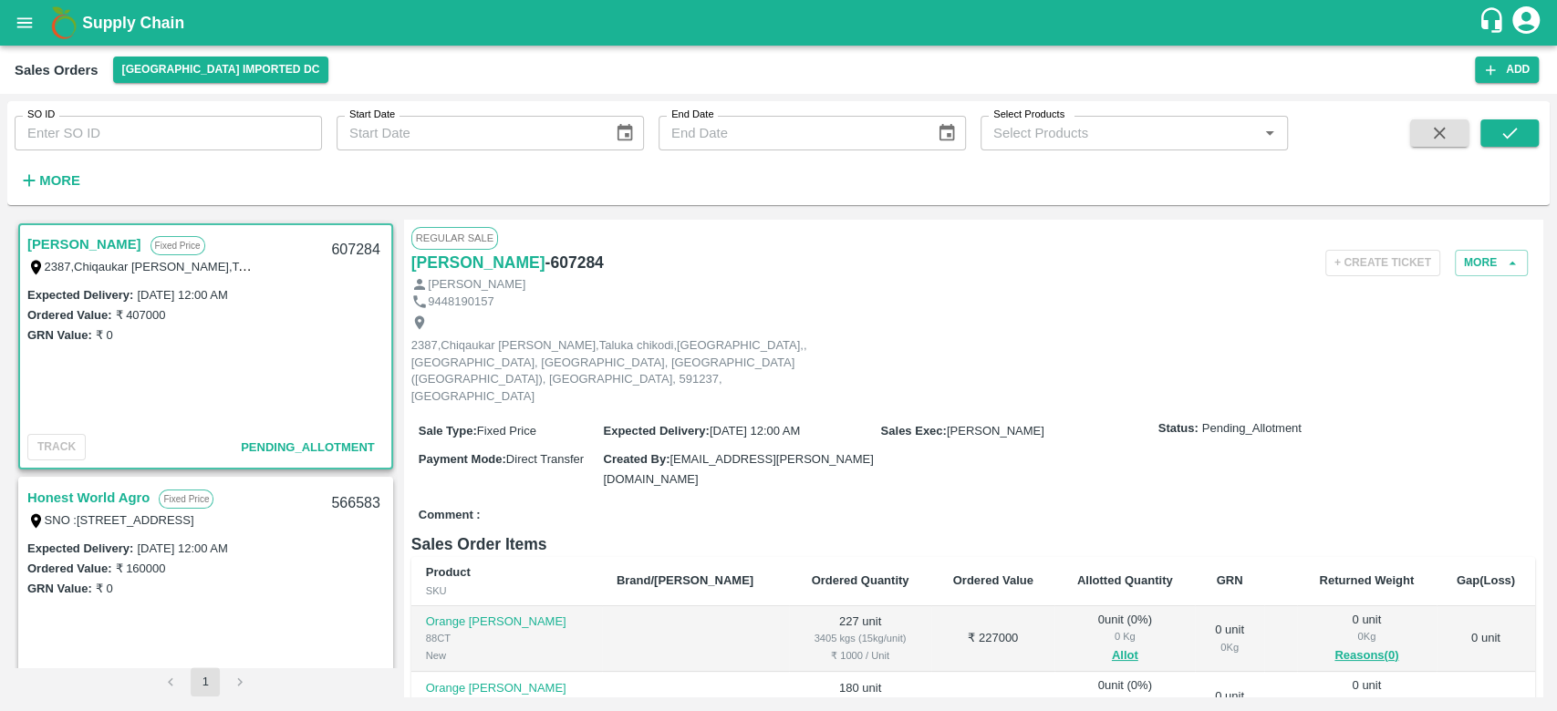
scroll to position [113, 0]
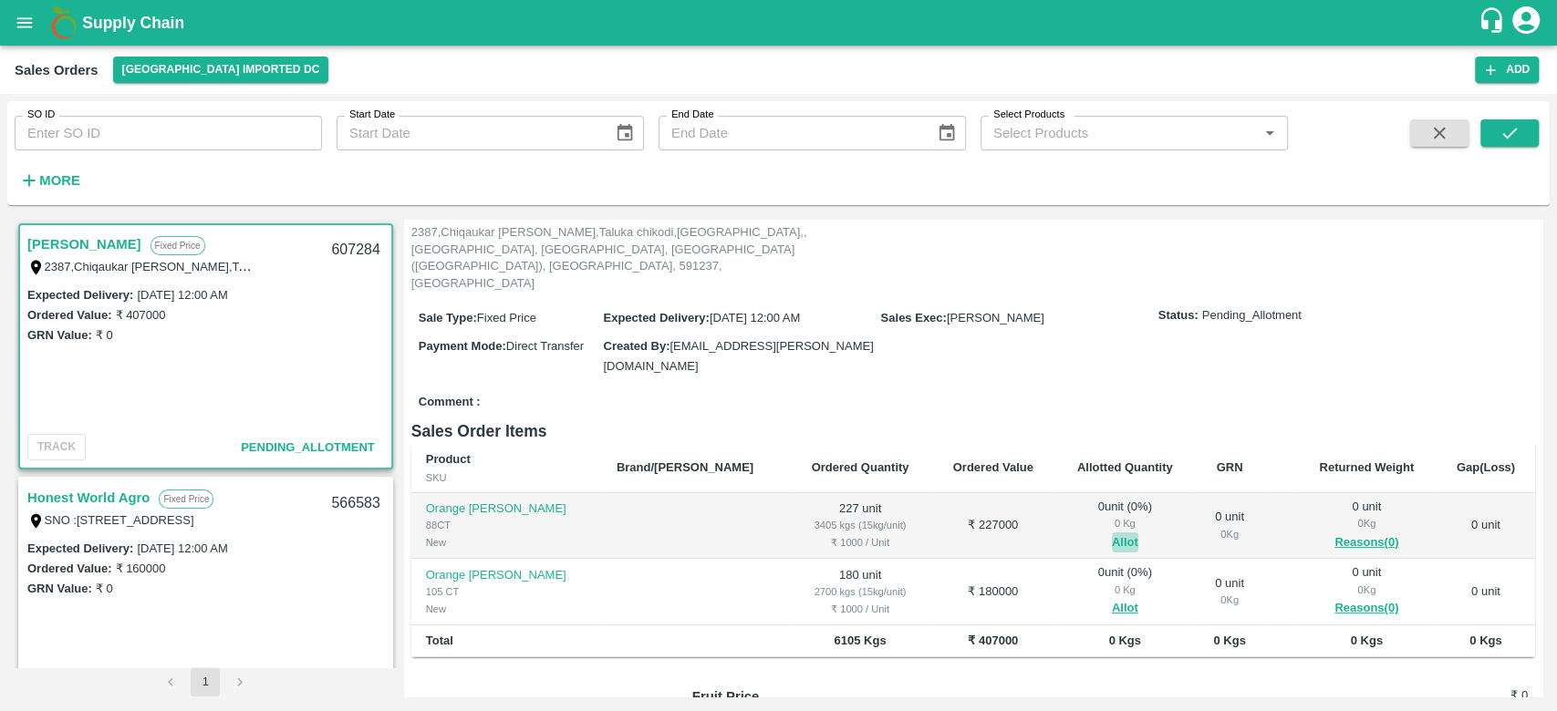
click at [1112, 533] on button "Allot" at bounding box center [1125, 543] width 26 height 21
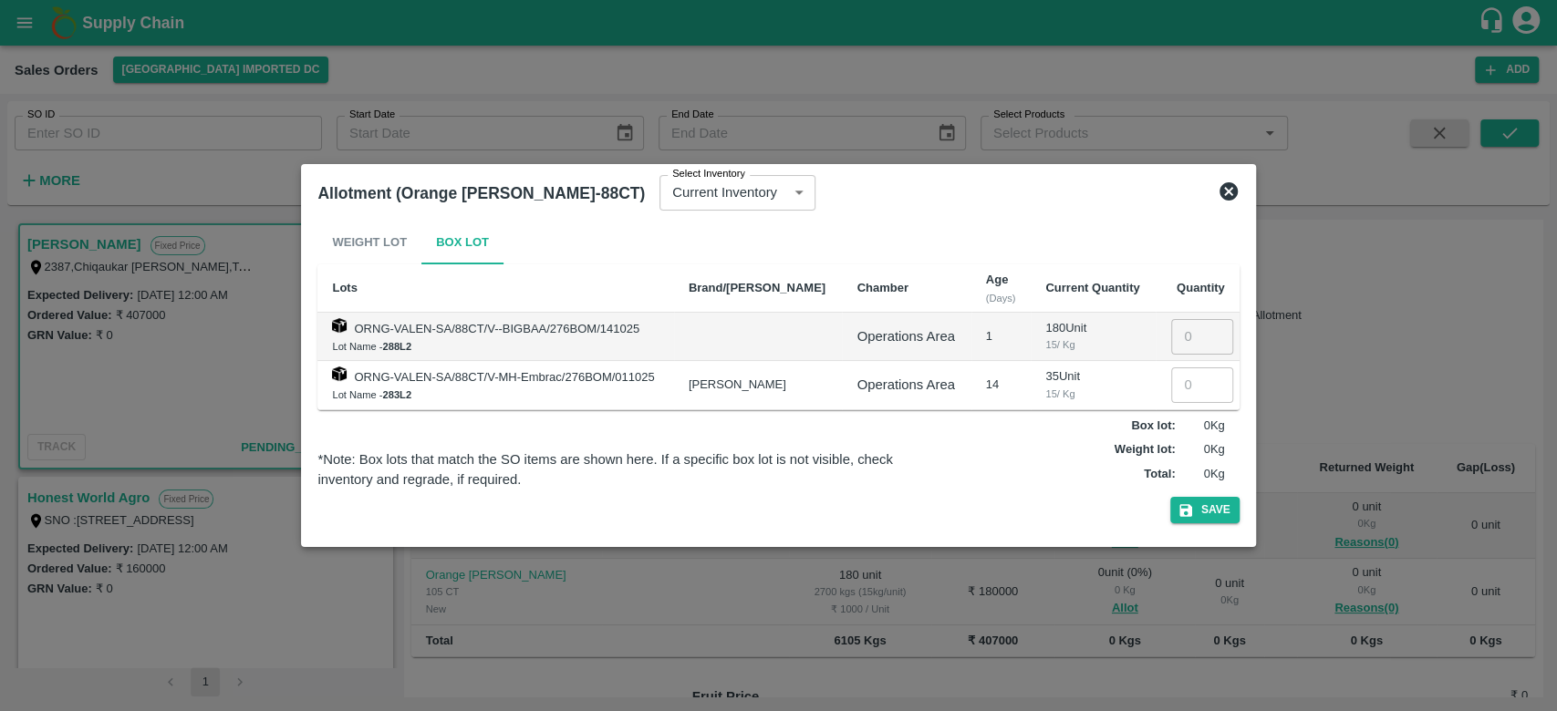
click at [1227, 192] on icon at bounding box center [1228, 192] width 22 height 22
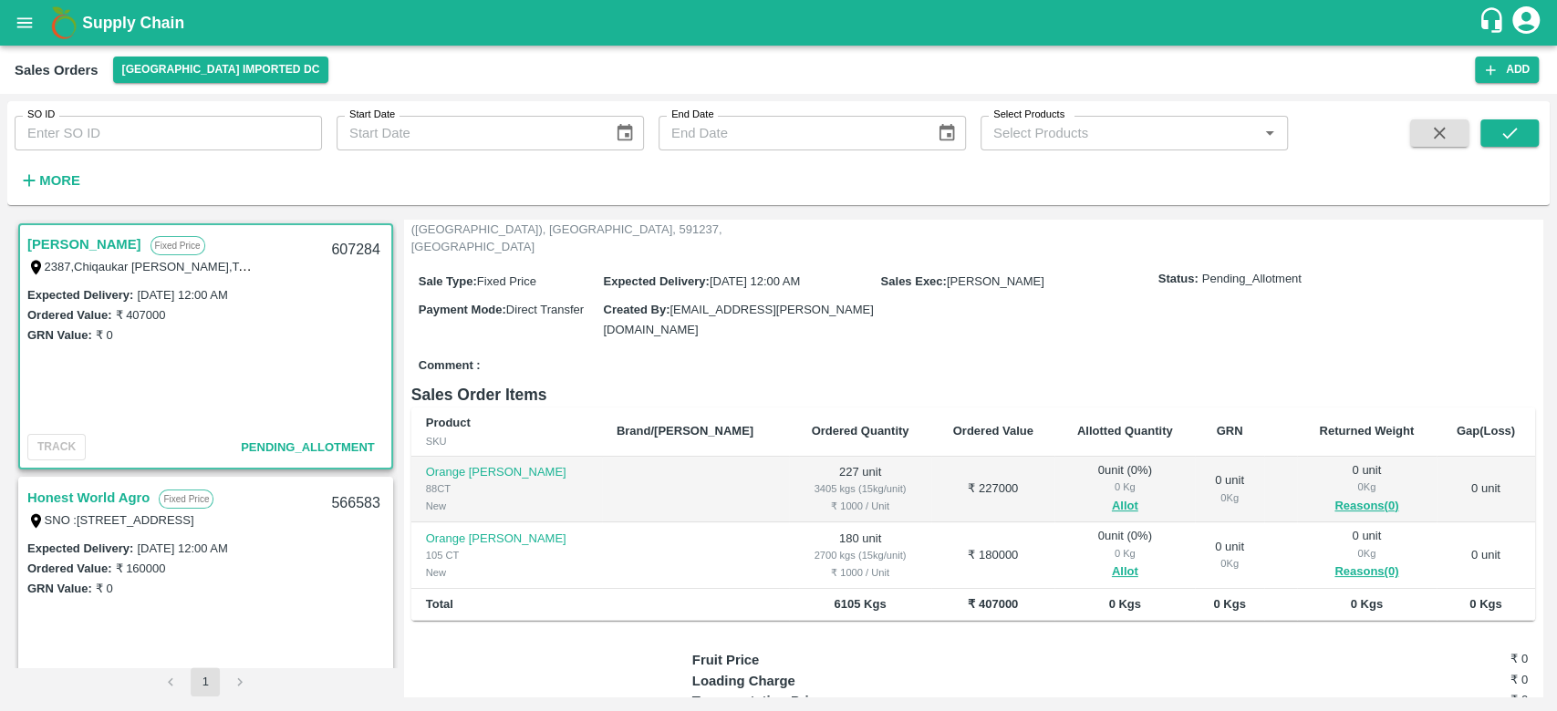
scroll to position [150, 0]
click at [1112, 495] on button "Allot" at bounding box center [1125, 505] width 26 height 21
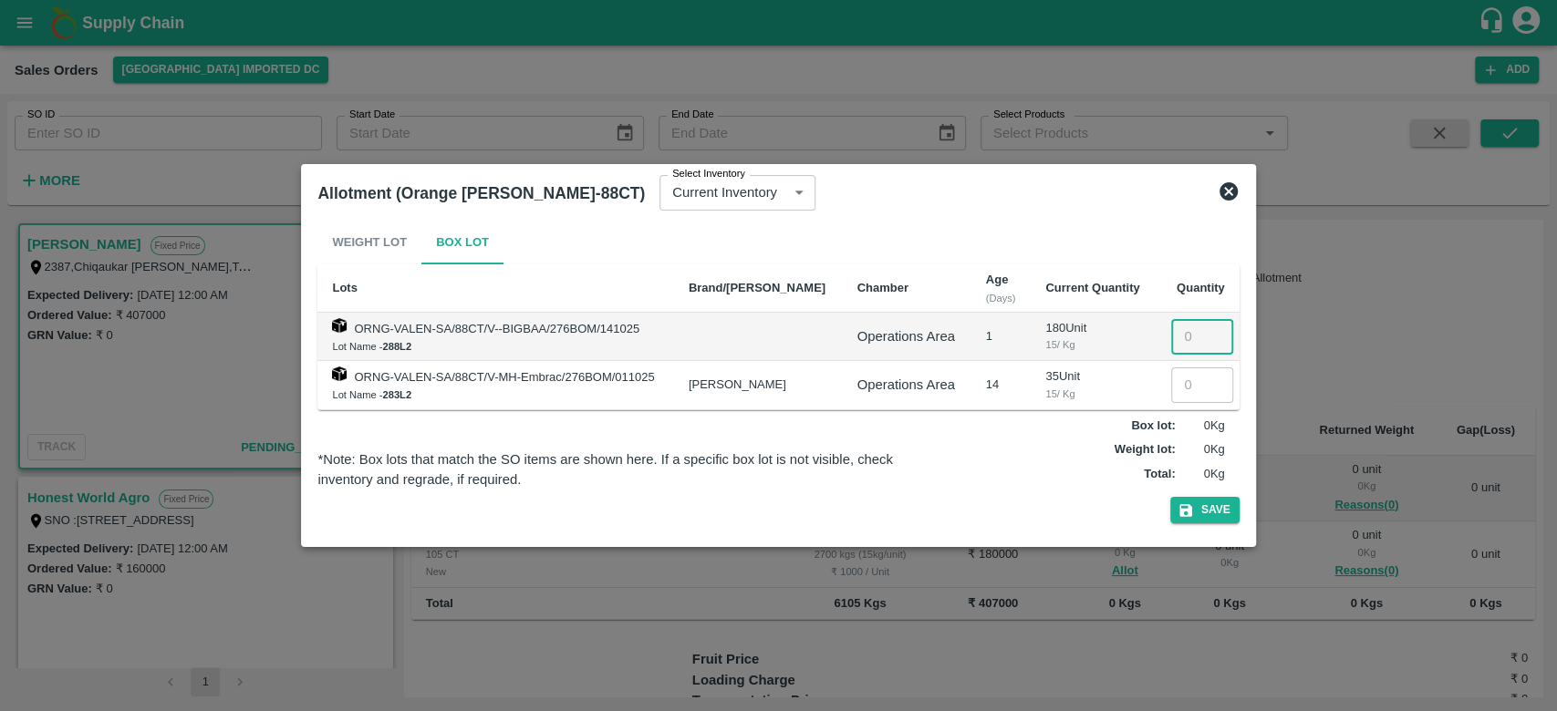
click at [1181, 332] on input "number" at bounding box center [1202, 336] width 62 height 35
click at [1230, 191] on icon at bounding box center [1228, 191] width 18 height 18
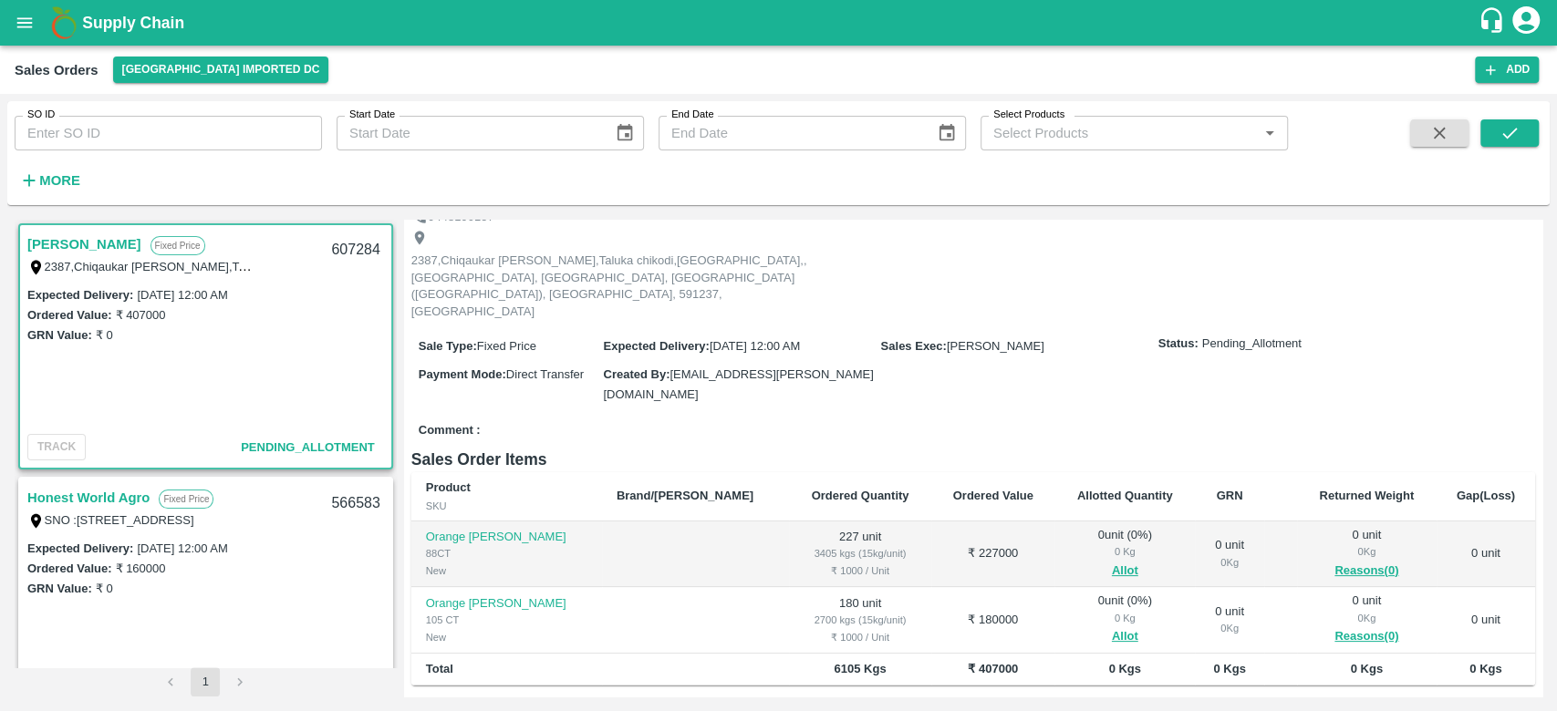
scroll to position [227, 0]
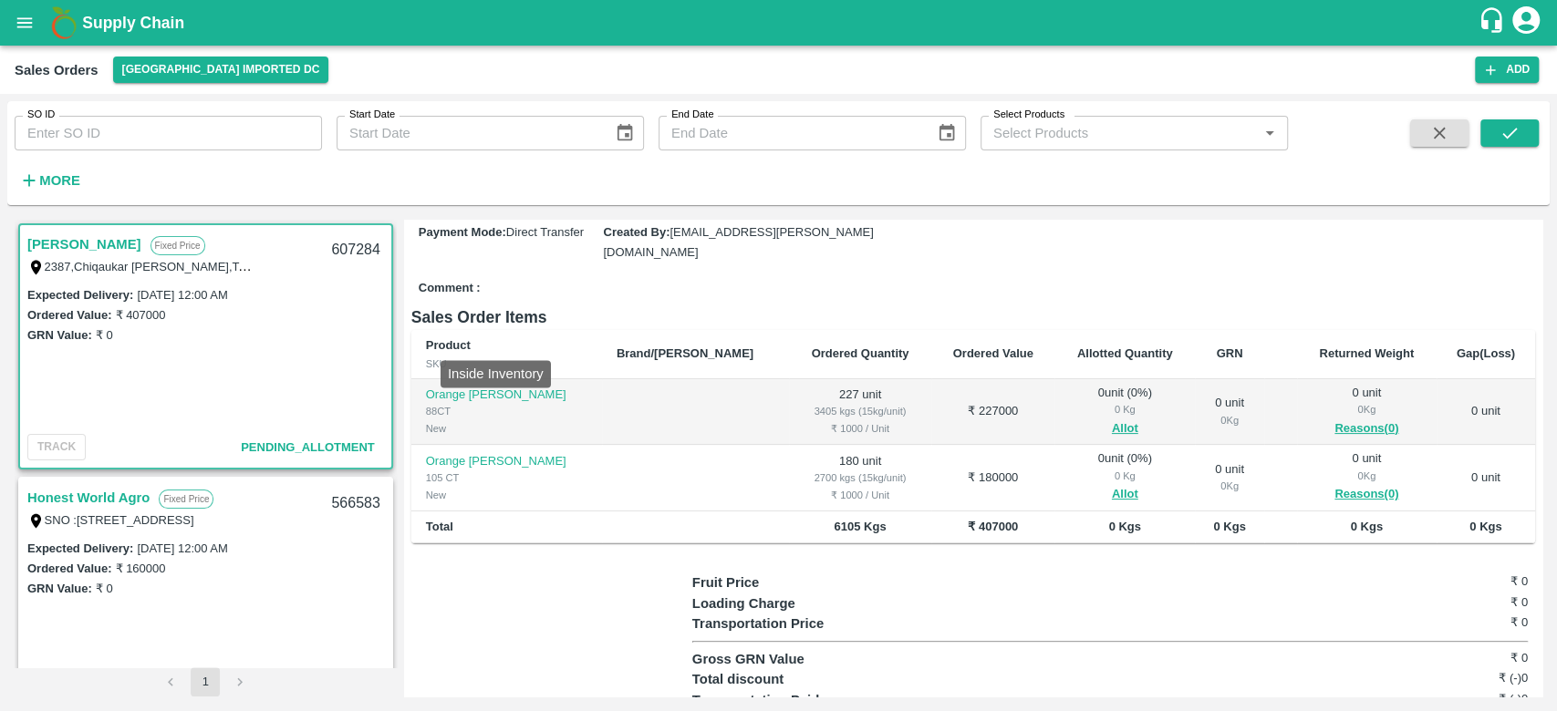
click at [469, 387] on p "Orange [PERSON_NAME]" at bounding box center [506, 395] width 161 height 17
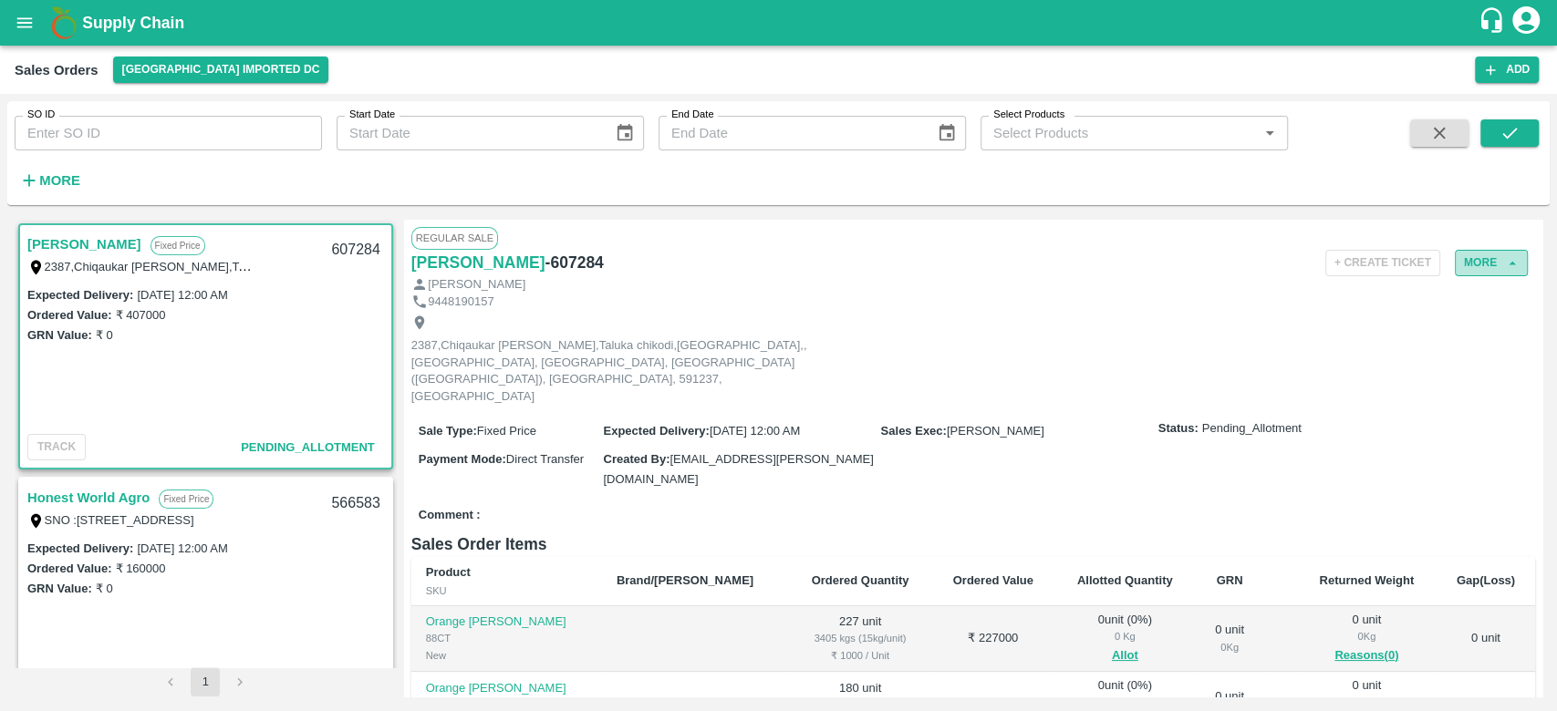
click at [1471, 265] on button "More" at bounding box center [1490, 263] width 73 height 26
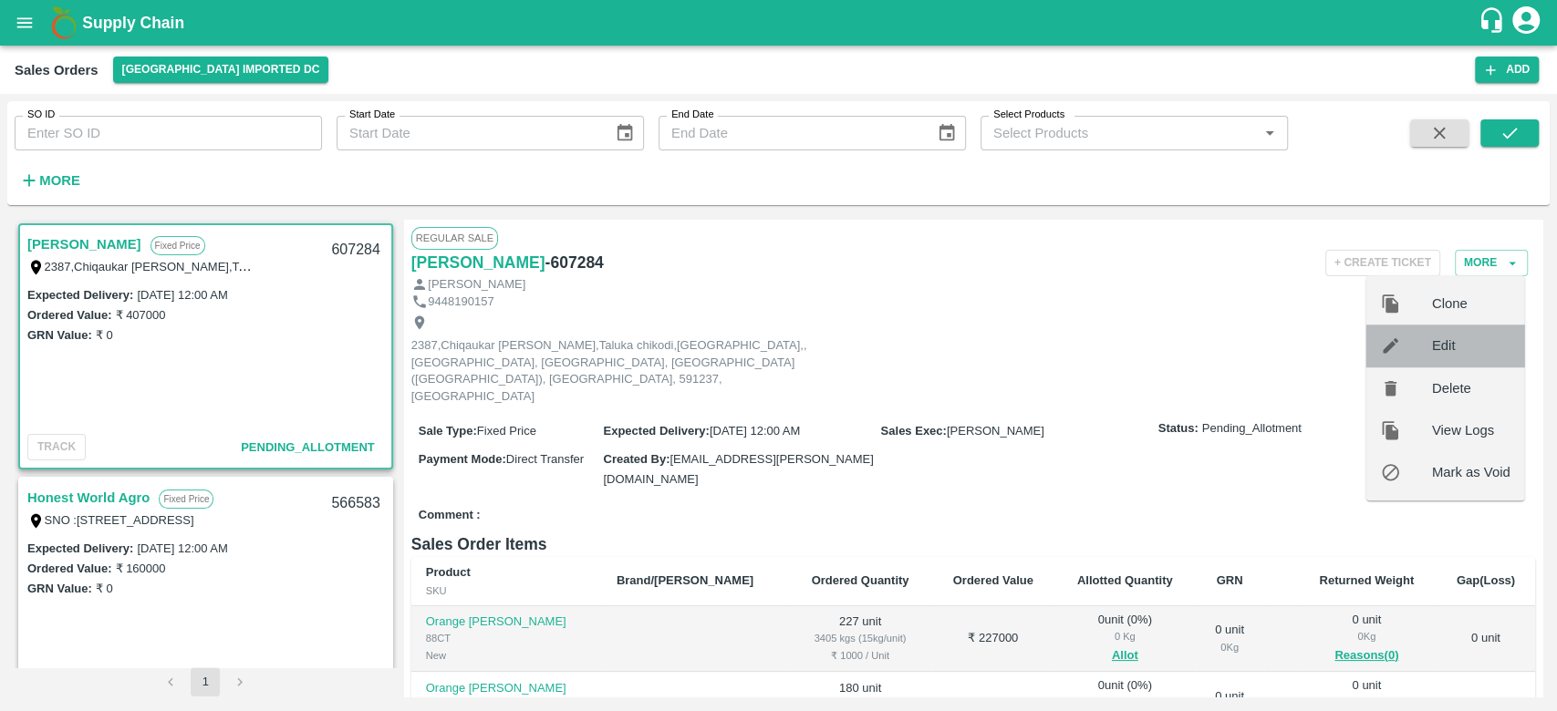
click at [1432, 339] on span "Edit" at bounding box center [1471, 346] width 78 height 20
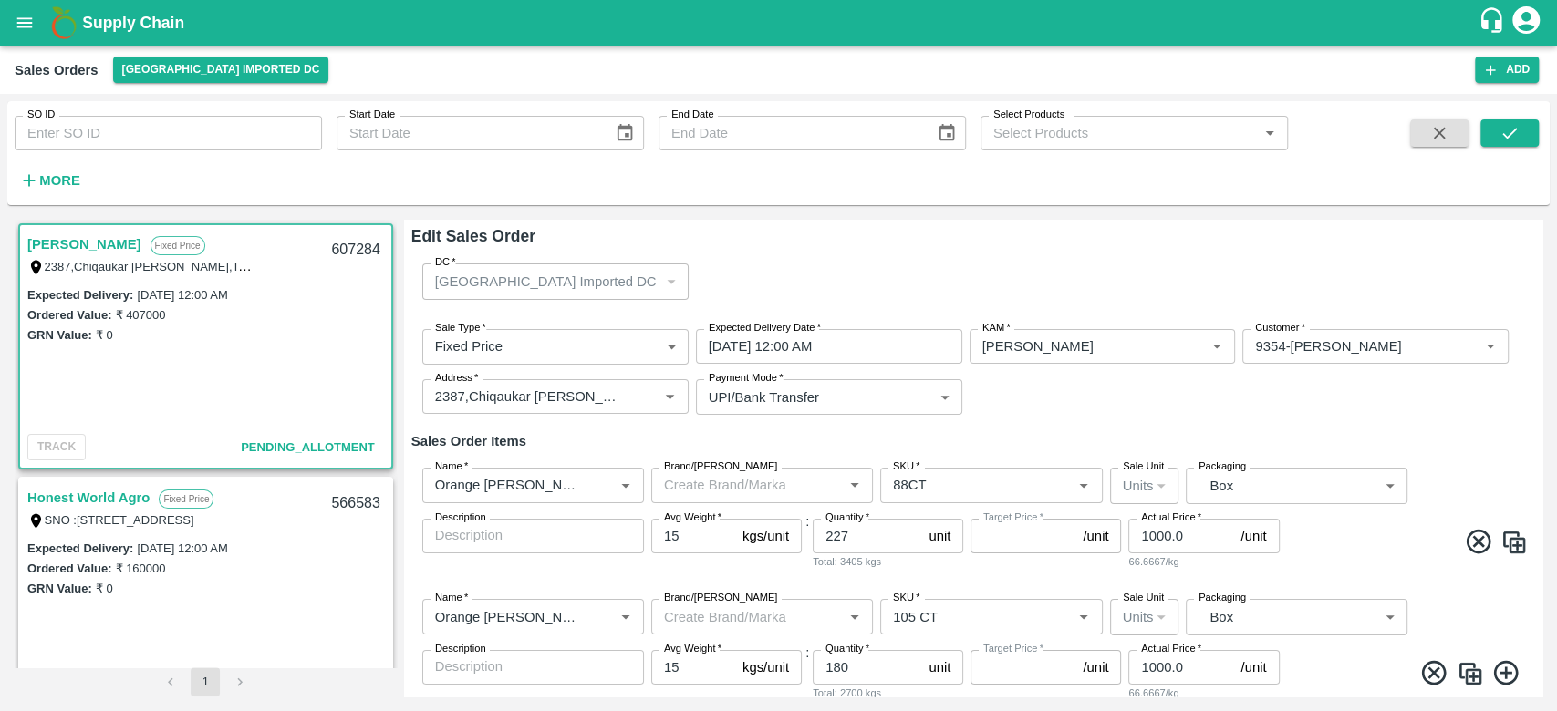
type input "NA"
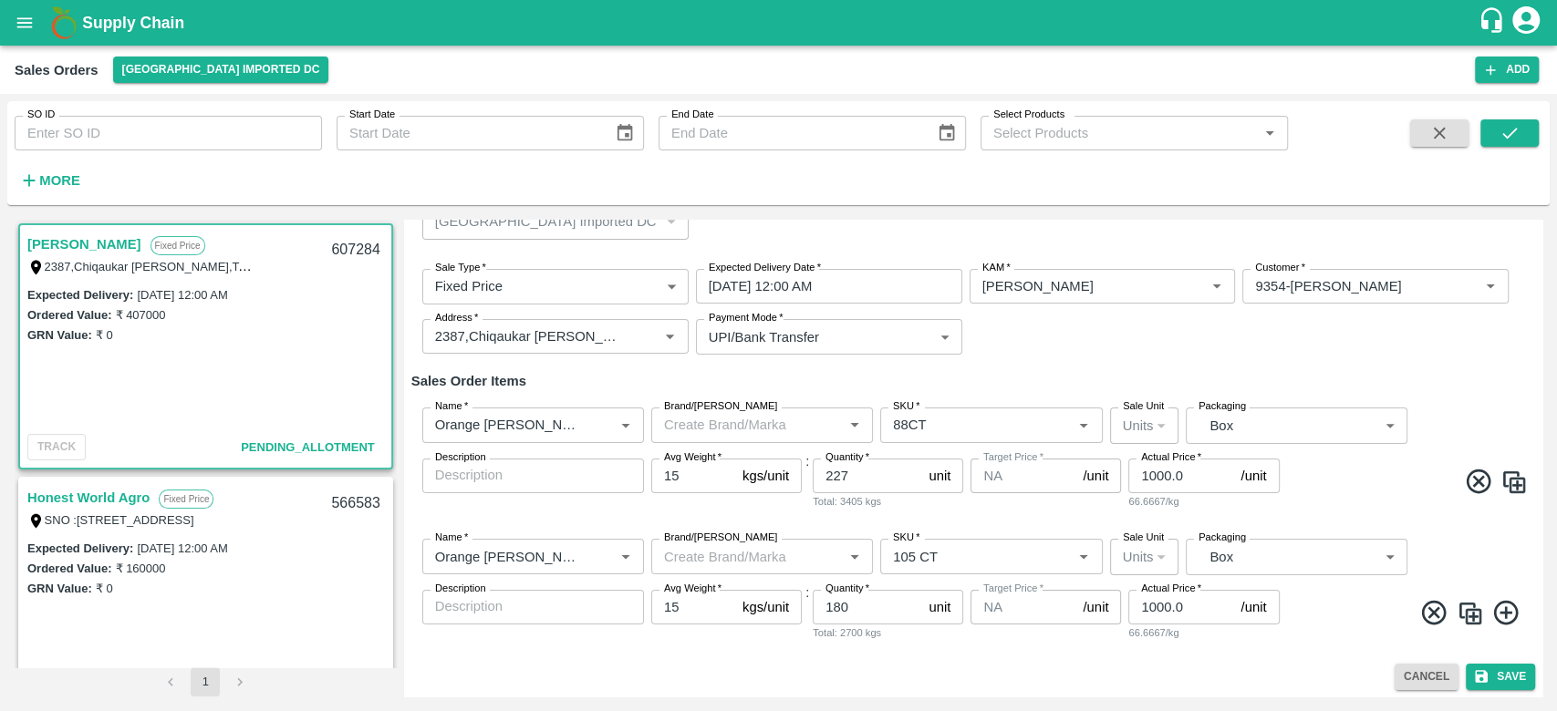
scroll to position [64, 0]
click at [1089, 423] on icon "Open" at bounding box center [1083, 421] width 20 height 20
click at [1186, 368] on h6 "Sales Order Items" at bounding box center [972, 378] width 1123 height 24
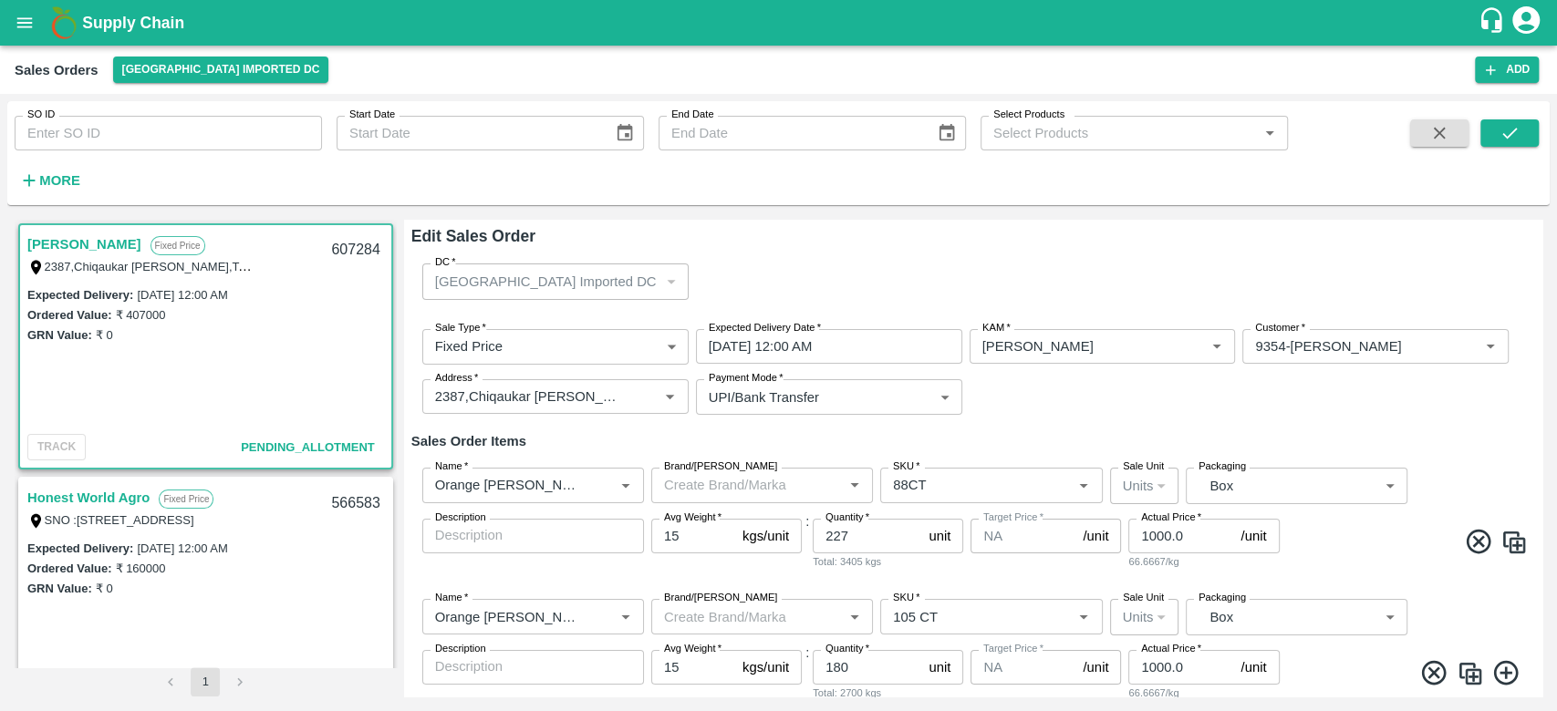
click at [0, 9] on div "Supply Chain" at bounding box center [778, 23] width 1557 height 46
click at [26, 26] on icon "open drawer" at bounding box center [25, 23] width 20 height 20
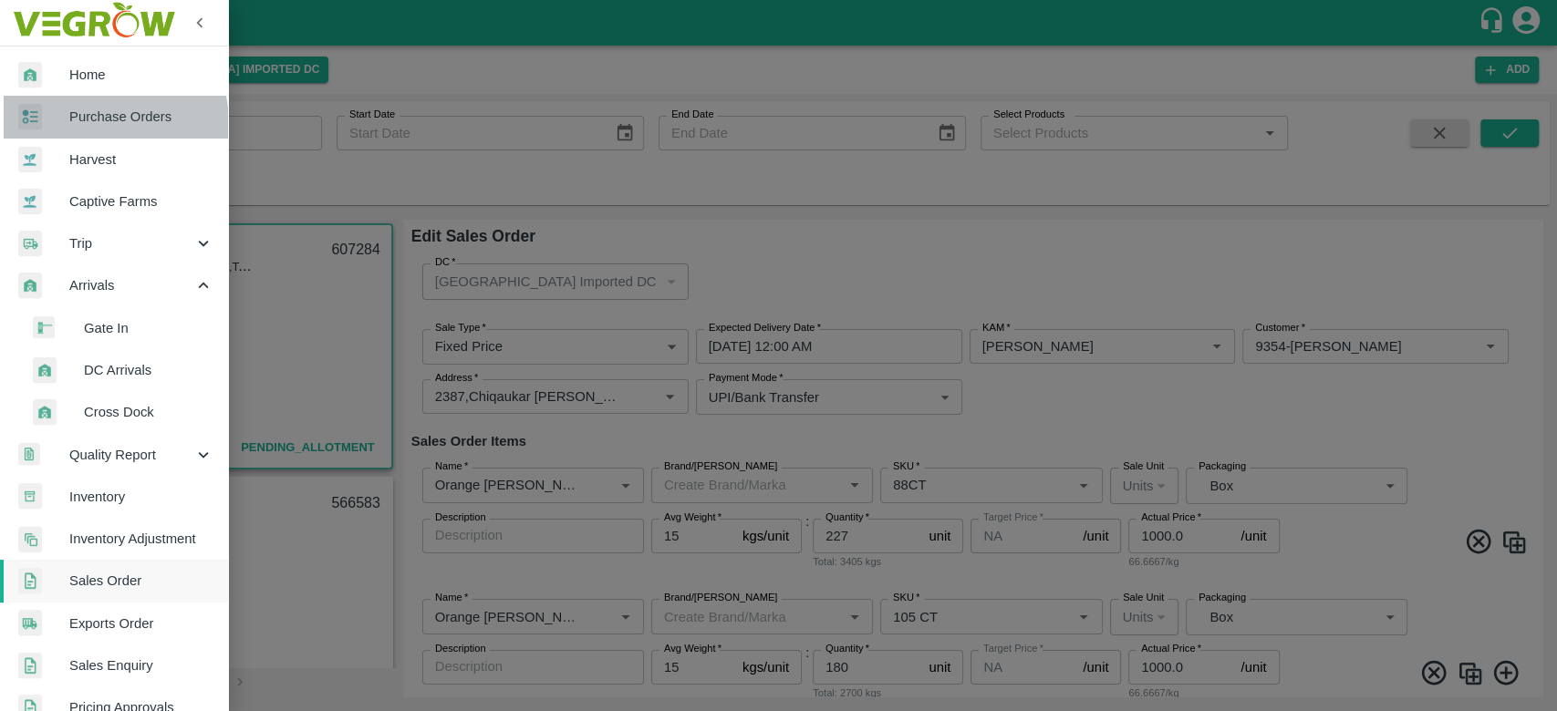
click at [99, 123] on span "Purchase Orders" at bounding box center [141, 117] width 144 height 20
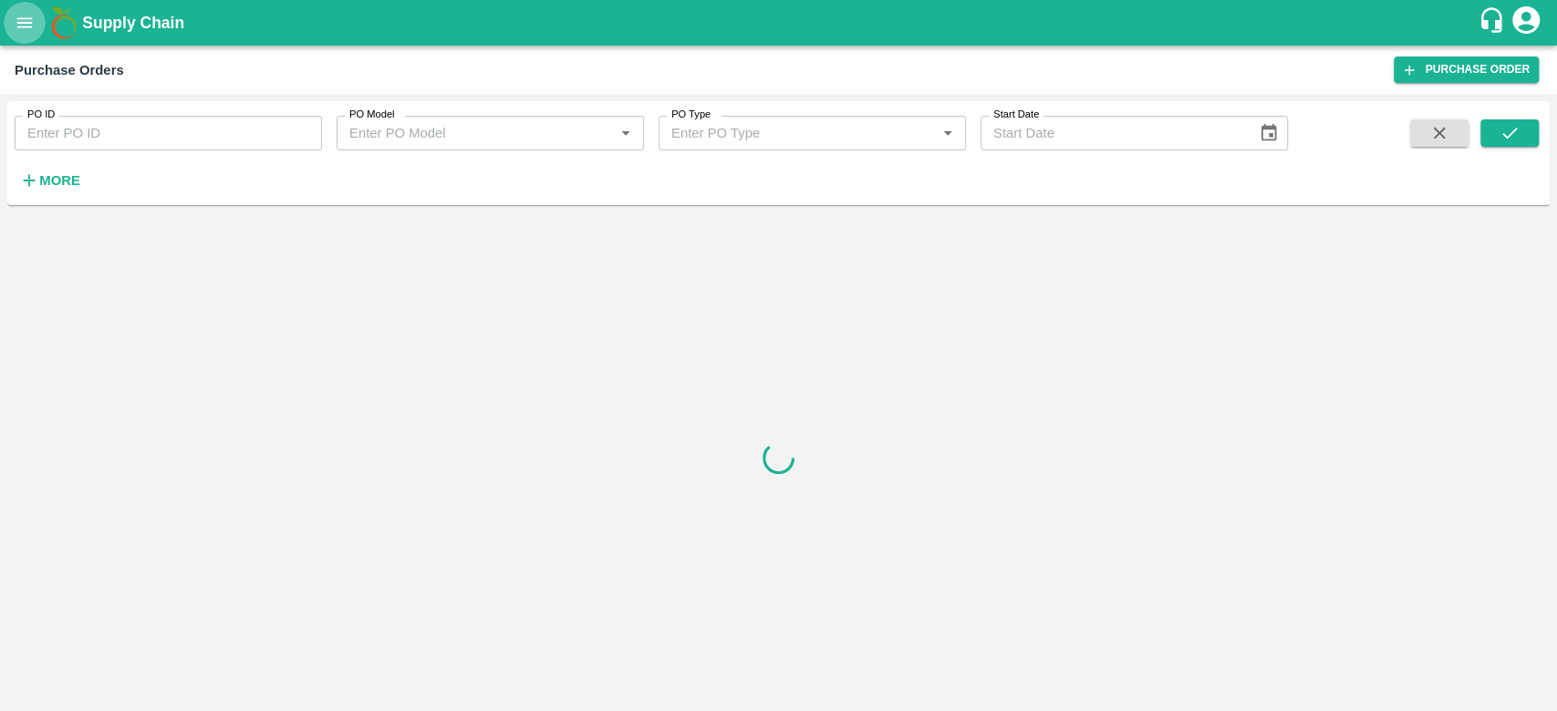
click at [25, 27] on icon "open drawer" at bounding box center [25, 23] width 20 height 20
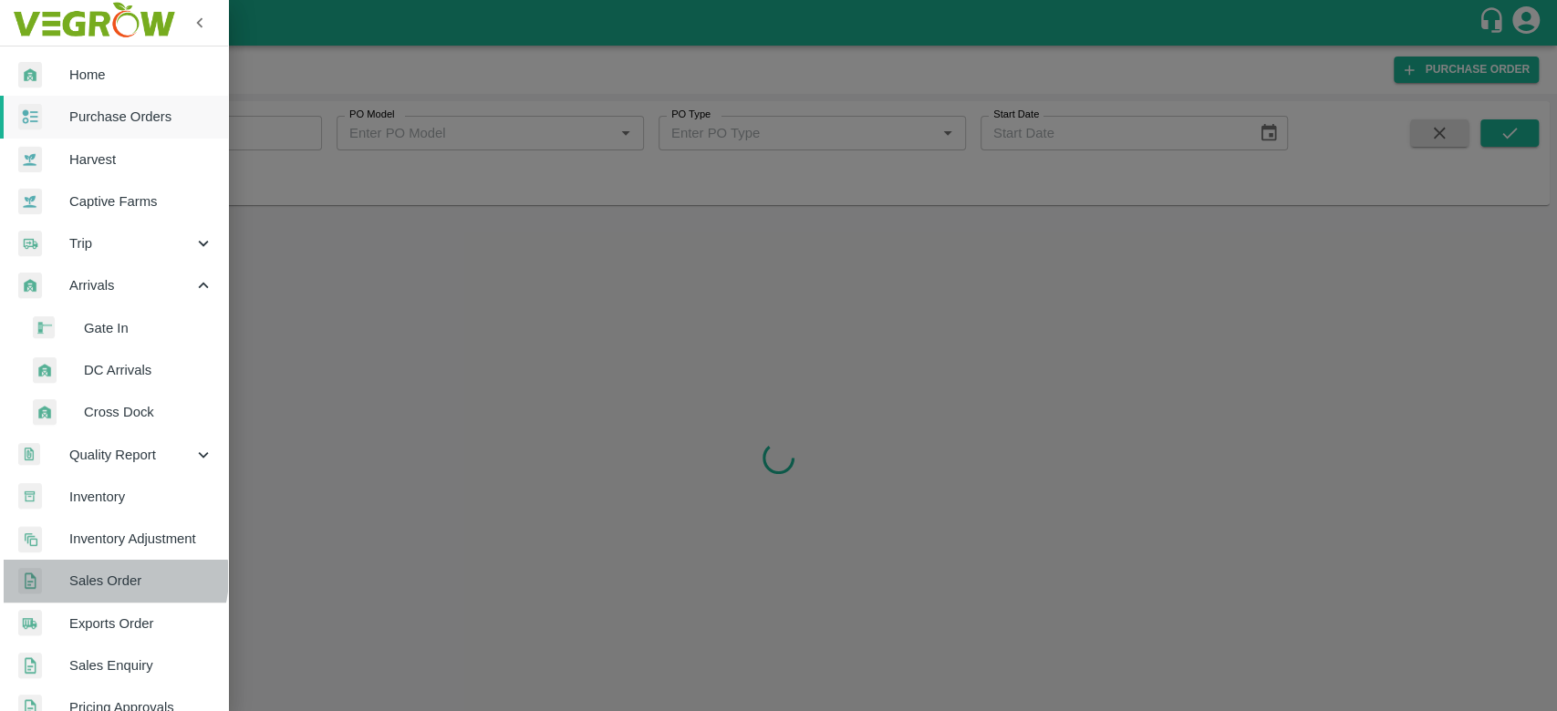
click at [111, 576] on span "Sales Order" at bounding box center [141, 581] width 144 height 20
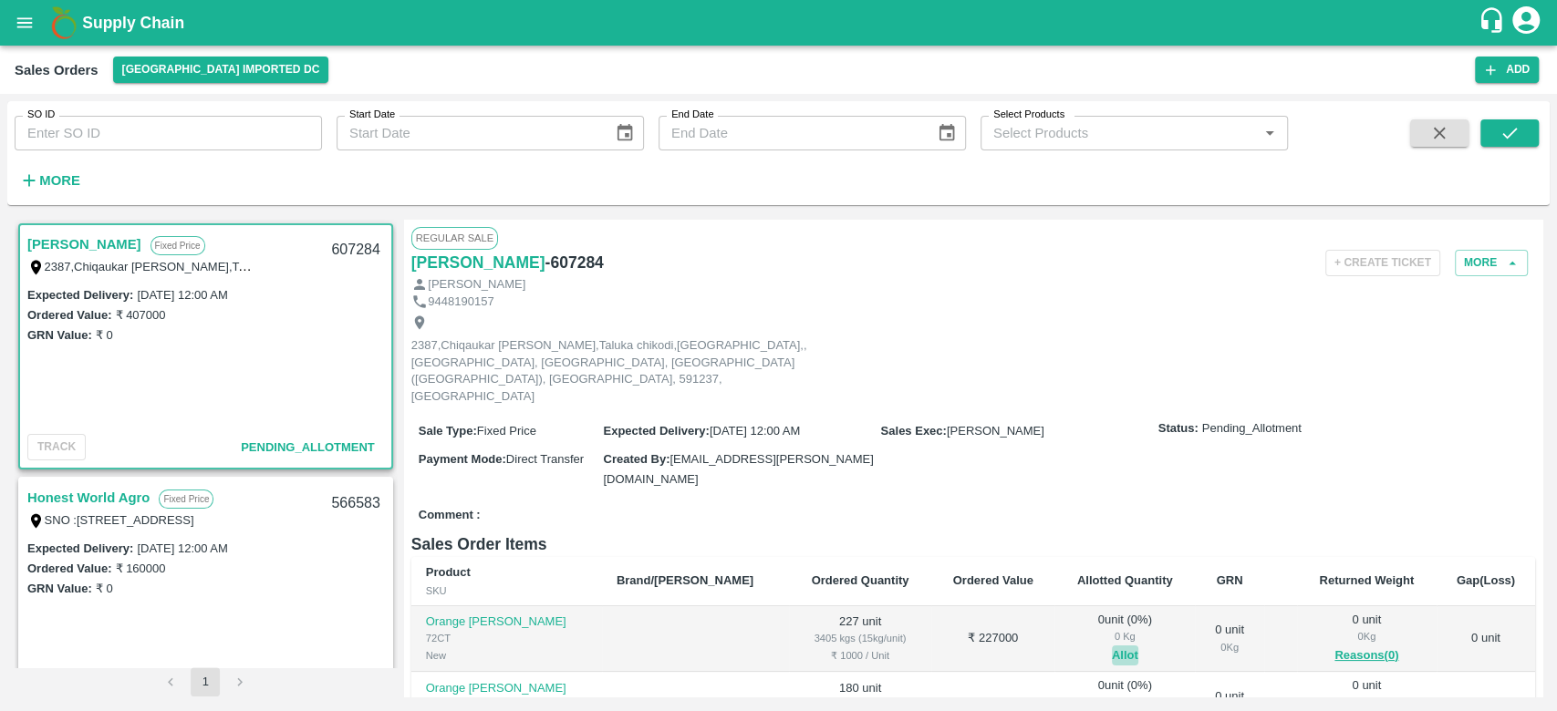
click at [1112, 646] on button "Allot" at bounding box center [1125, 656] width 26 height 21
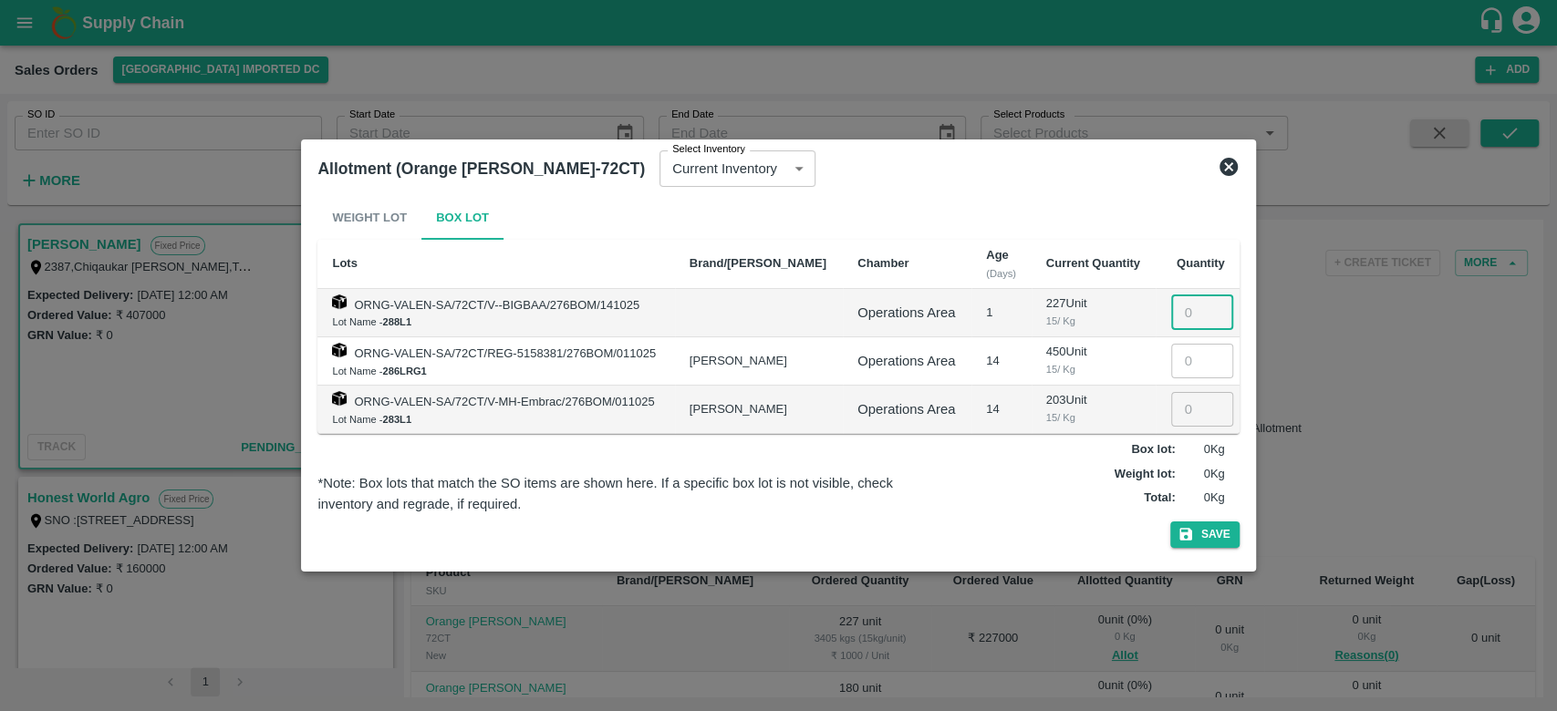
click at [1182, 314] on input "number" at bounding box center [1202, 312] width 62 height 35
type input "227"
click at [1198, 536] on button "Save" at bounding box center [1204, 535] width 69 height 26
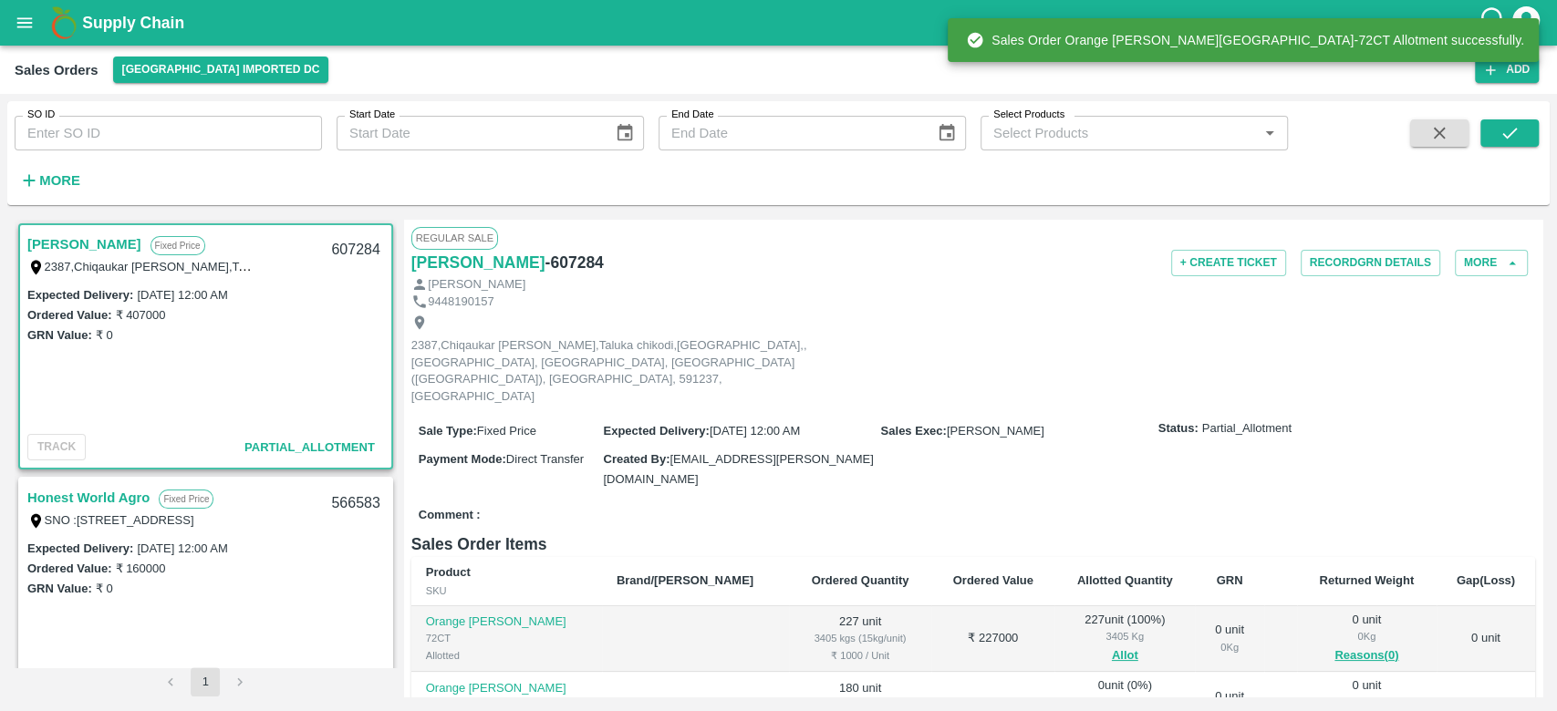
scroll to position [85, 0]
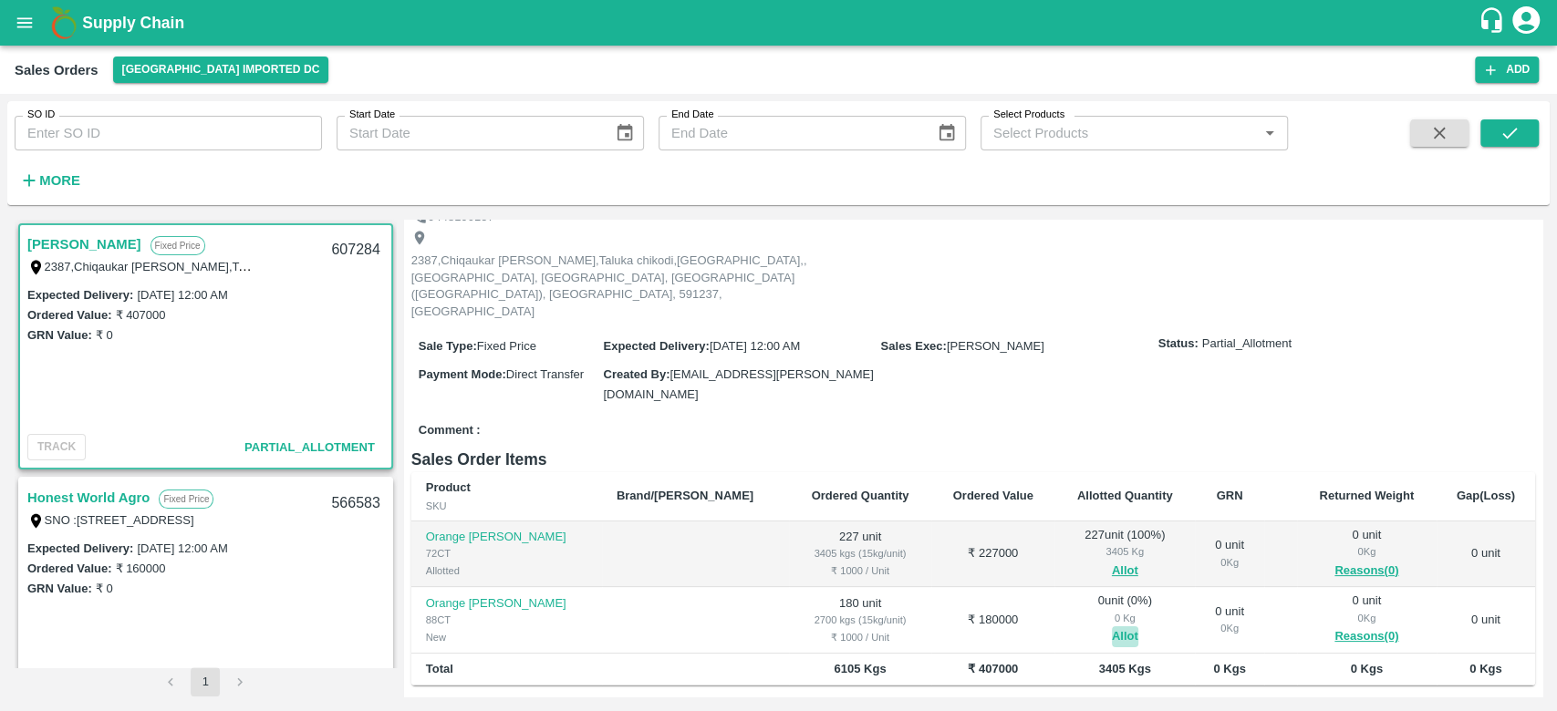
click at [1112, 626] on button "Allot" at bounding box center [1125, 636] width 26 height 21
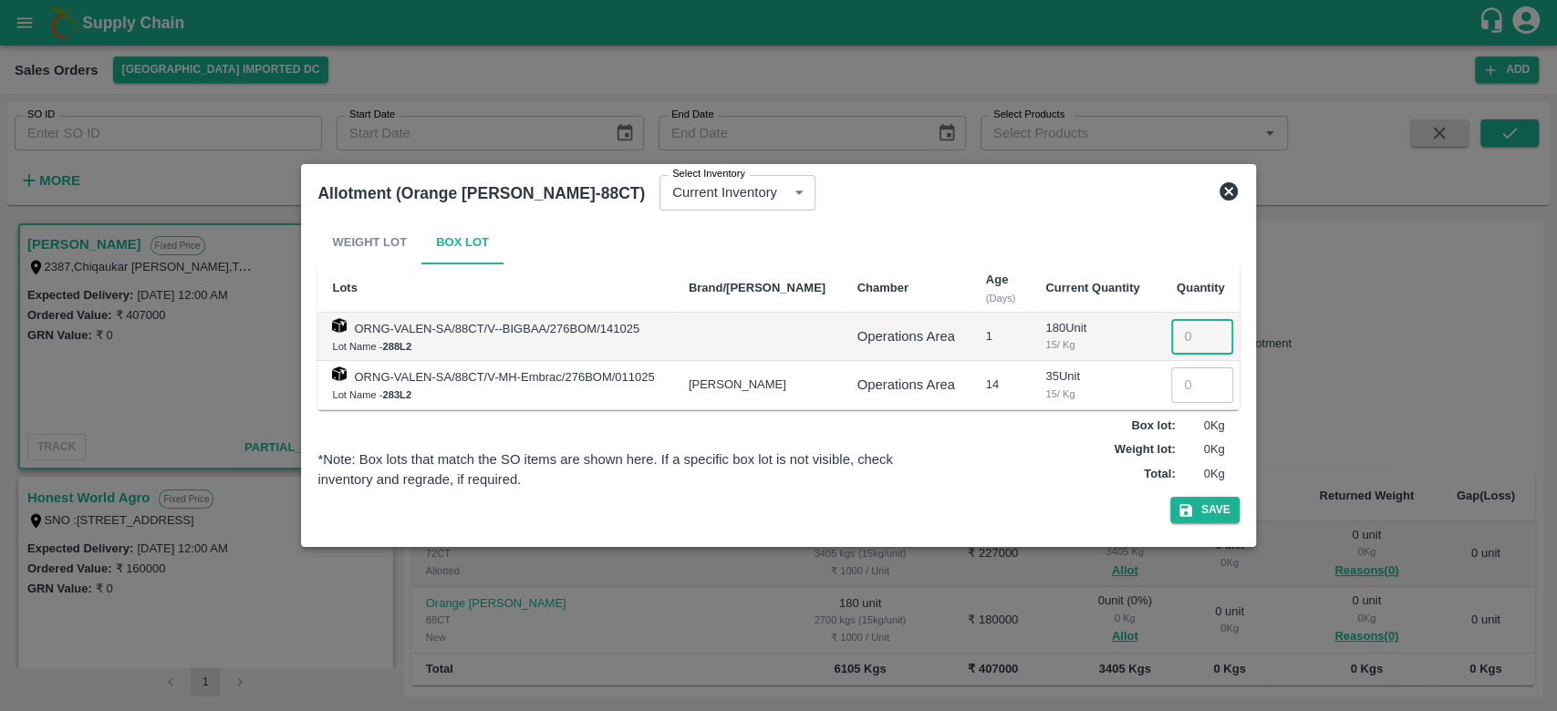
click at [1185, 339] on input "number" at bounding box center [1202, 336] width 62 height 35
type input "180"
click at [1205, 504] on button "Save" at bounding box center [1204, 510] width 69 height 26
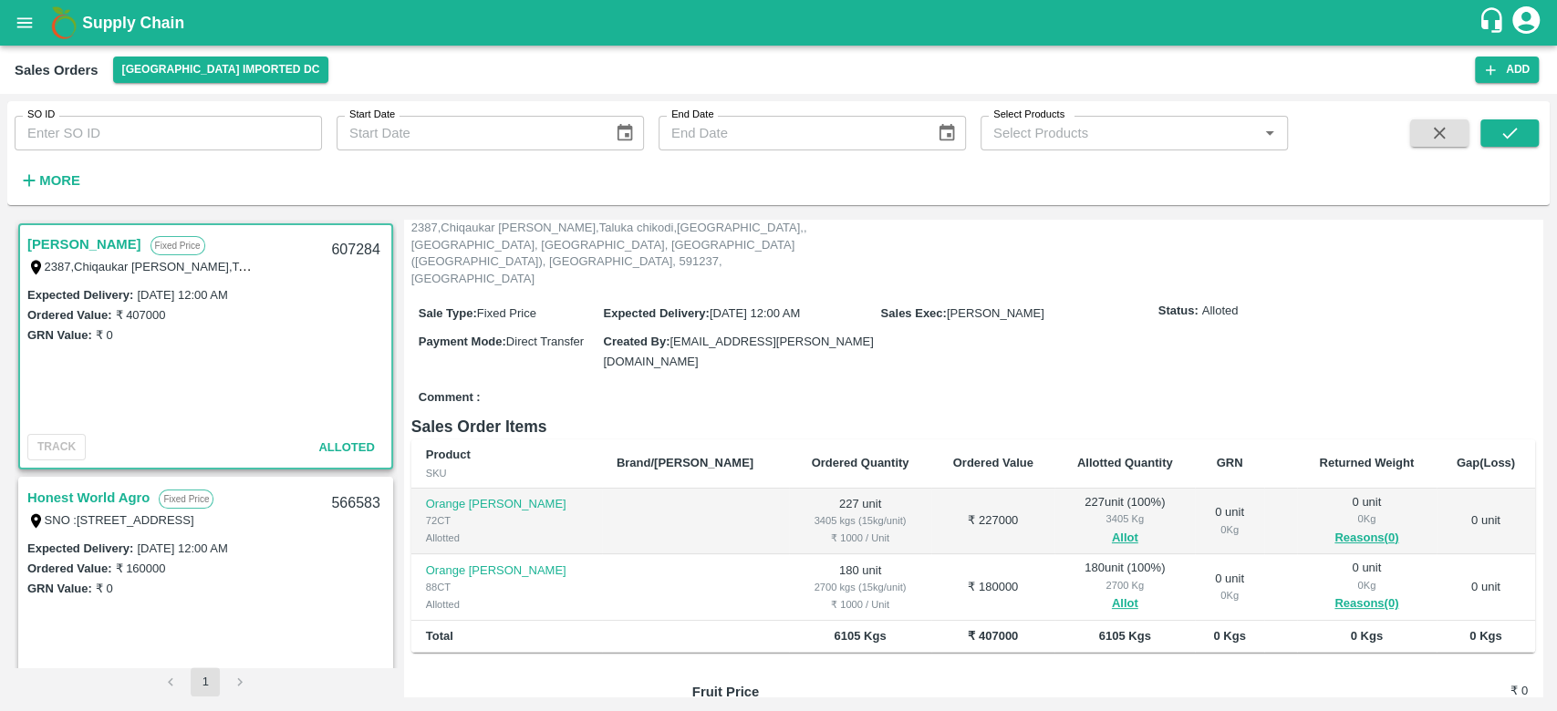
scroll to position [0, 0]
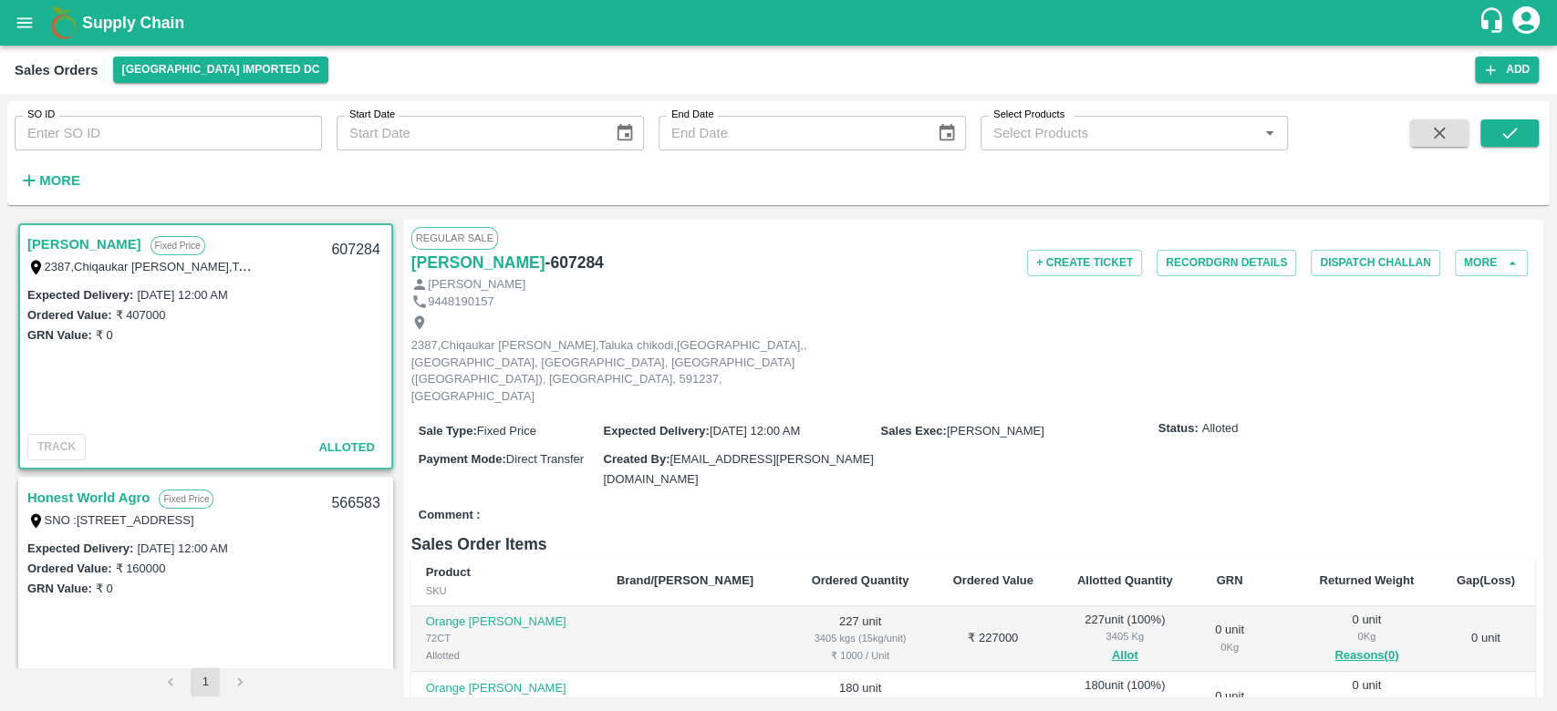
click at [576, 263] on h6 "- 607284" at bounding box center [574, 263] width 58 height 26
drag, startPoint x: 576, startPoint y: 263, endPoint x: 655, endPoint y: 259, distance: 78.5
click at [655, 259] on div "[PERSON_NAME] - 607284" at bounding box center [598, 263] width 375 height 26
copy div "- 607284 + Create Ticket Record GRN Details Dispatch Challan More"
